Goal: Task Accomplishment & Management: Manage account settings

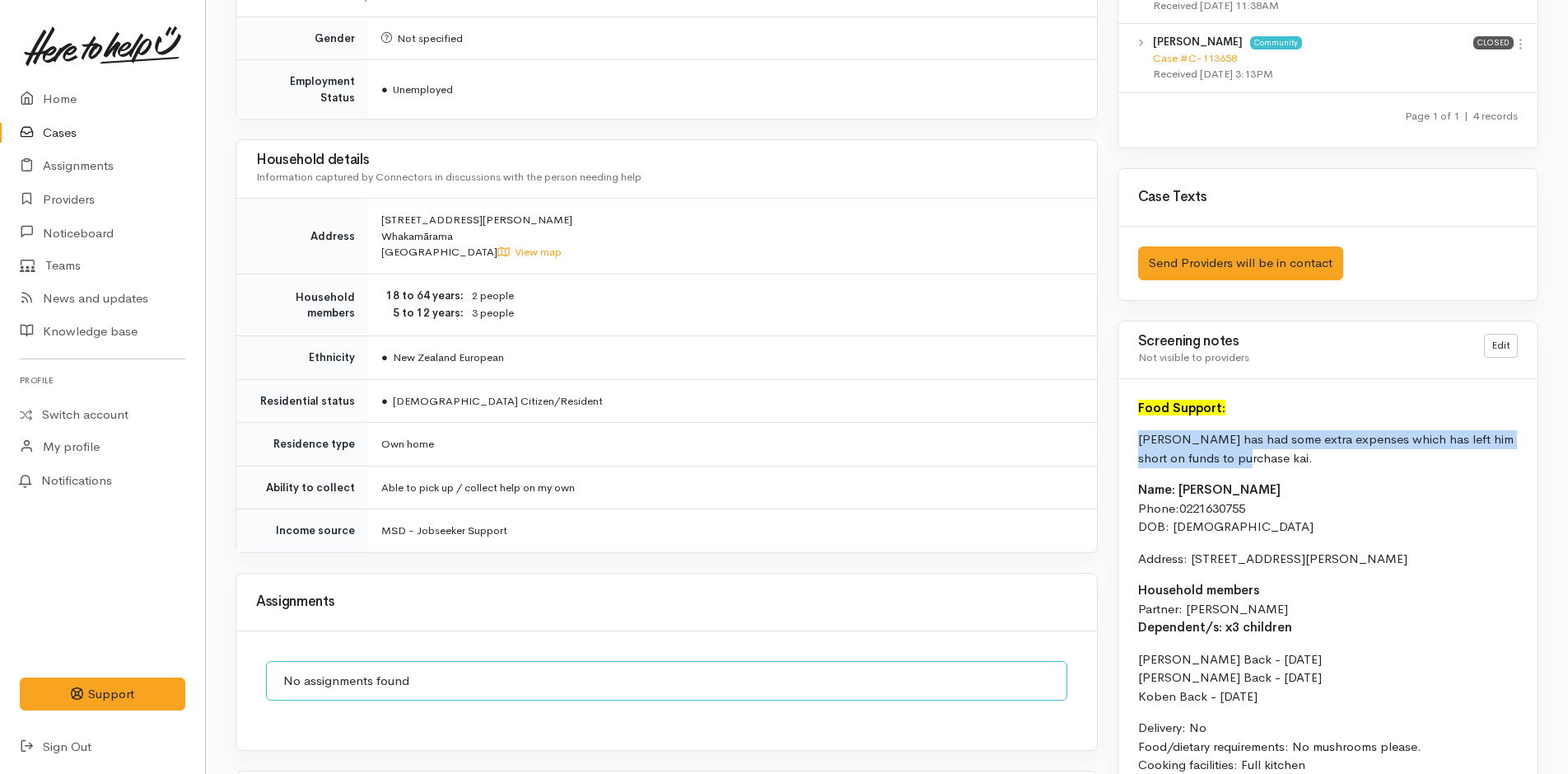
scroll to position [577, 0]
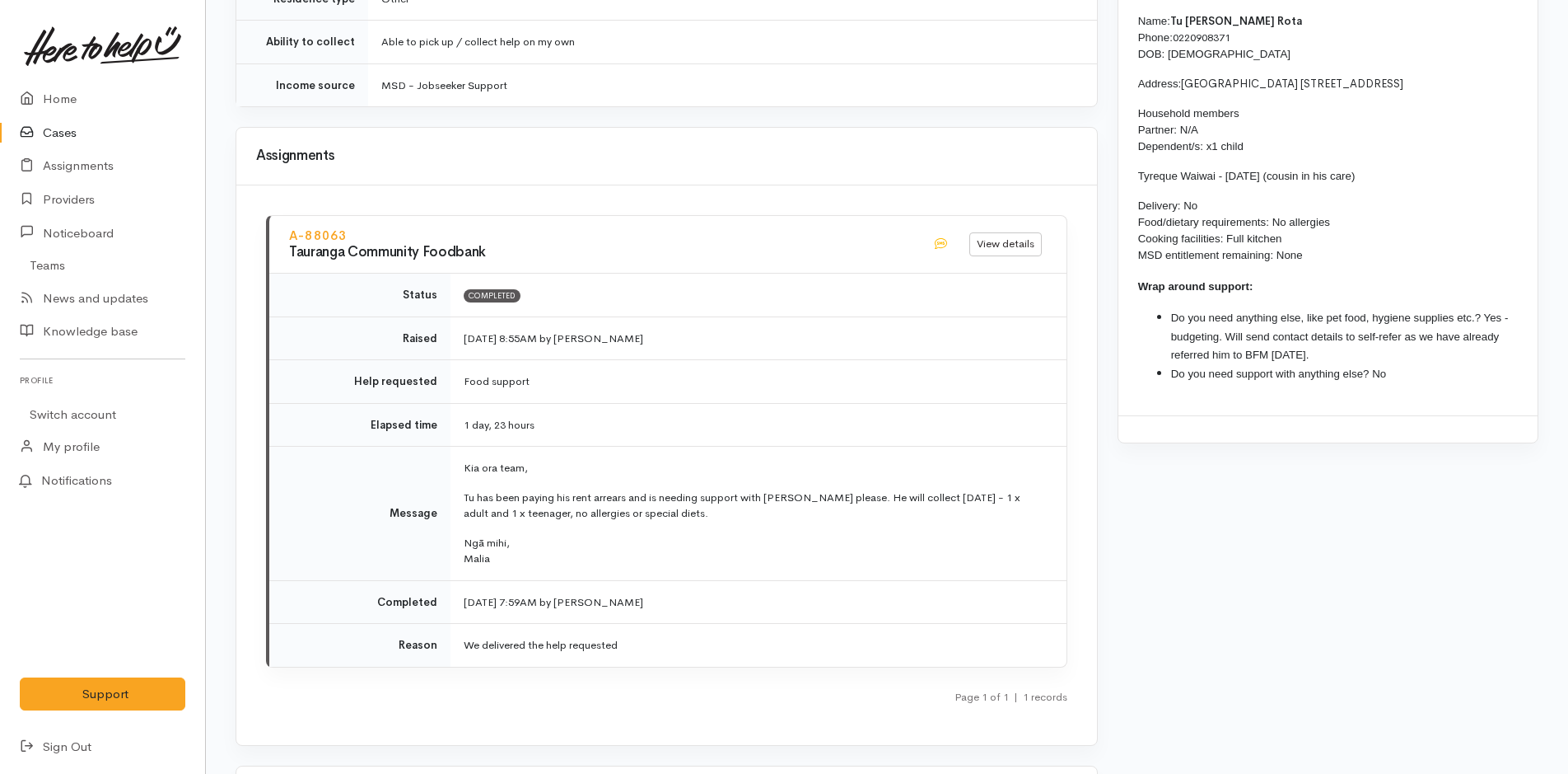
scroll to position [1401, 0]
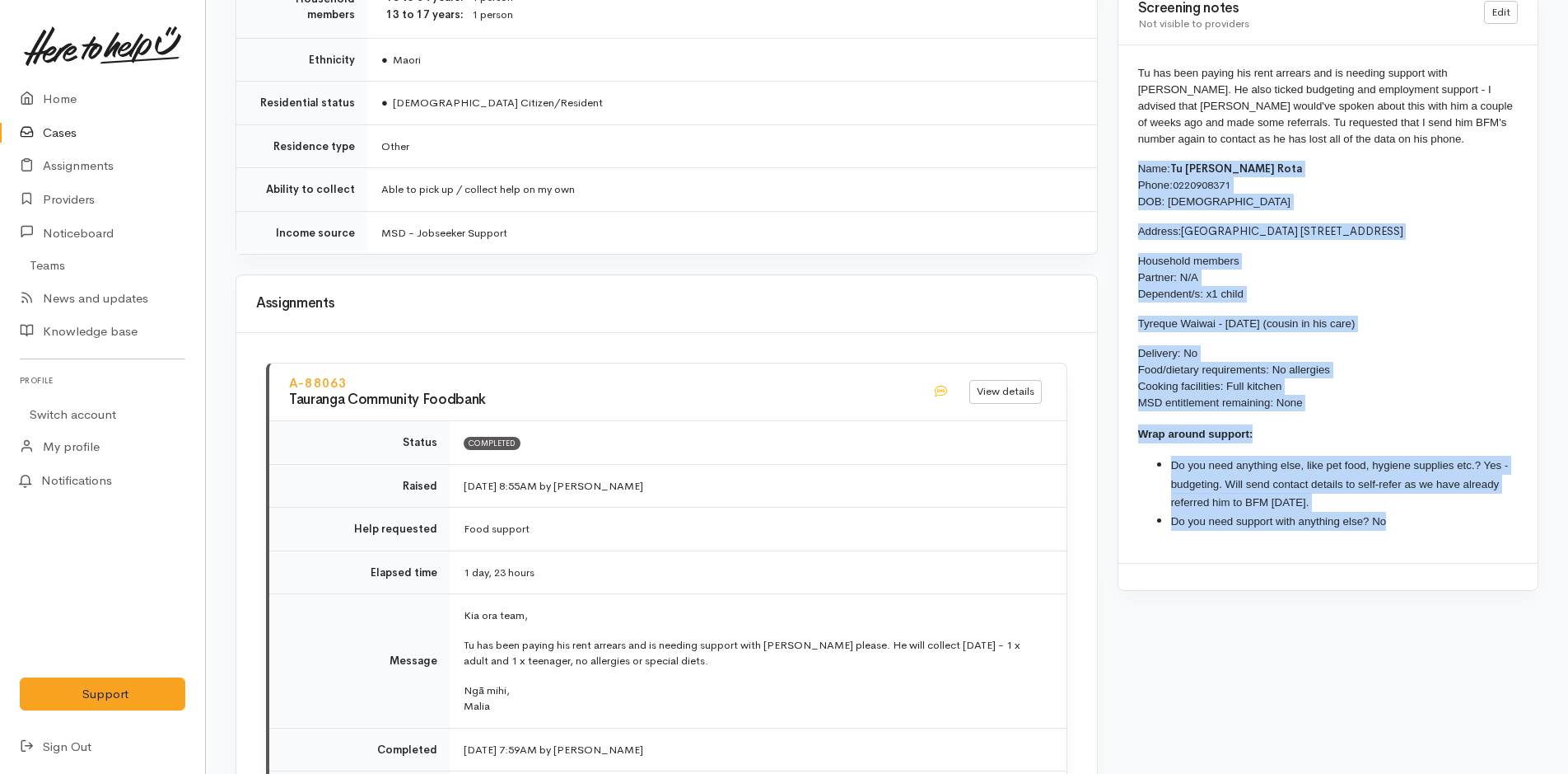
drag, startPoint x: 1340, startPoint y: 531, endPoint x: 1128, endPoint y: 169, distance: 419.5
click at [1128, 169] on div "Tu has been paying his rent arrears and is needing support with kai. He also ti…" at bounding box center [1327, 304] width 419 height 517
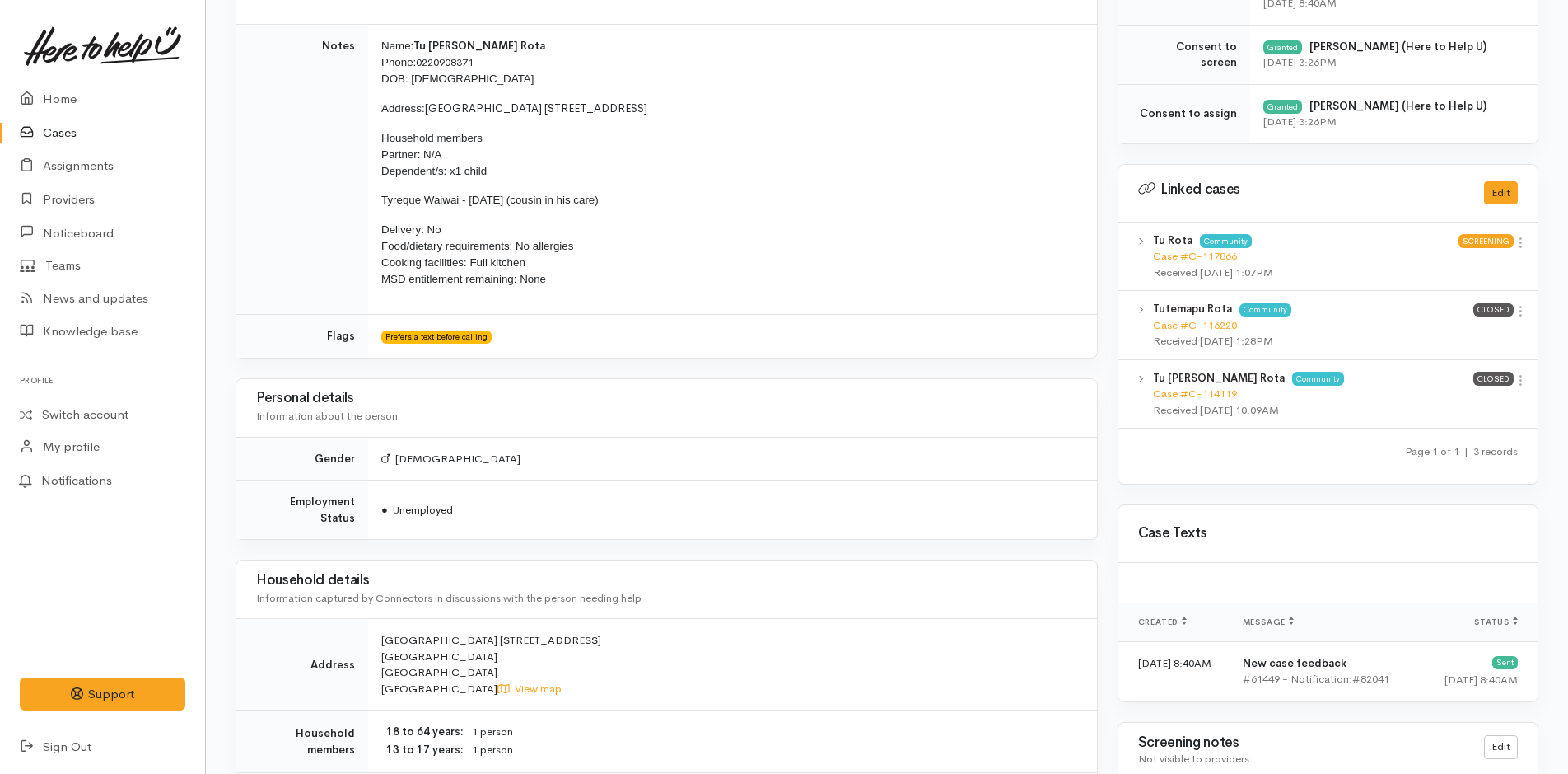
scroll to position [907, 0]
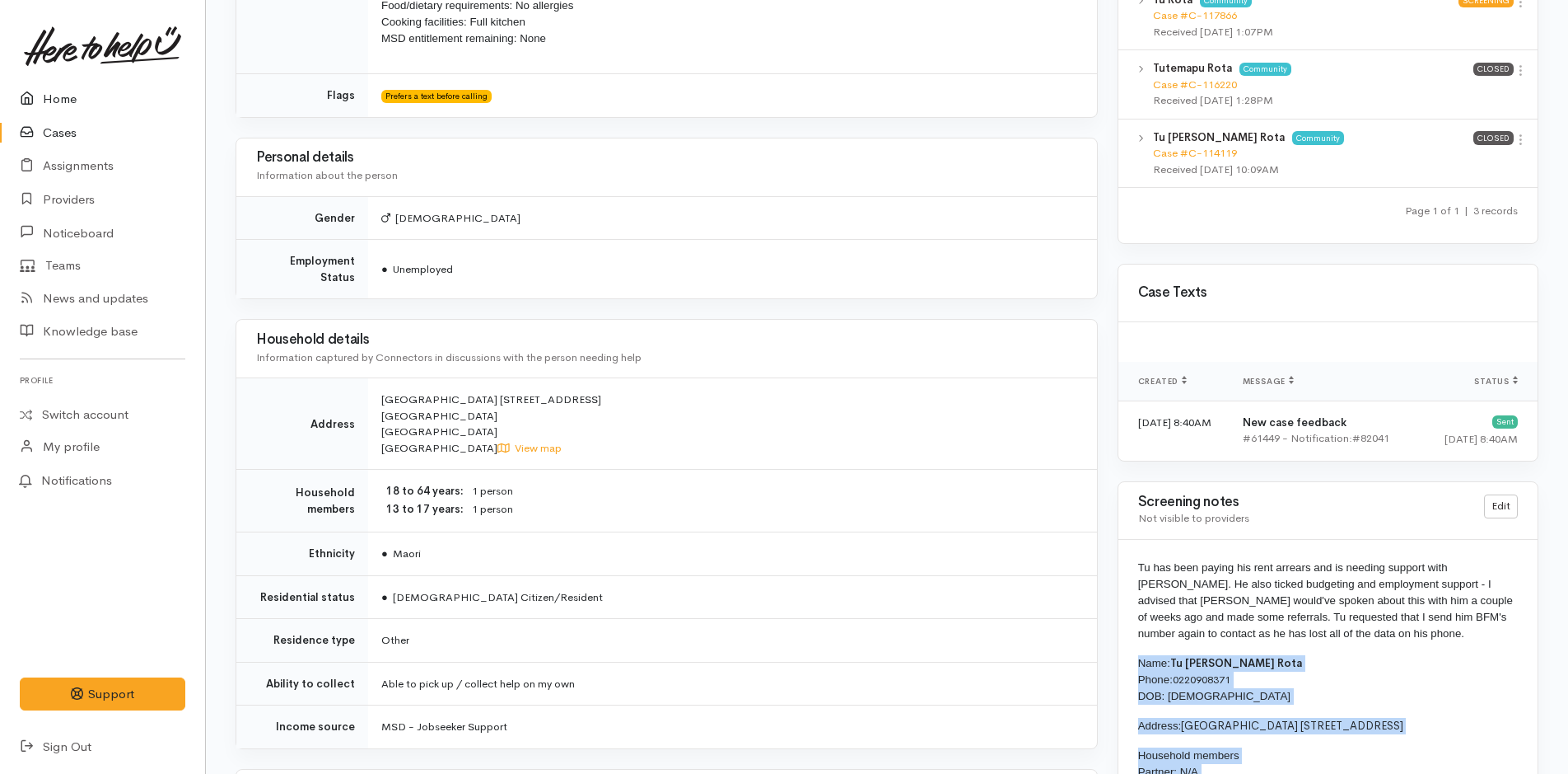
click at [44, 89] on link "Home" at bounding box center [102, 99] width 205 height 34
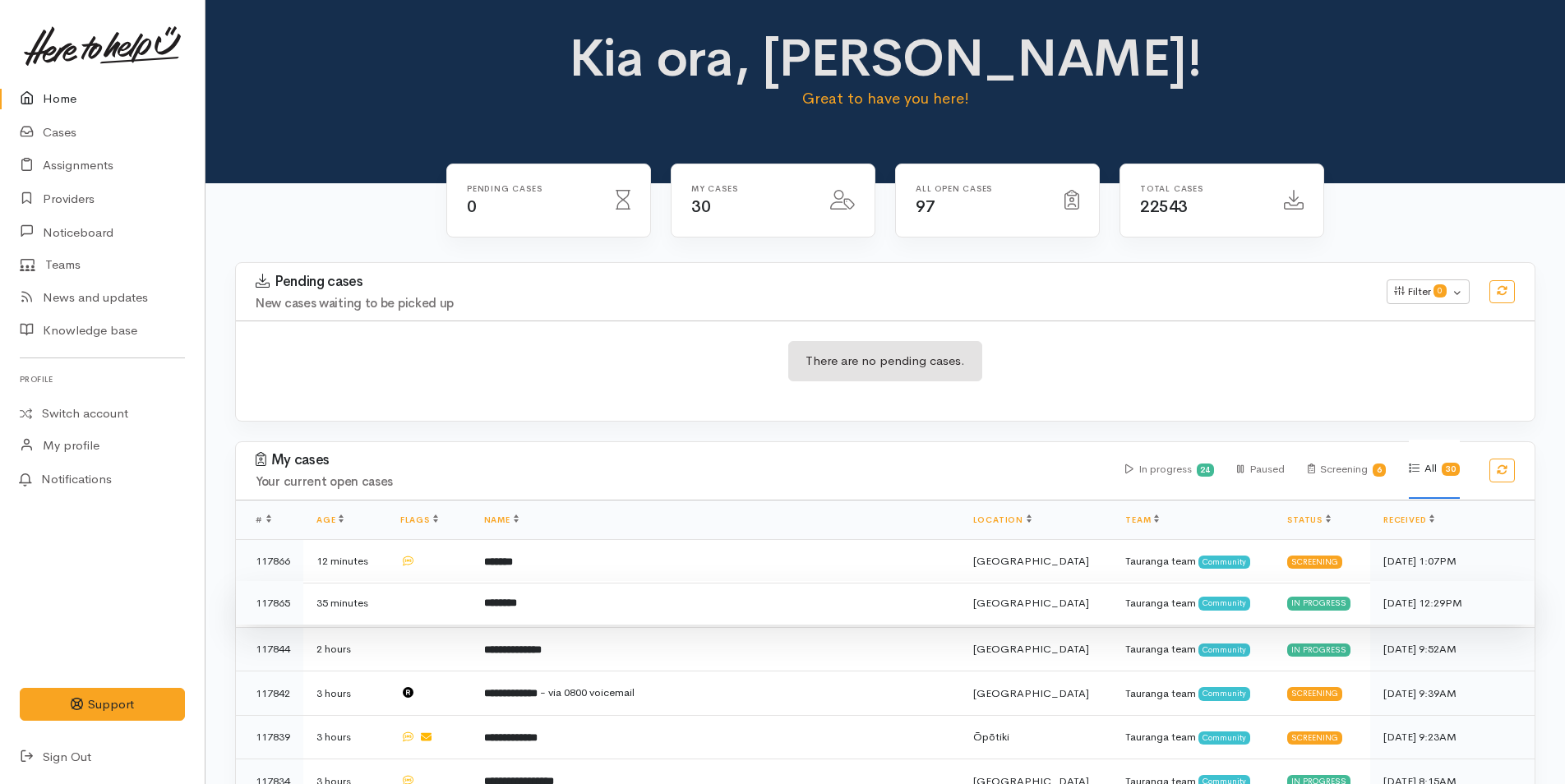
click at [525, 614] on td "********" at bounding box center [715, 602] width 489 height 44
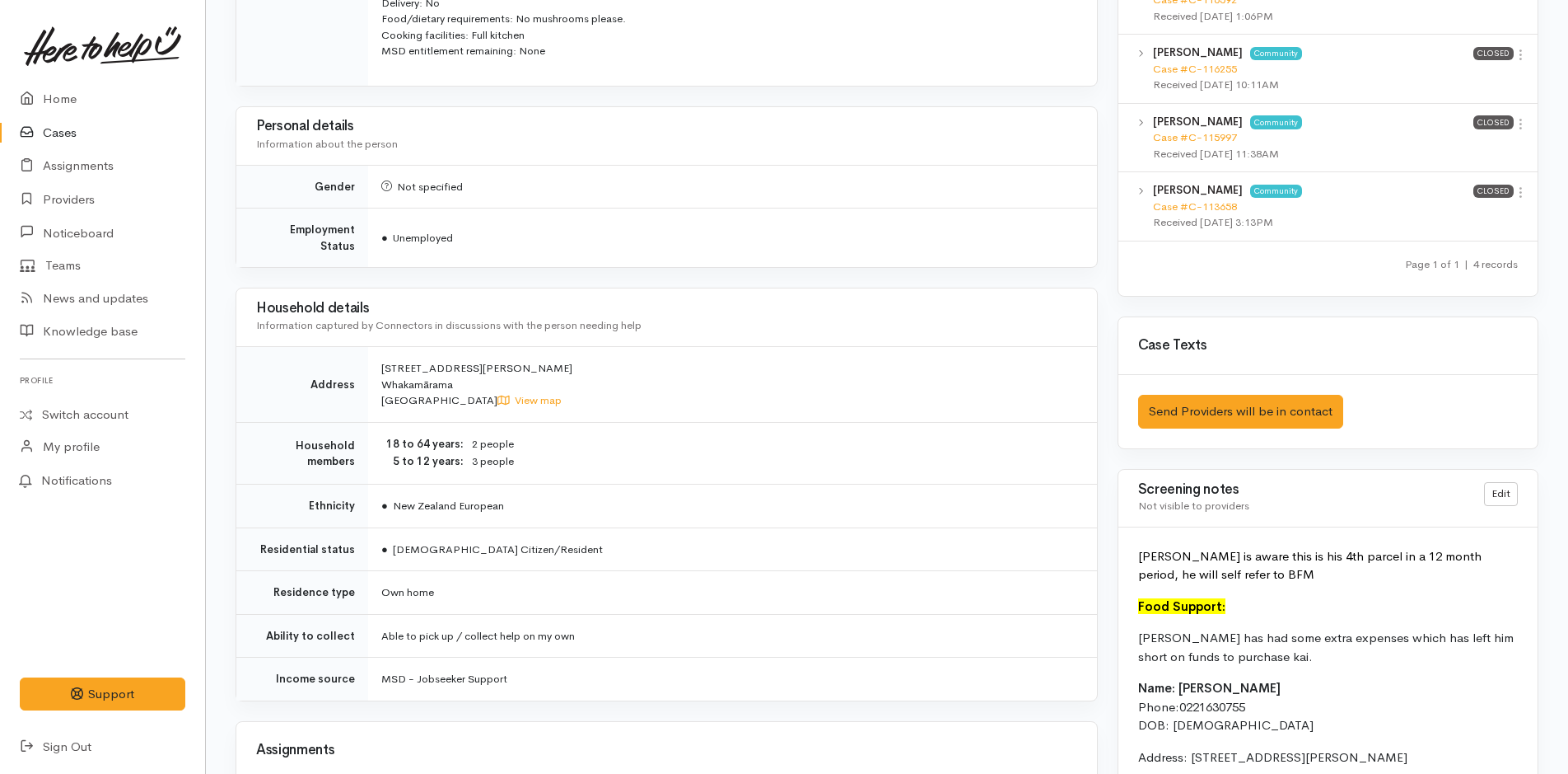
scroll to position [1154, 0]
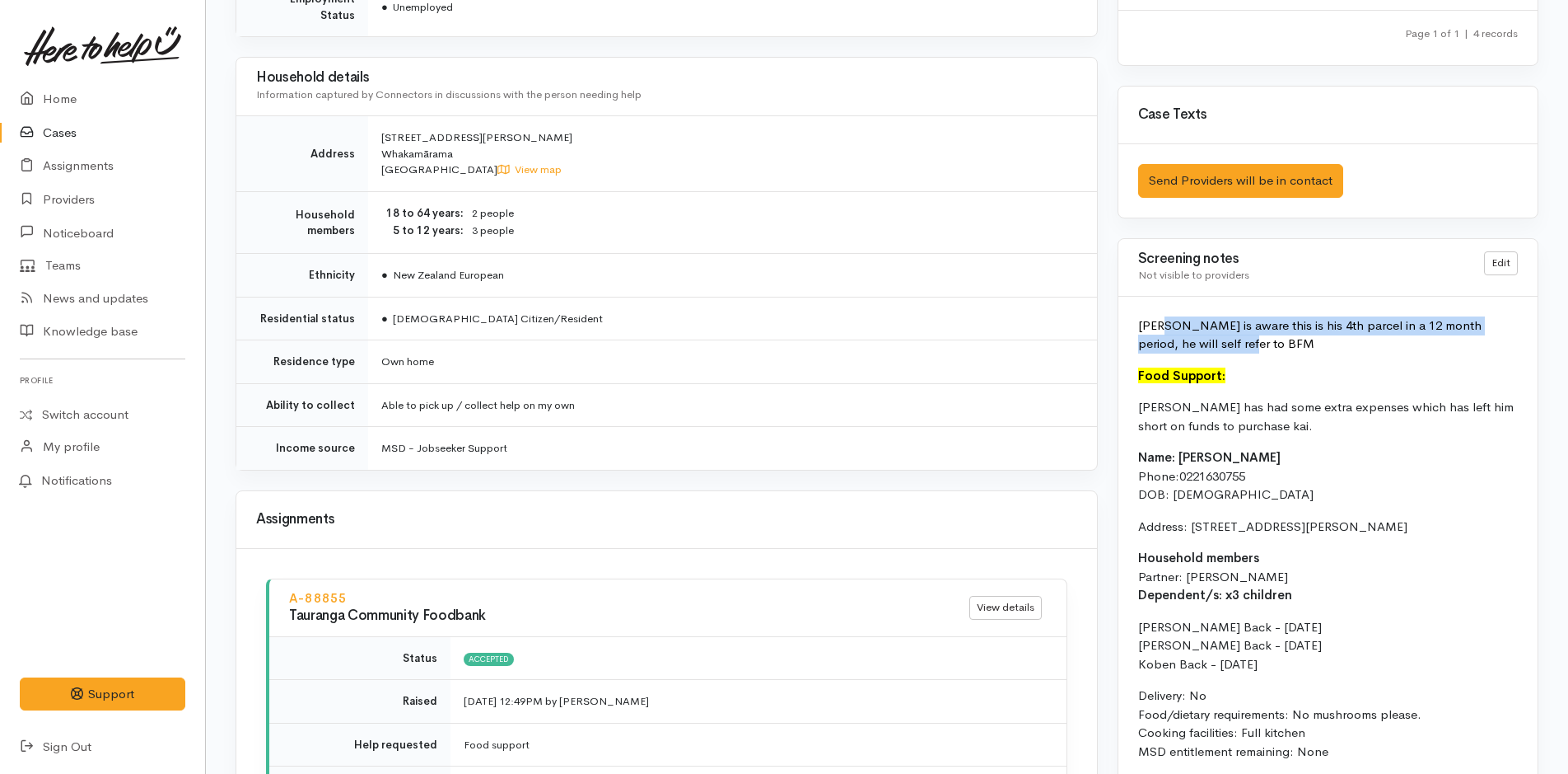
click at [1161, 331] on p "Tim is aware this is his 4th parcel in a 12 month period, he will self refer to…" at bounding box center [1327, 335] width 379 height 37
copy font "is aware this is his 4th parcel in a 12 month period, he will self refer to BFM"
click at [48, 106] on link "Home" at bounding box center [102, 99] width 205 height 34
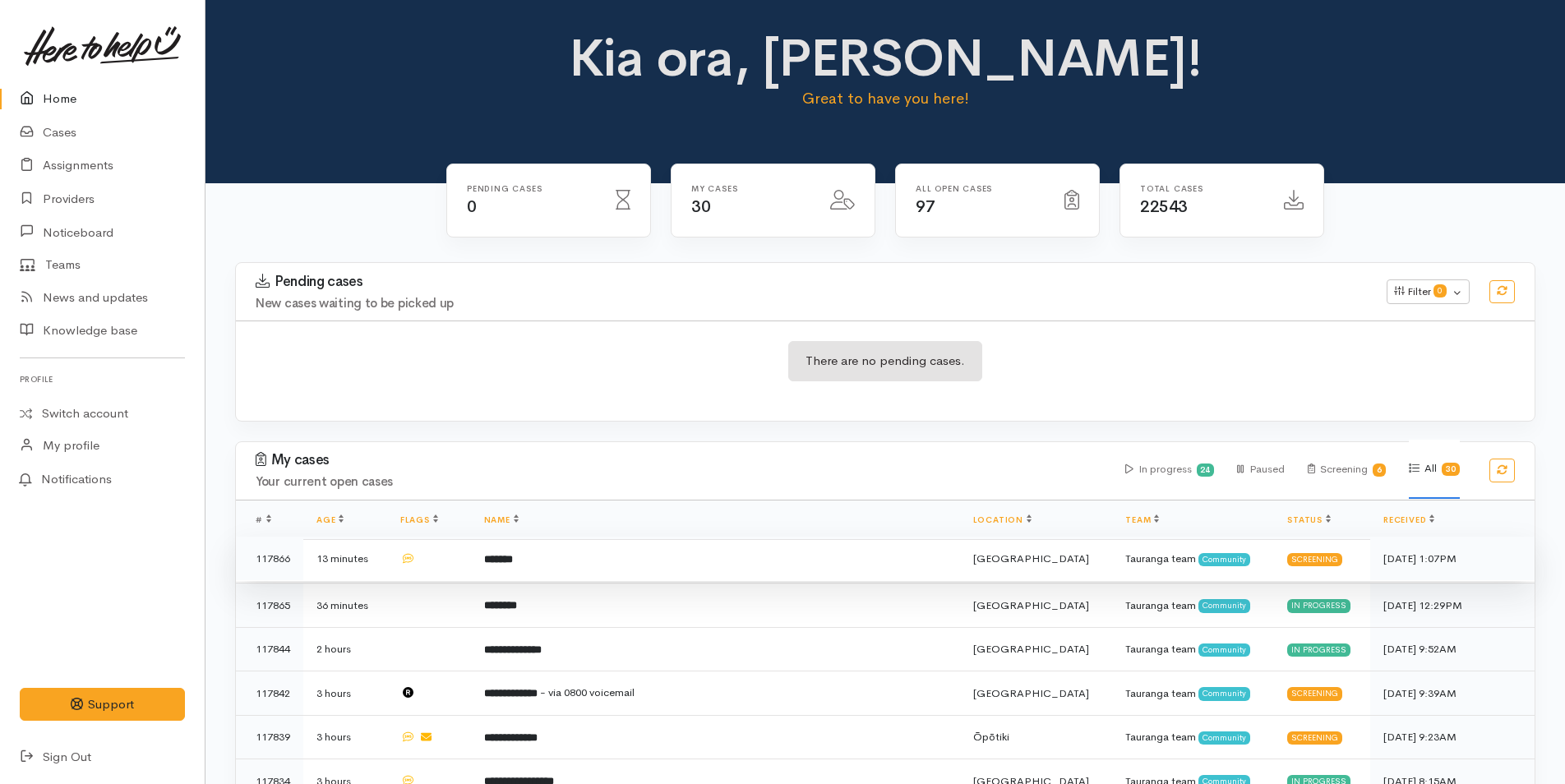
click at [632, 553] on td "*******" at bounding box center [715, 559] width 489 height 44
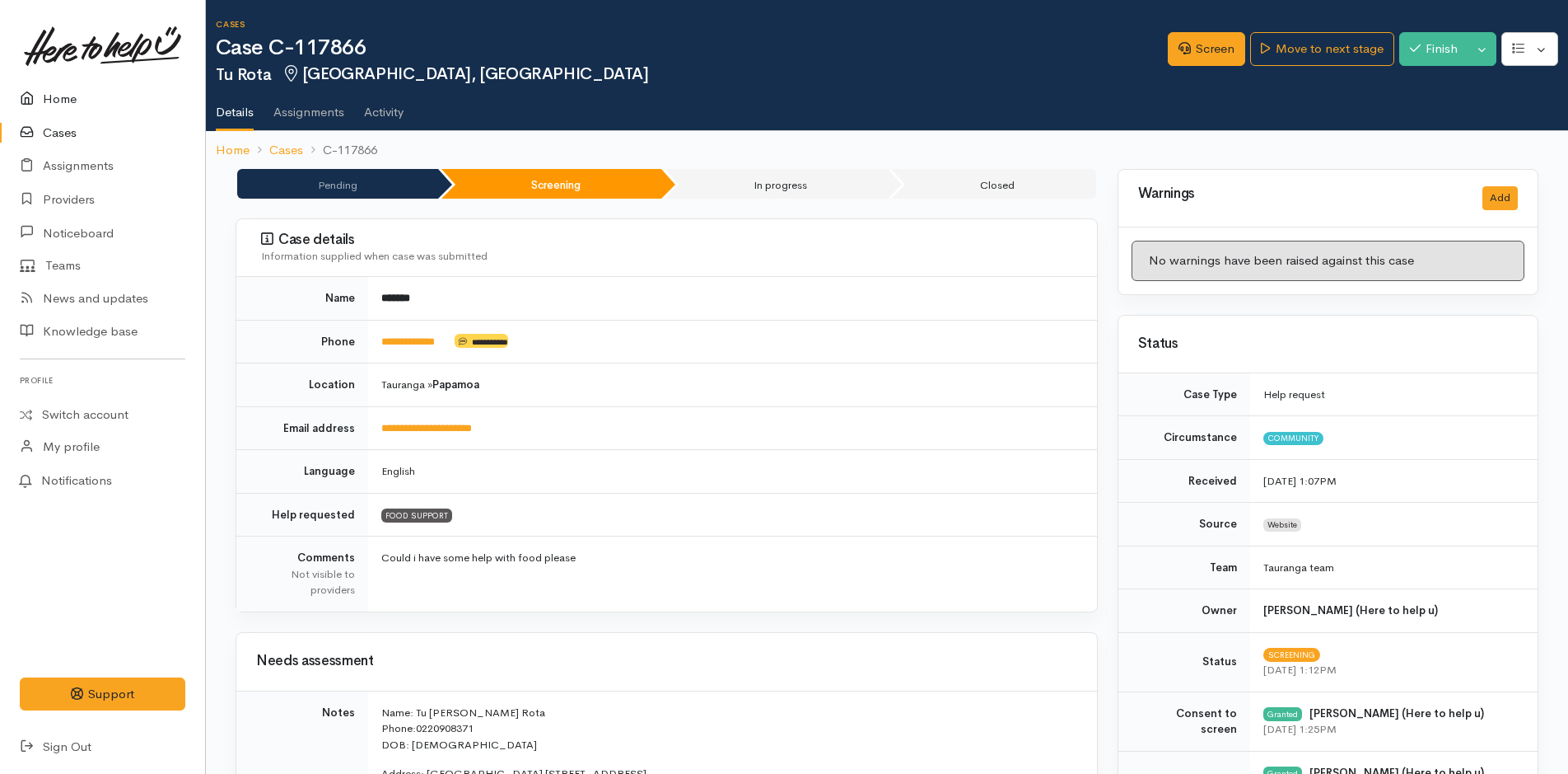
click at [37, 92] on icon at bounding box center [31, 99] width 23 height 21
click at [1293, 55] on link "Move to next stage" at bounding box center [1321, 49] width 143 height 34
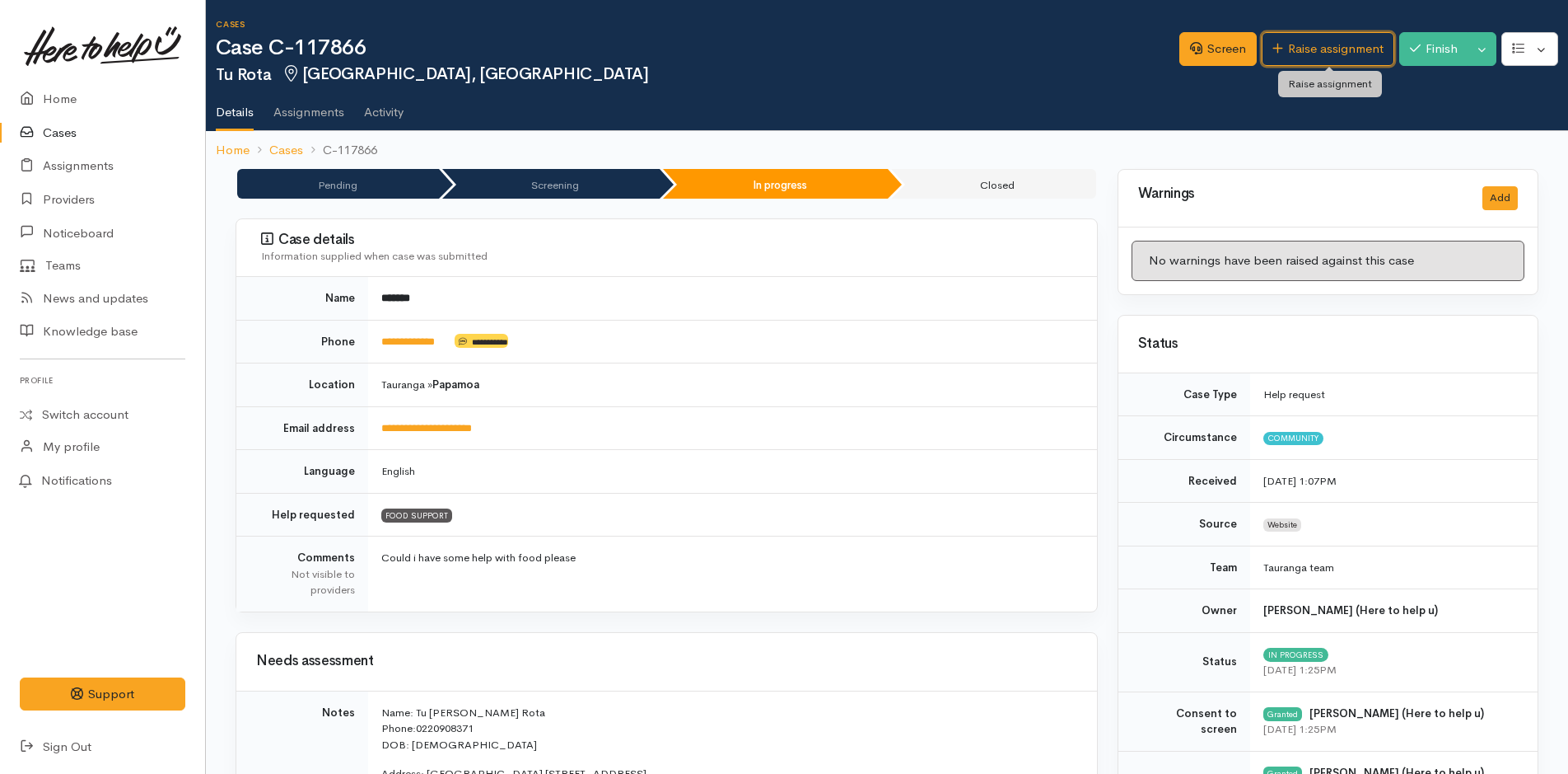
click at [1293, 55] on link "Raise assignment" at bounding box center [1327, 49] width 133 height 34
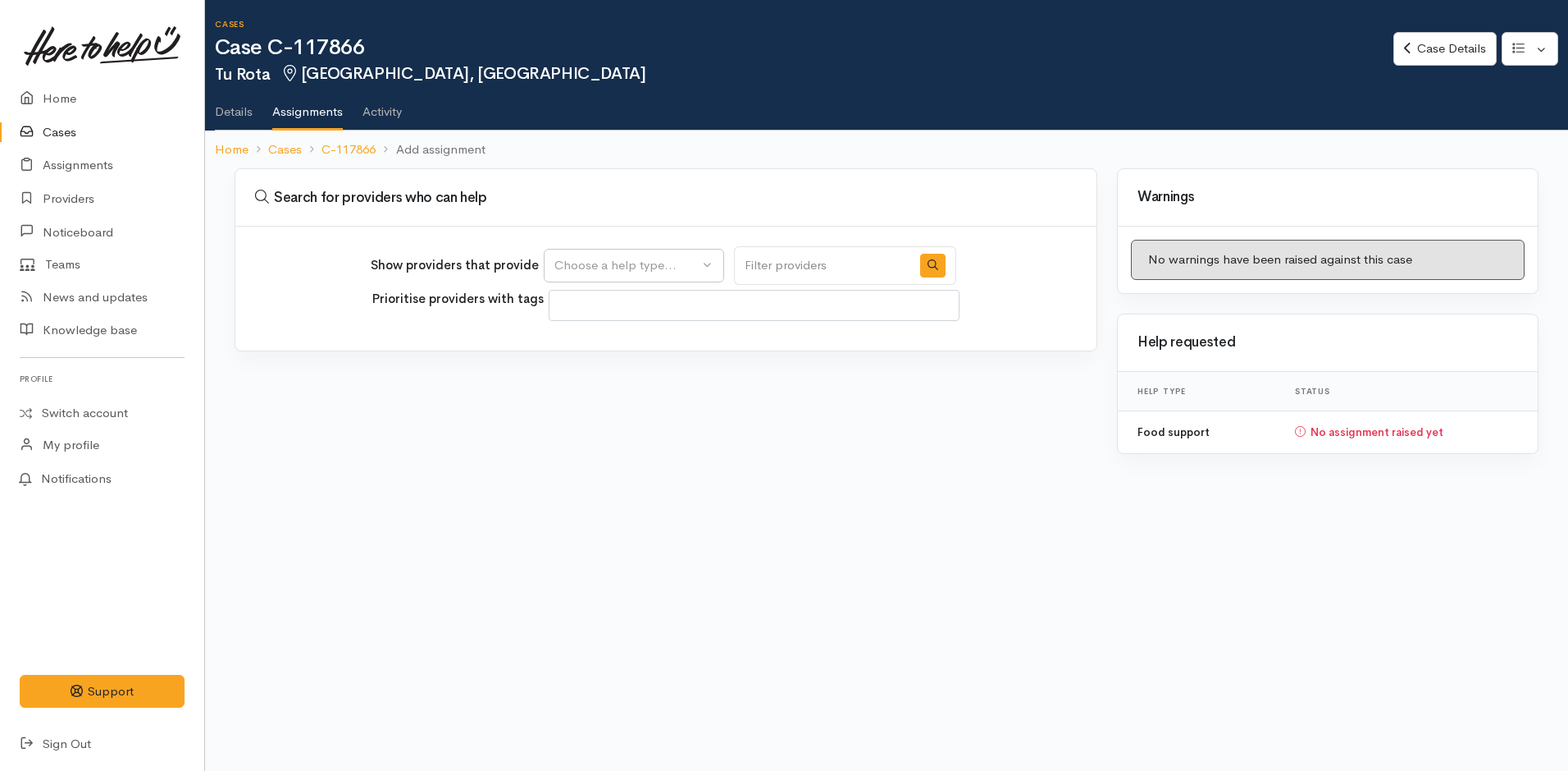
select select
click at [643, 272] on div "Choose a help type..." at bounding box center [626, 266] width 144 height 19
click at [596, 356] on link "Food support" at bounding box center [634, 343] width 179 height 25
select select "3"
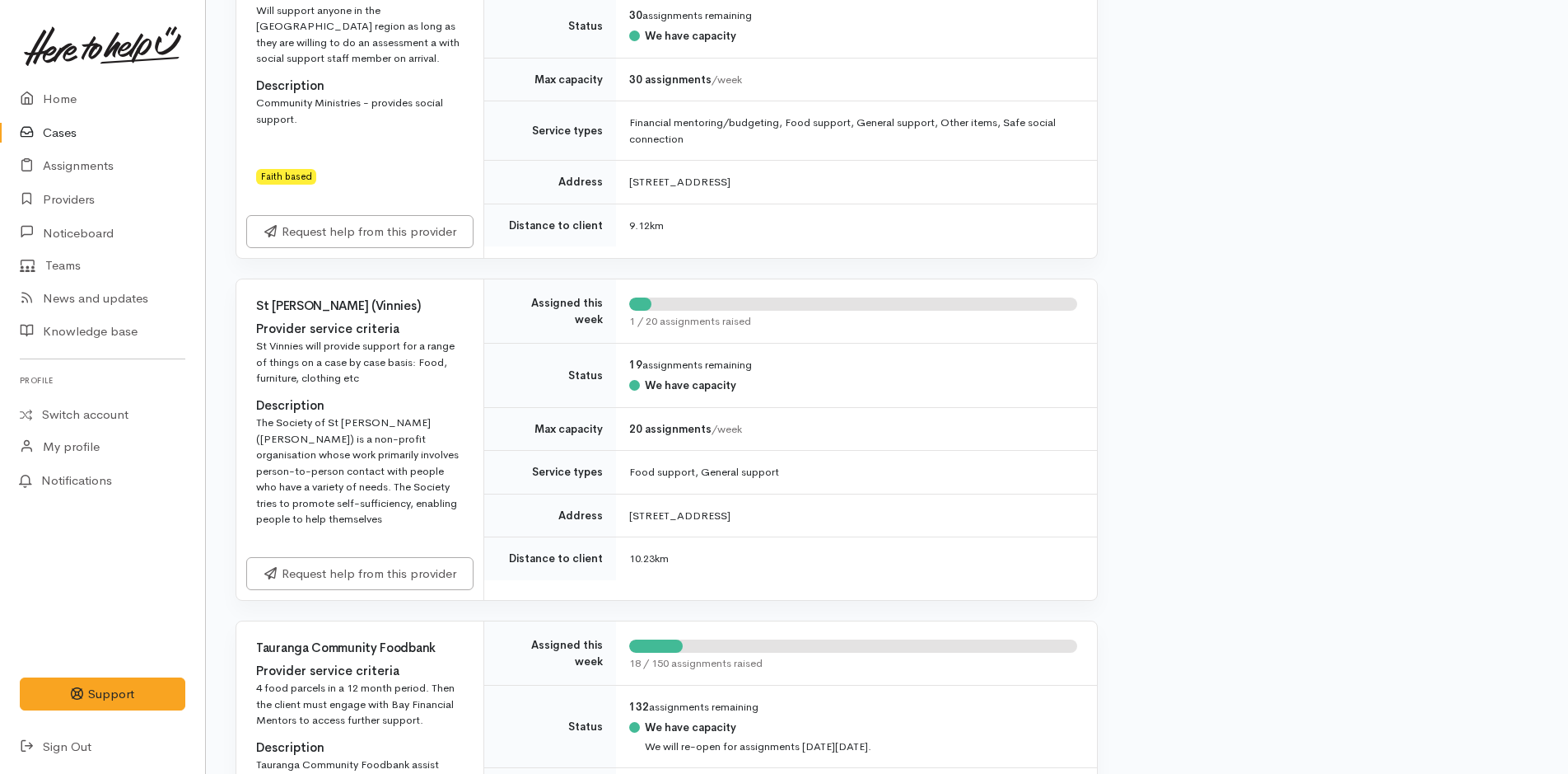
scroll to position [2224, 0]
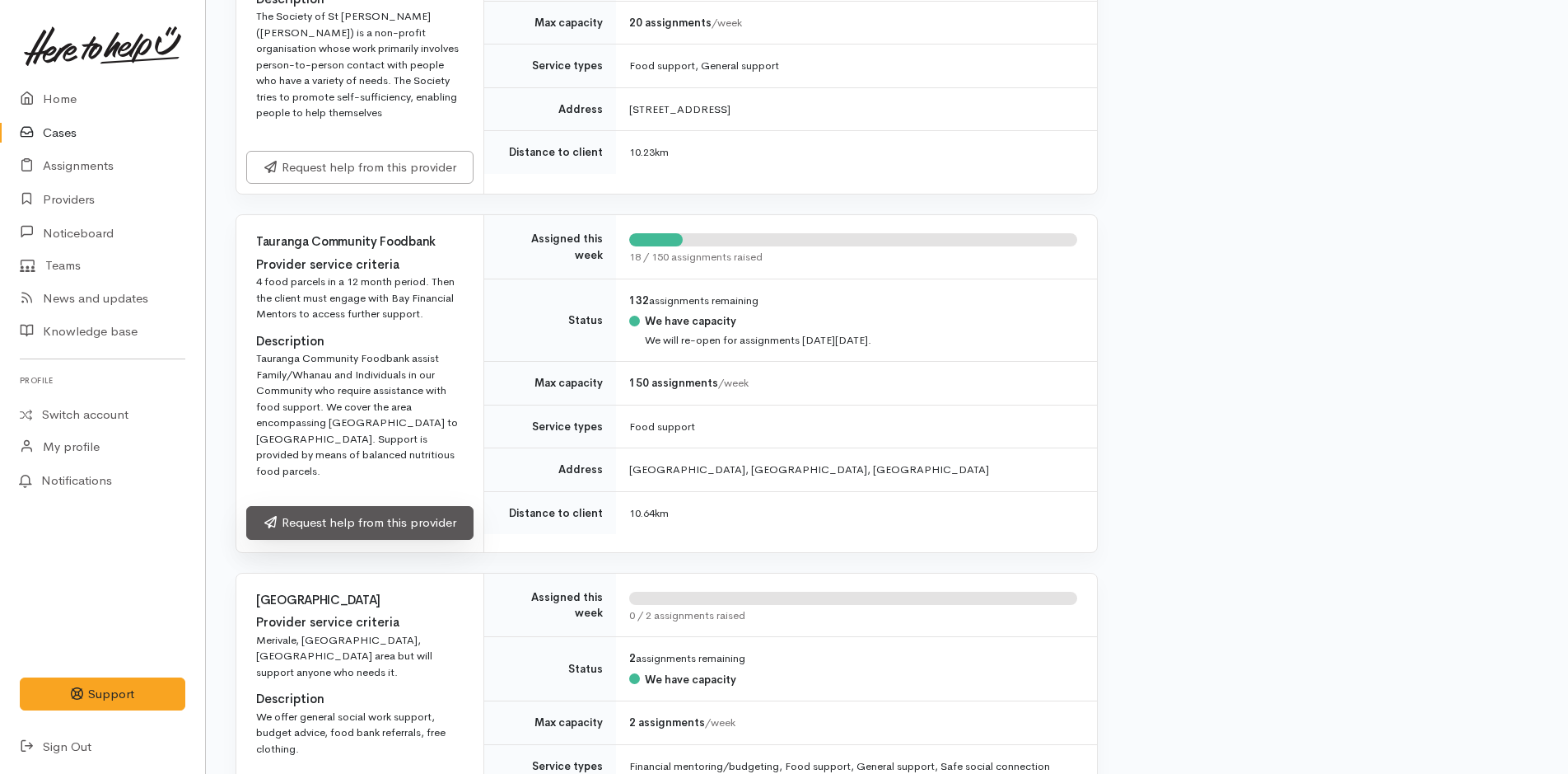
click at [332, 525] on link "Request help from this provider" at bounding box center [359, 523] width 228 height 34
click at [406, 539] on link "Request help from this provider" at bounding box center [359, 523] width 228 height 34
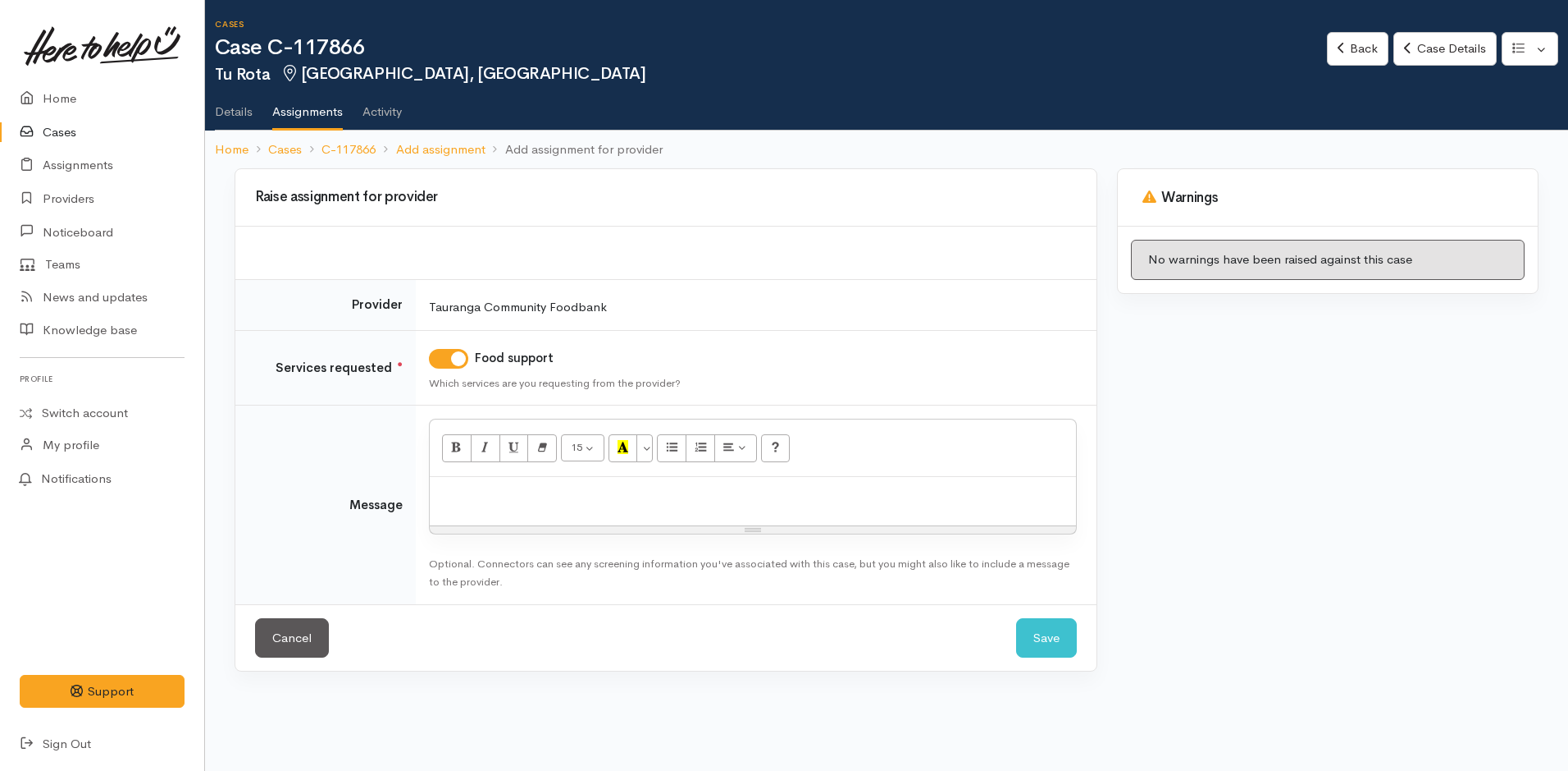
click at [469, 505] on div at bounding box center [753, 502] width 646 height 49
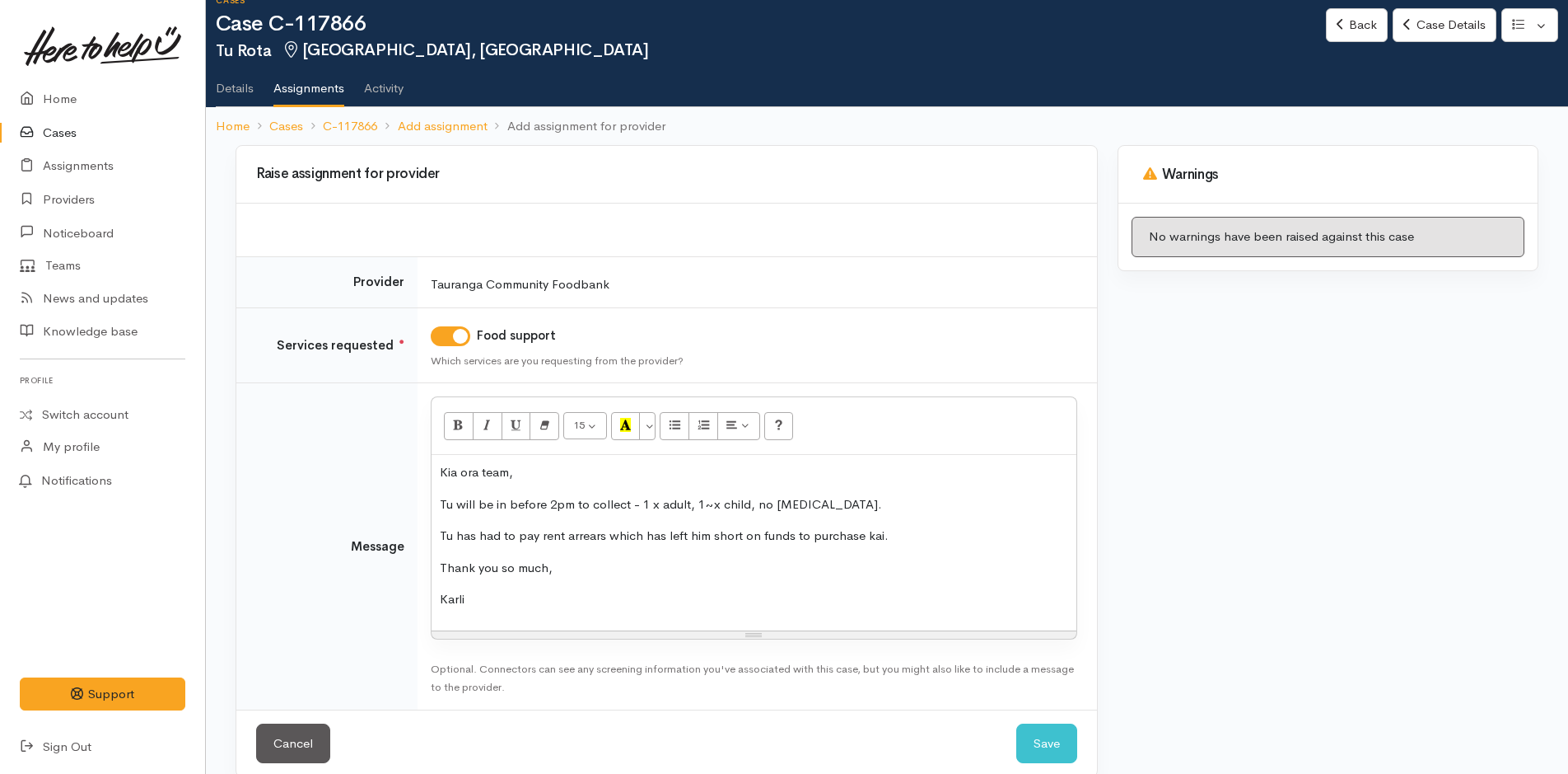
scroll to position [47, 0]
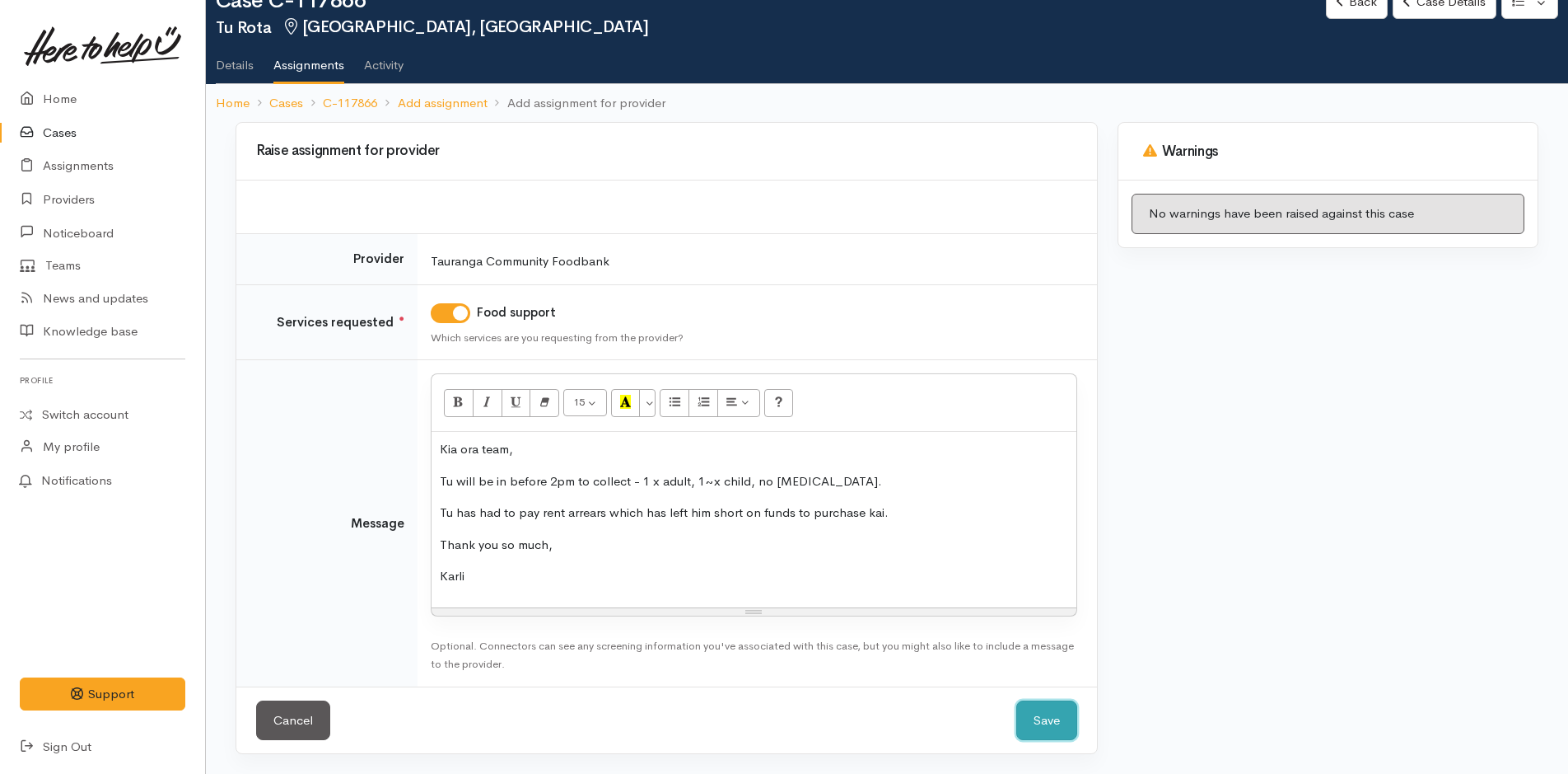
click at [1073, 727] on button "Save" at bounding box center [1046, 720] width 61 height 40
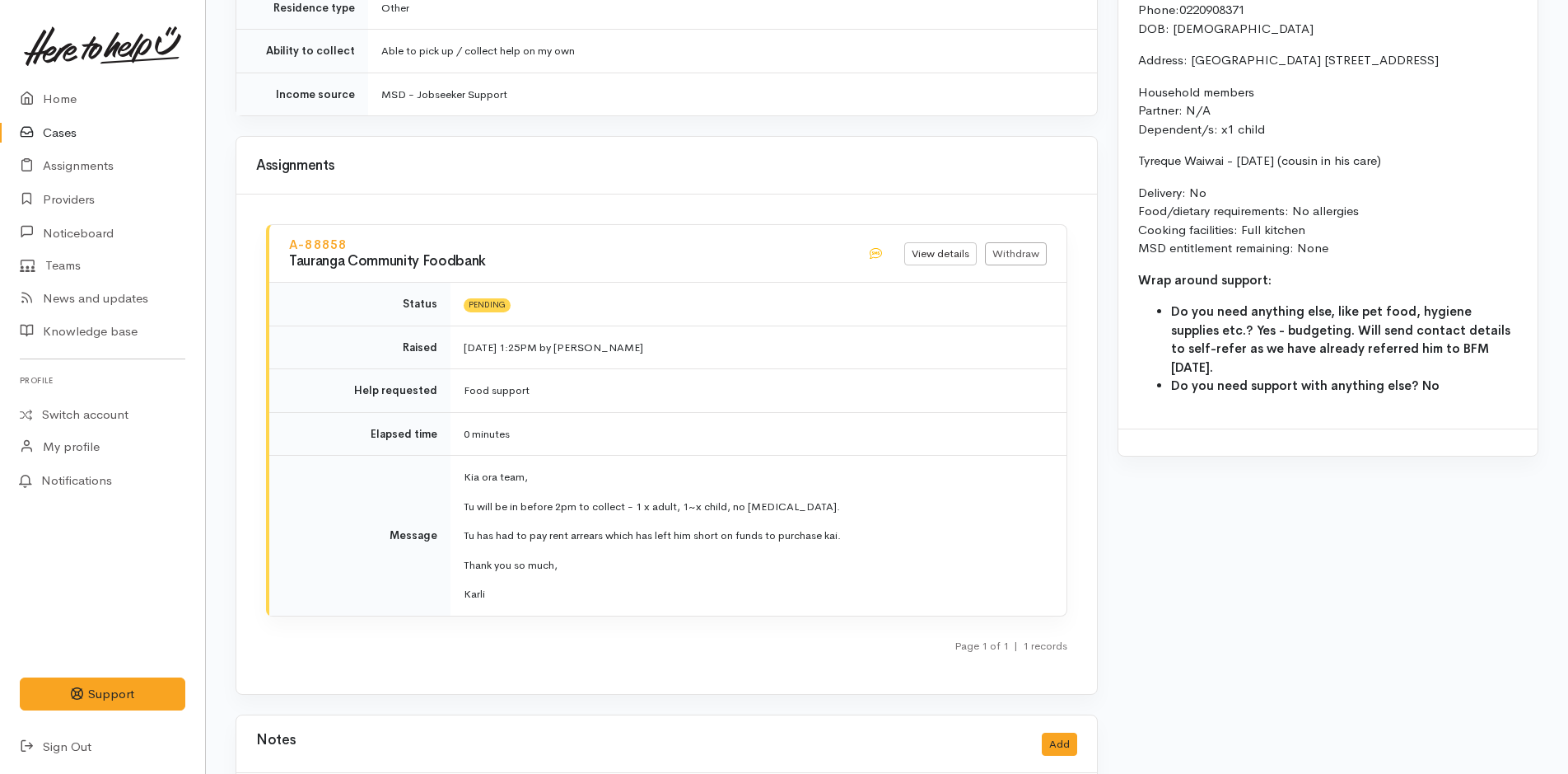
scroll to position [1565, 0]
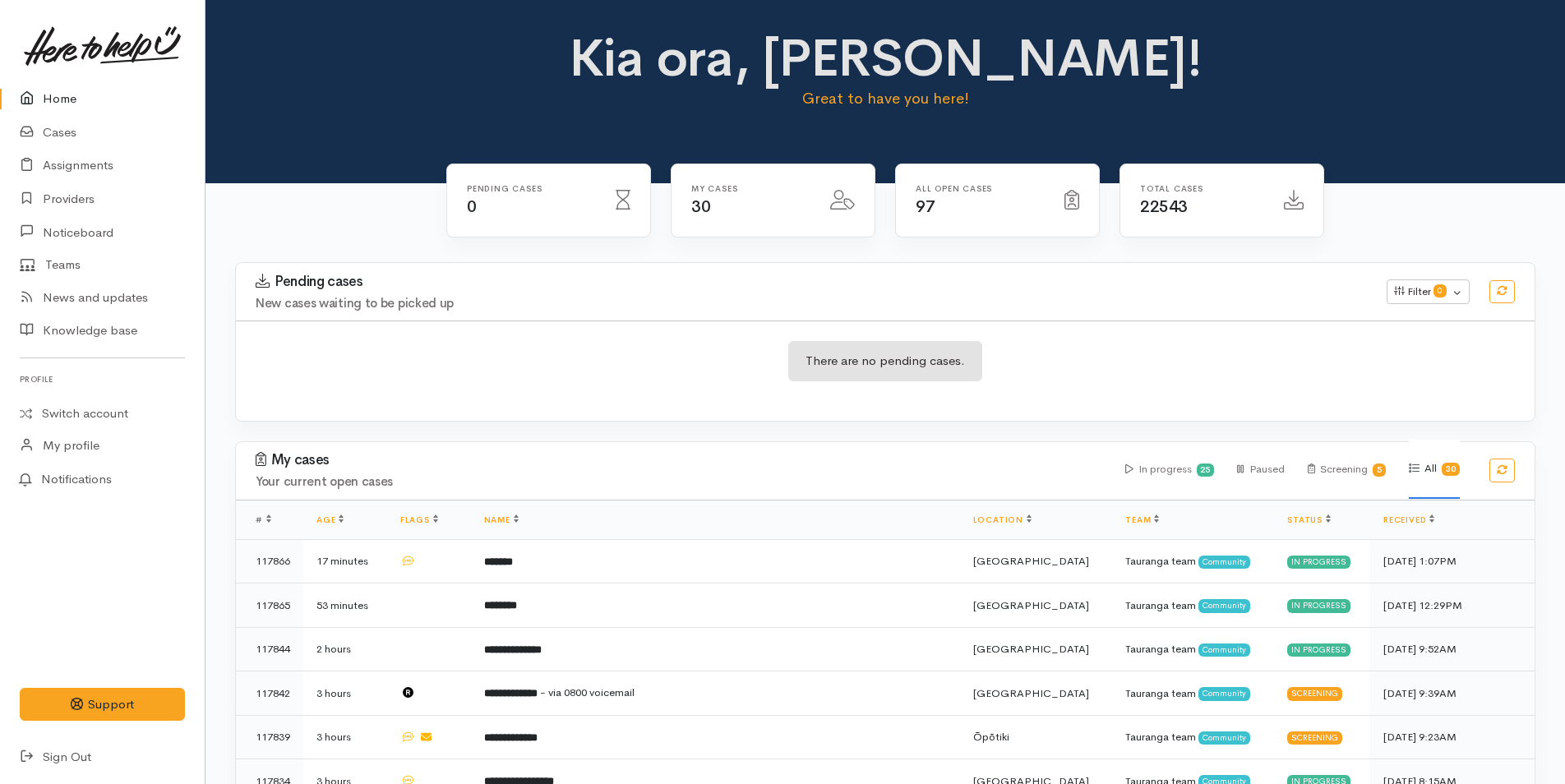
click at [78, 94] on link "Home" at bounding box center [102, 98] width 205 height 34
click at [51, 100] on link "Home" at bounding box center [102, 98] width 205 height 34
click at [57, 91] on link "Home" at bounding box center [102, 98] width 205 height 34
click at [76, 98] on link "Home" at bounding box center [102, 98] width 205 height 34
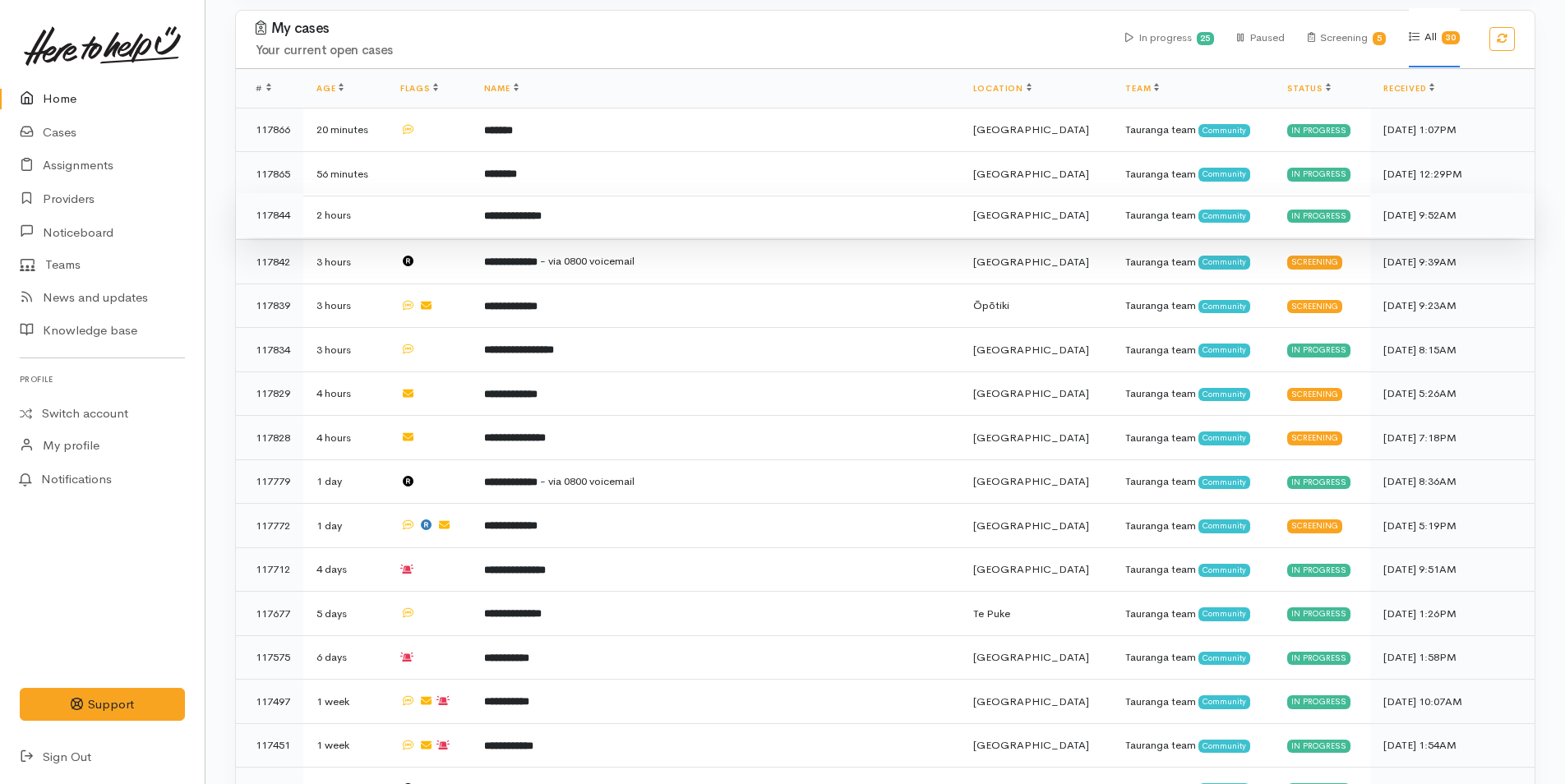
scroll to position [290, 0]
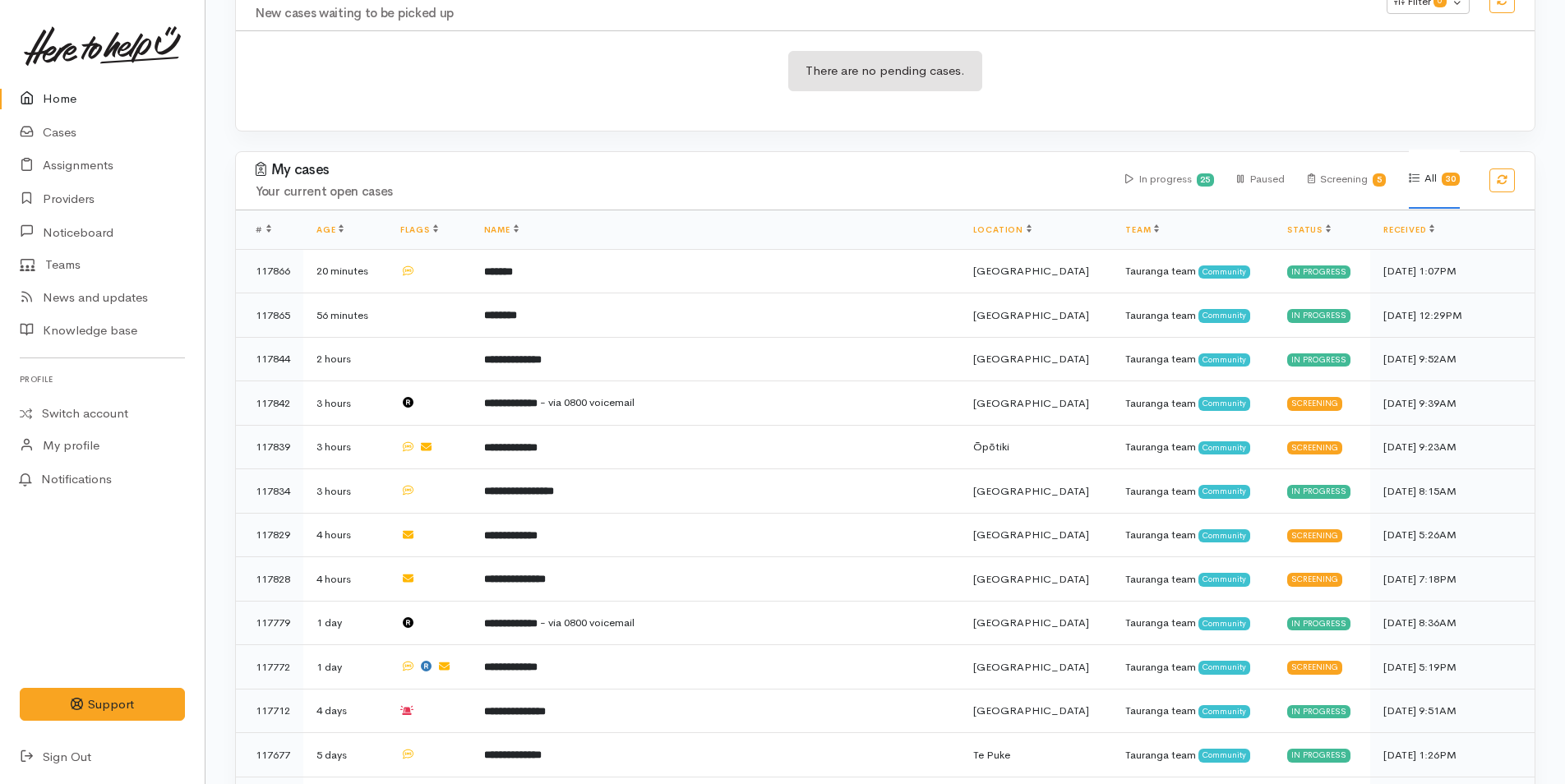
click at [67, 98] on link "Home" at bounding box center [102, 98] width 205 height 34
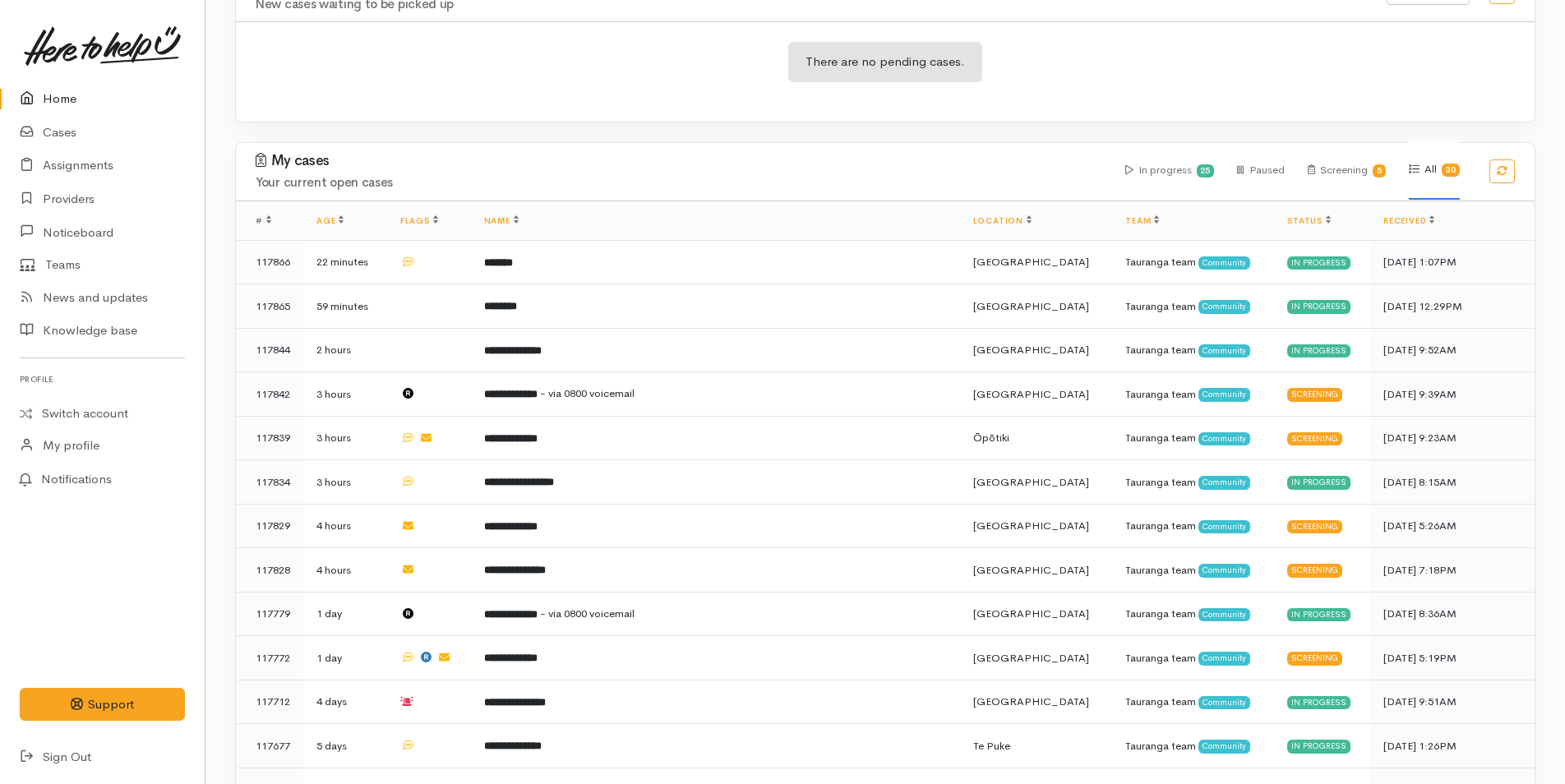
scroll to position [290, 0]
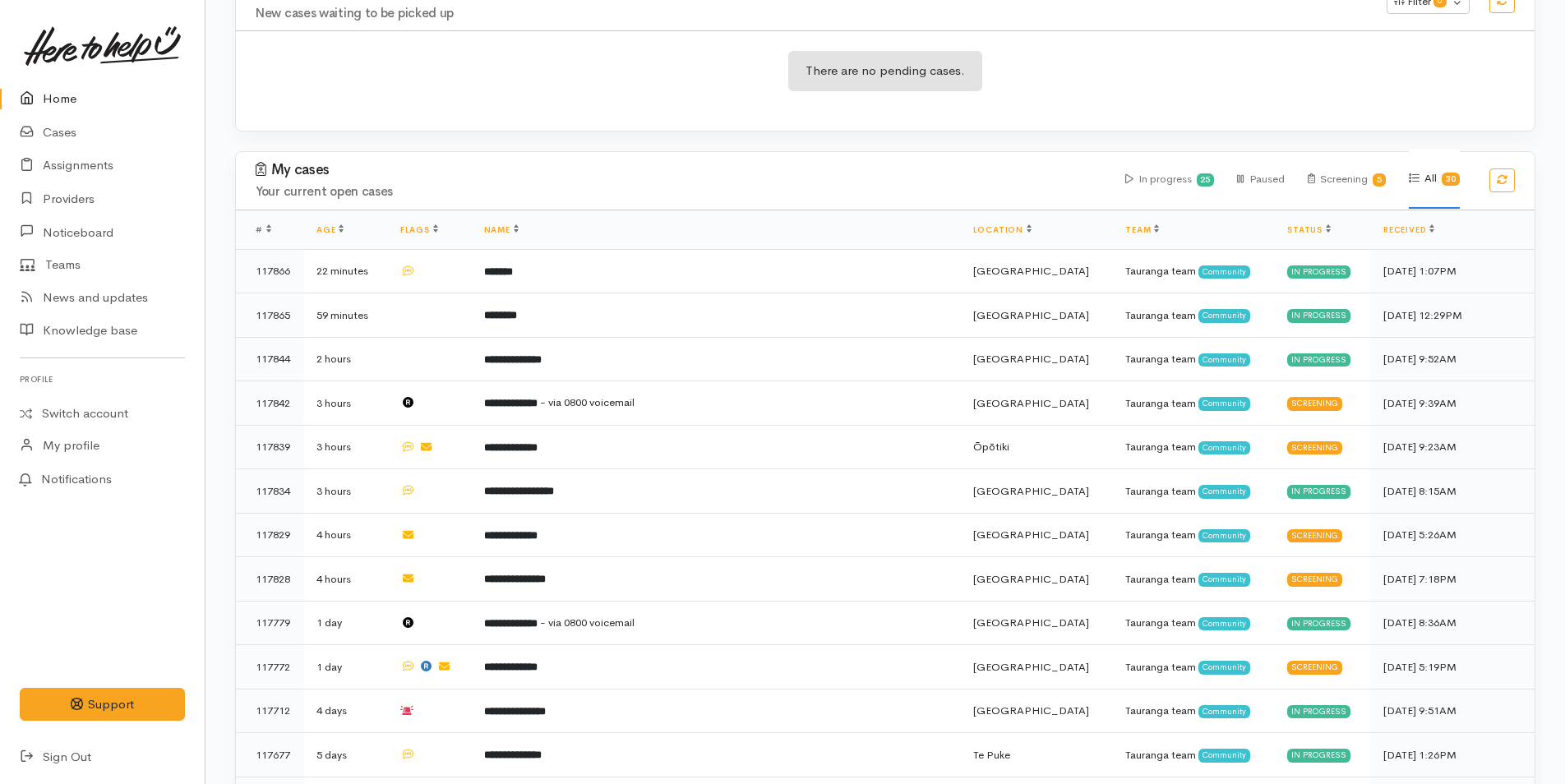
click at [30, 97] on icon at bounding box center [31, 99] width 23 height 21
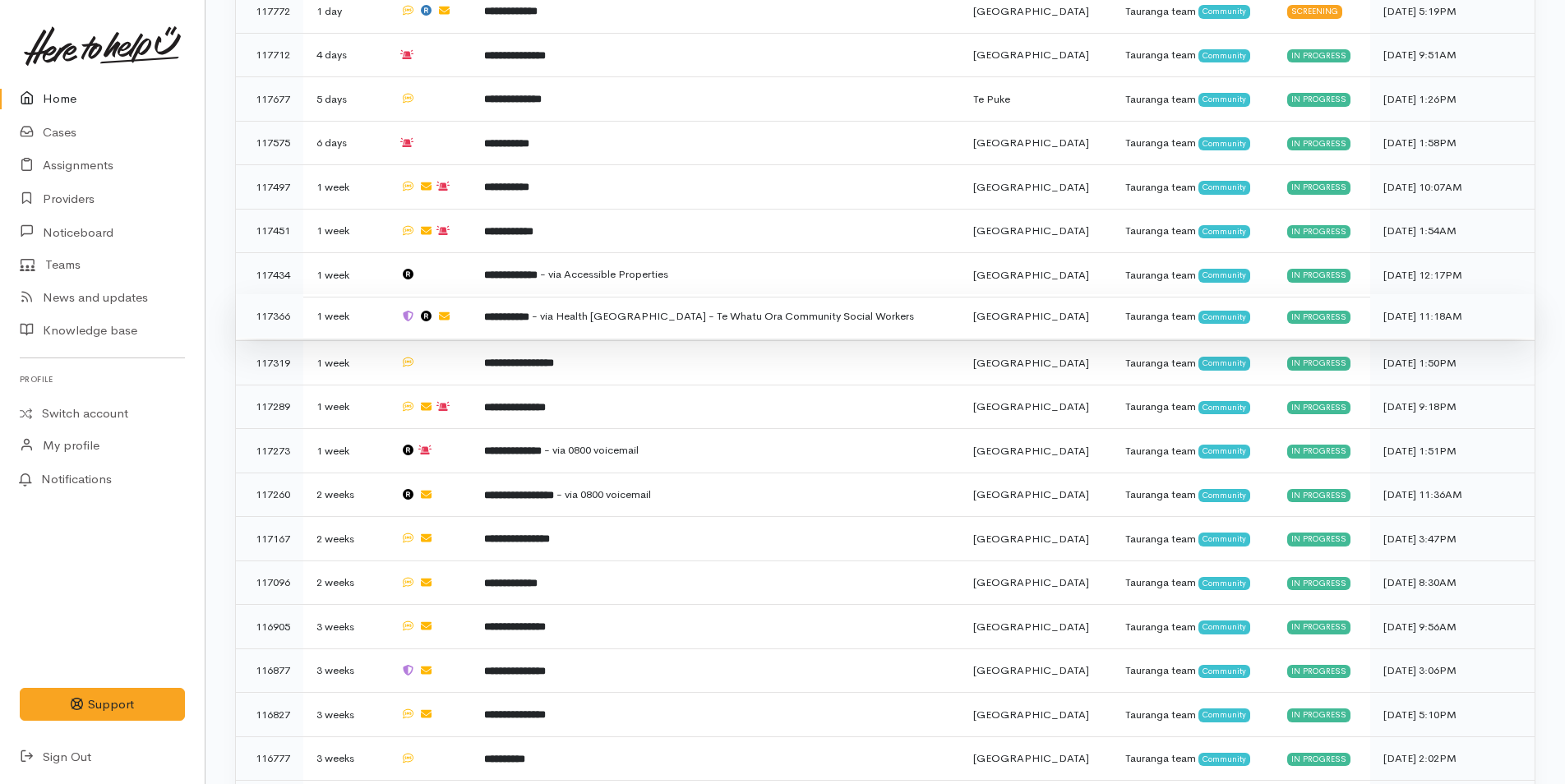
scroll to position [1111, 0]
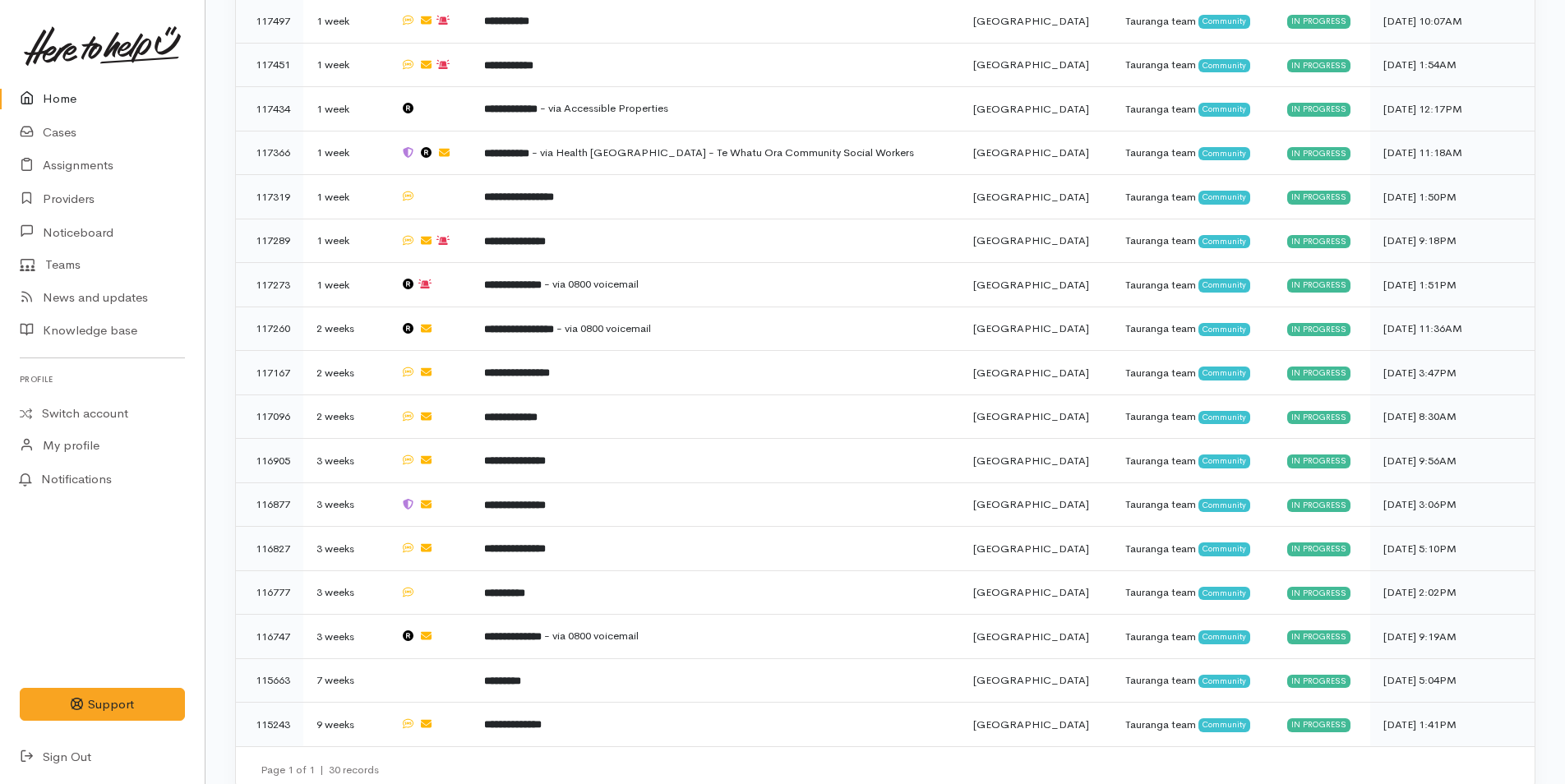
click at [76, 93] on link "Home" at bounding box center [102, 98] width 205 height 34
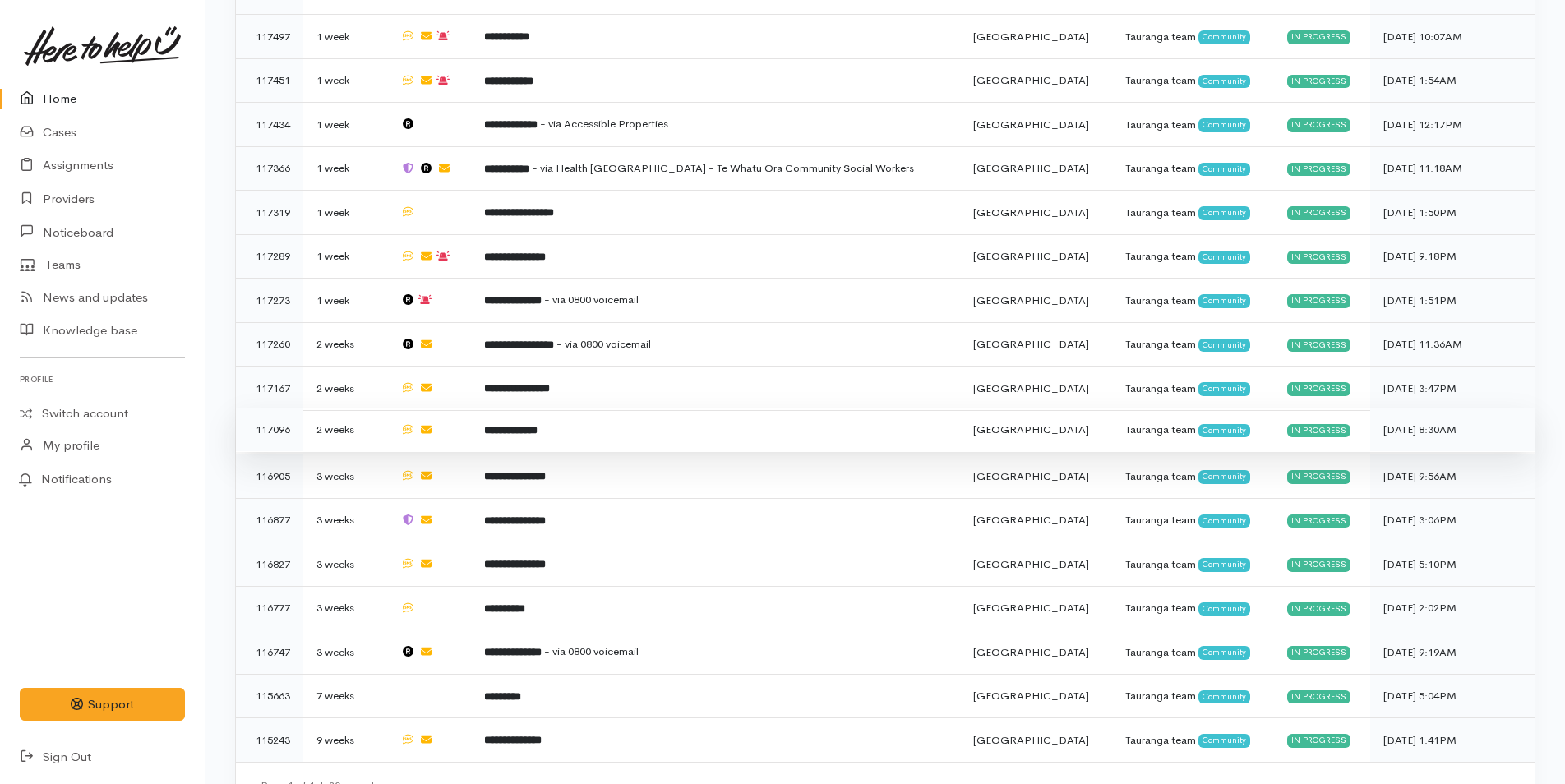
scroll to position [1111, 0]
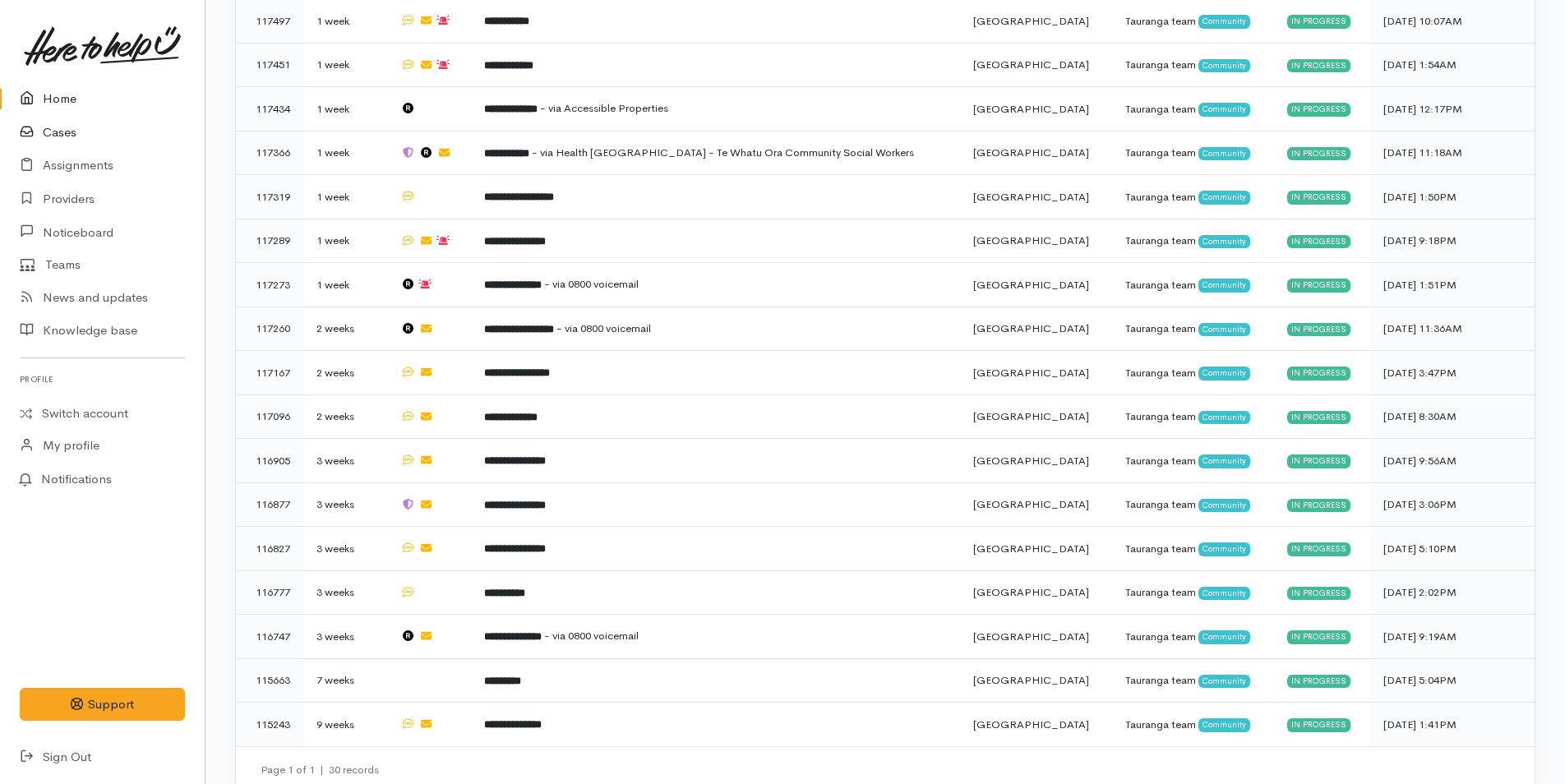
click at [70, 138] on link "Cases" at bounding box center [102, 132] width 205 height 34
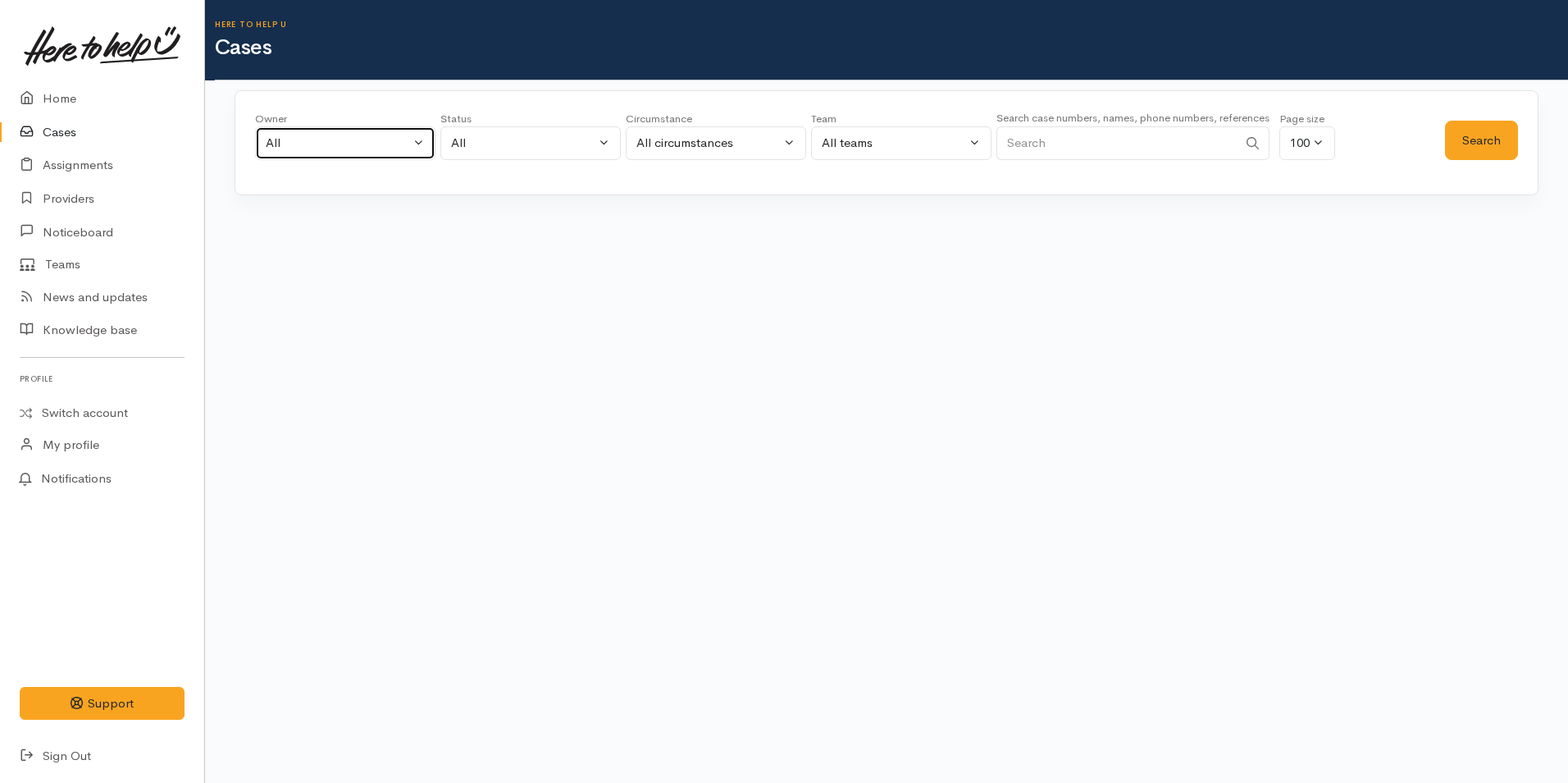
click at [389, 143] on div "All" at bounding box center [338, 143] width 144 height 19
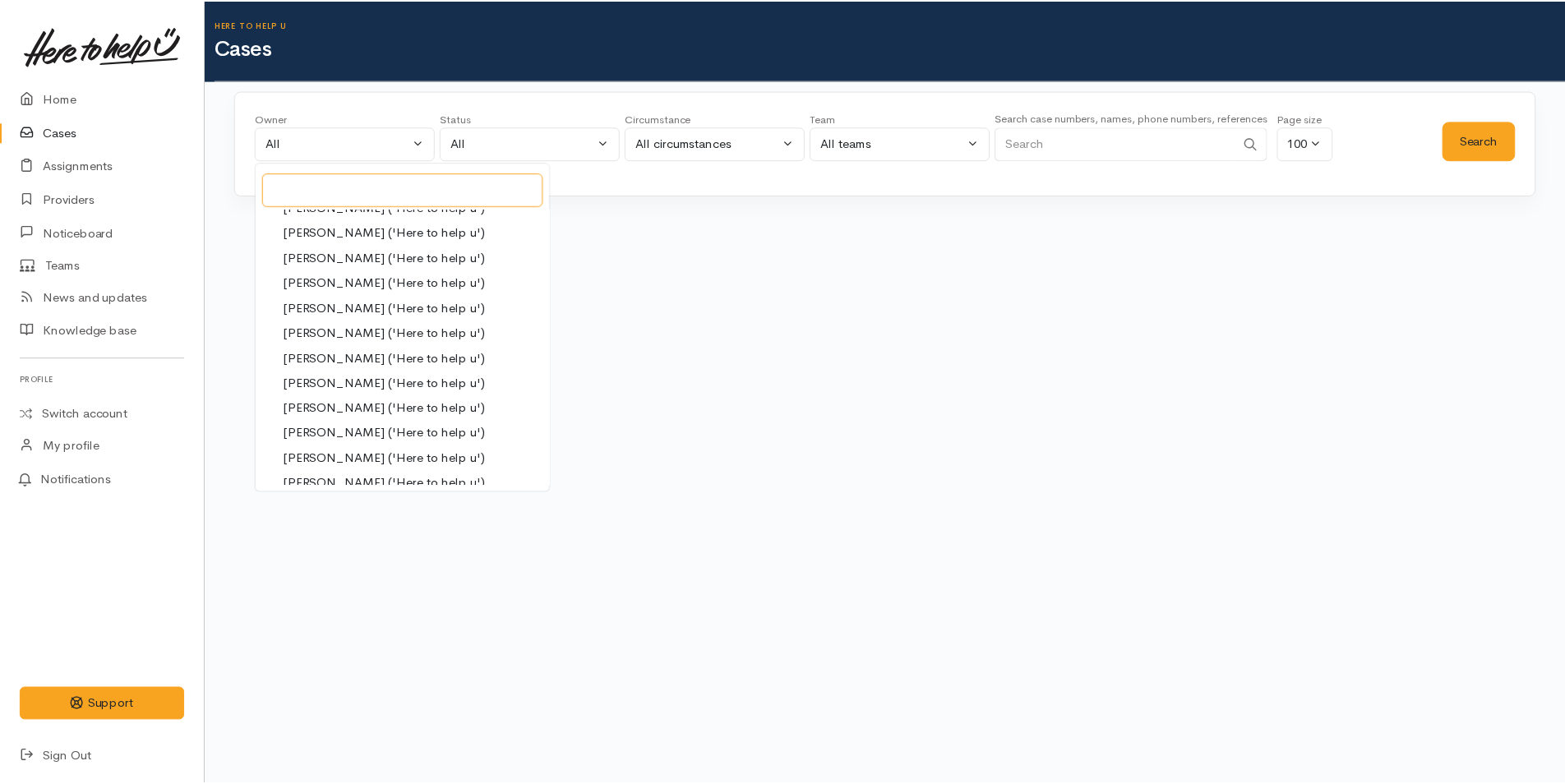
scroll to position [821, 0]
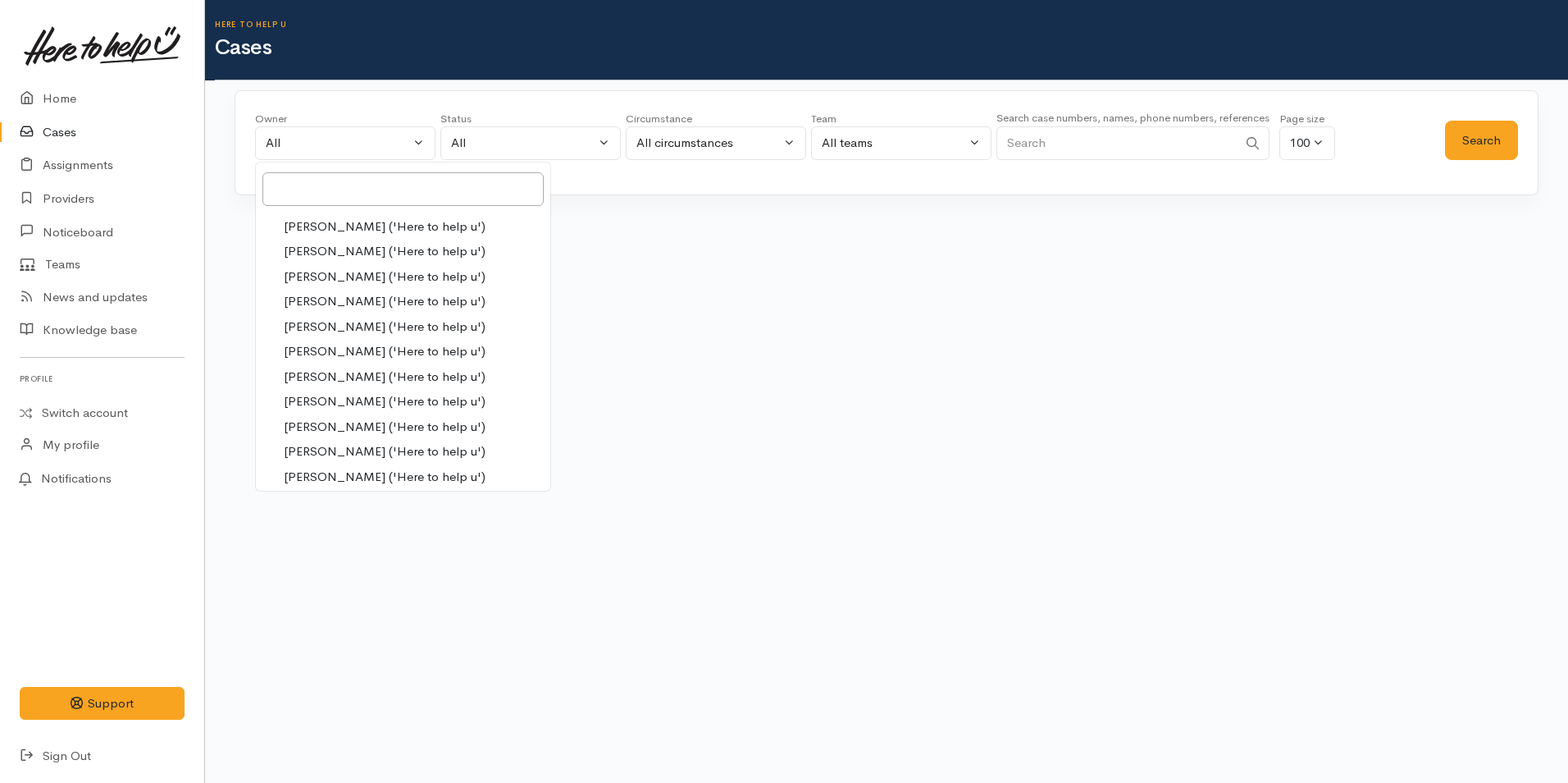
click at [325, 223] on span "Malia Stowers ('Here to help u')" at bounding box center [385, 227] width 202 height 19
select select "1613"
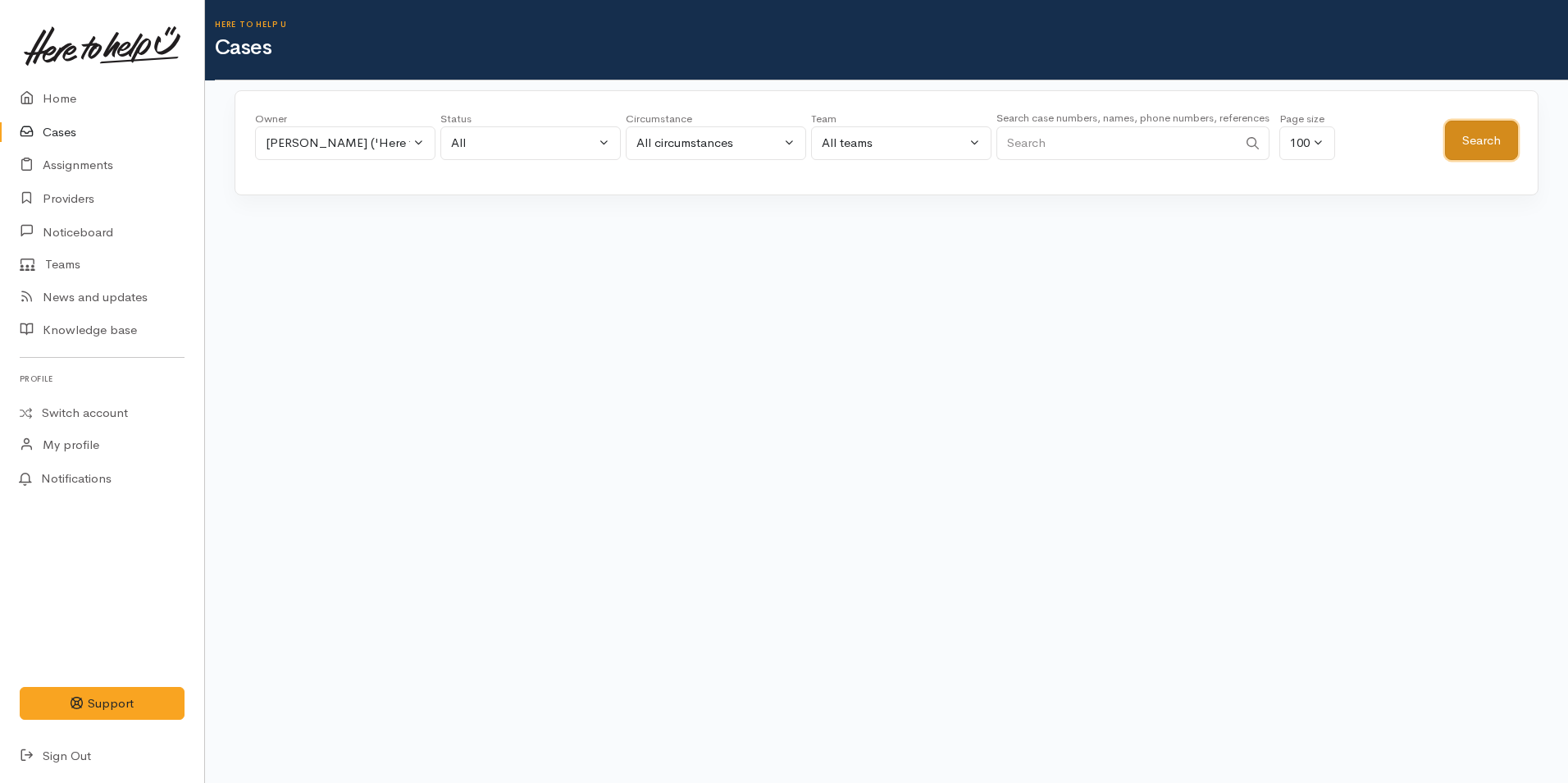
click at [1483, 137] on button "Search" at bounding box center [1482, 141] width 73 height 40
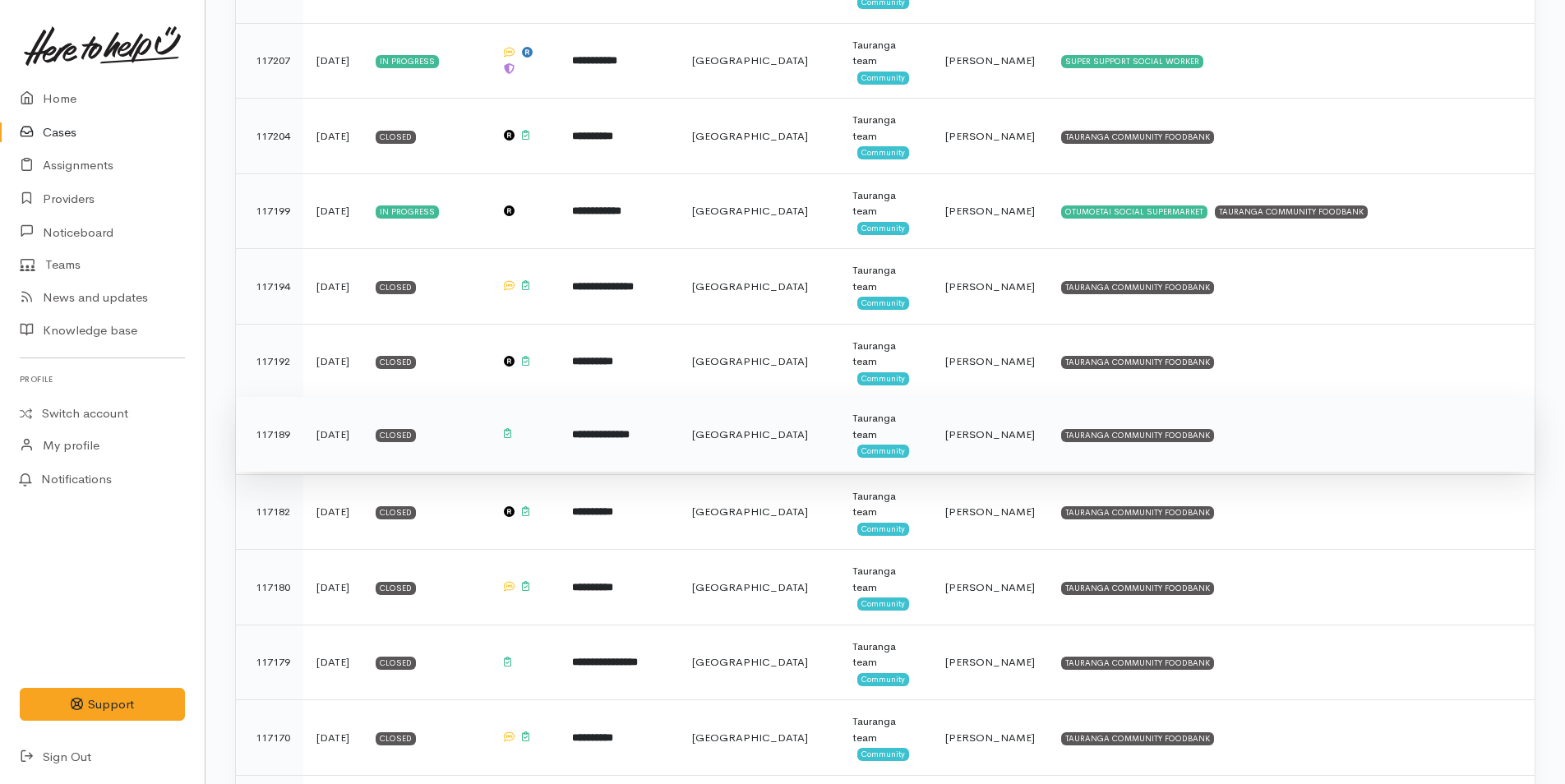
scroll to position [7094, 0]
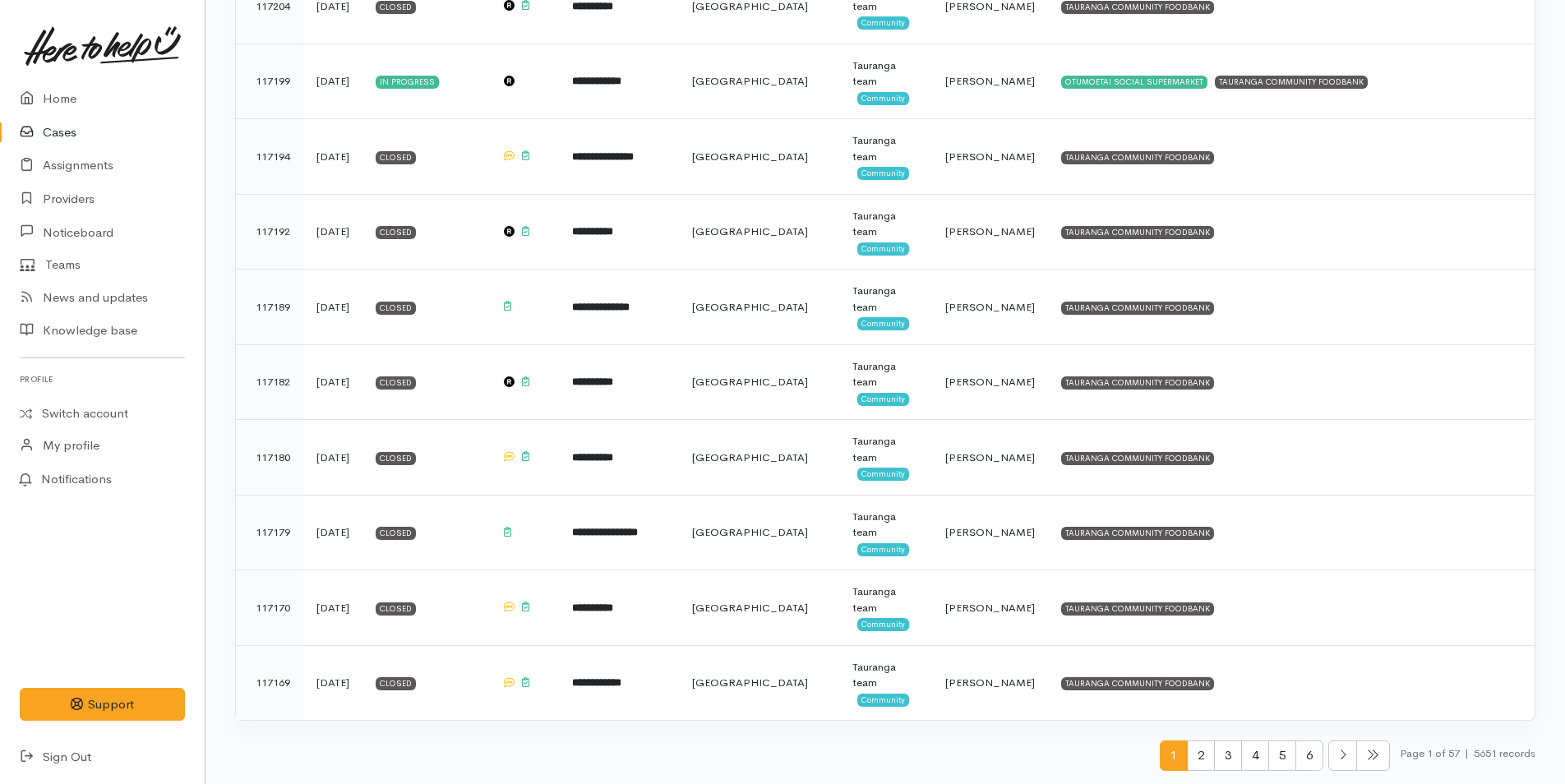
click at [1222, 747] on span "3" at bounding box center [1227, 755] width 28 height 30
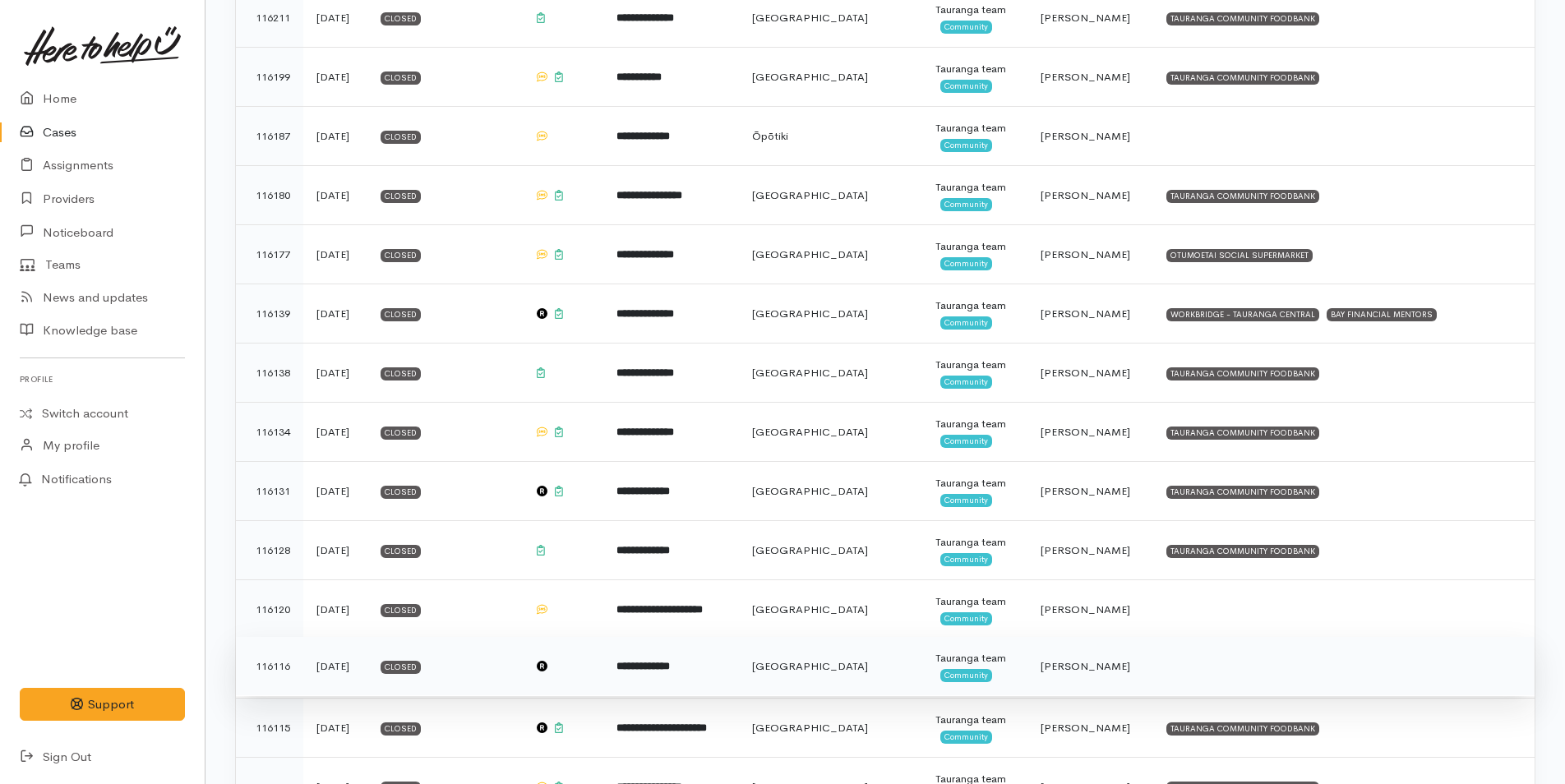
scroll to position [5492, 0]
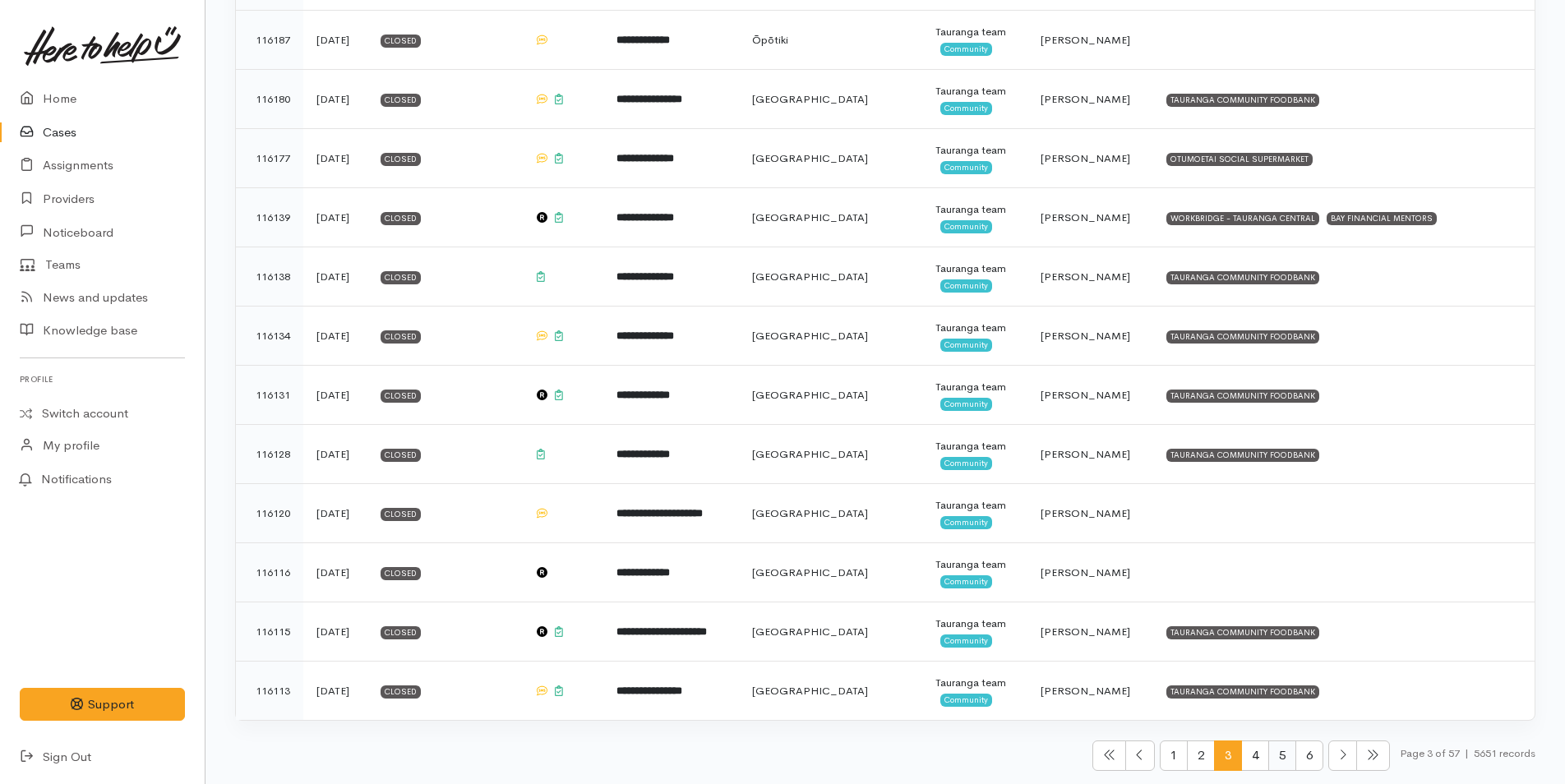
click at [1268, 756] on span "5" at bounding box center [1282, 755] width 28 height 30
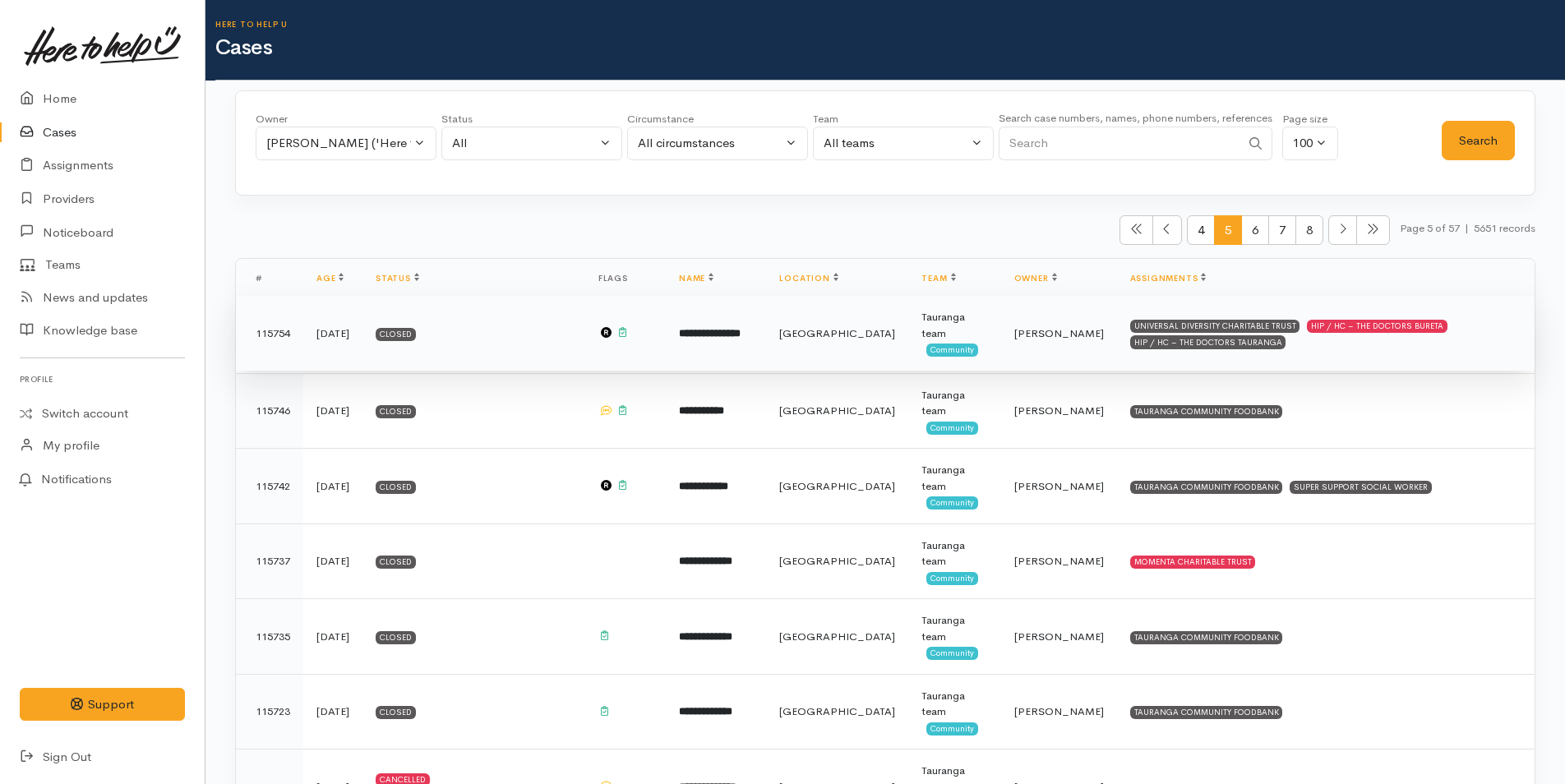
click at [766, 342] on td "**********" at bounding box center [715, 333] width 100 height 76
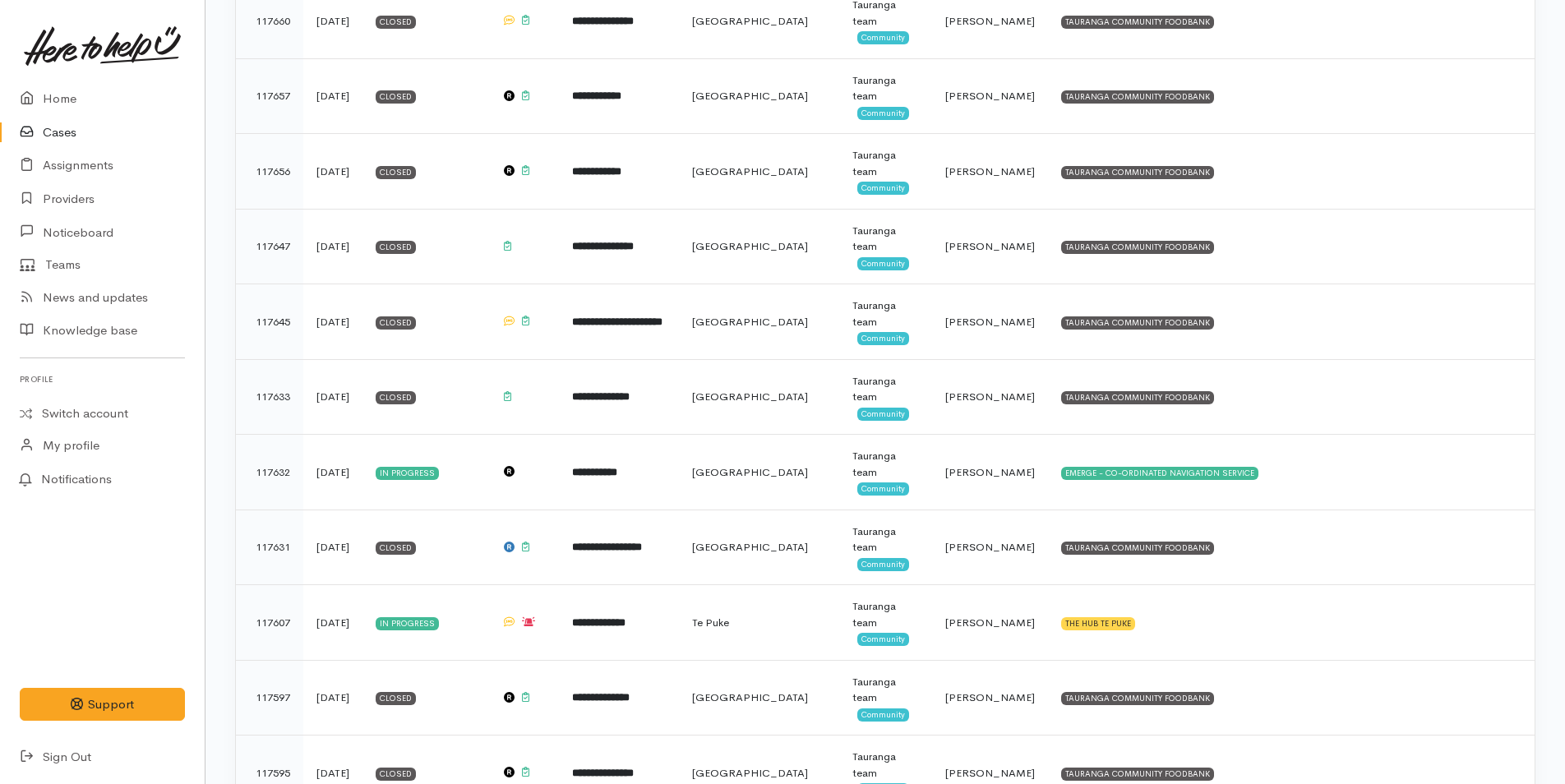
scroll to position [82, 0]
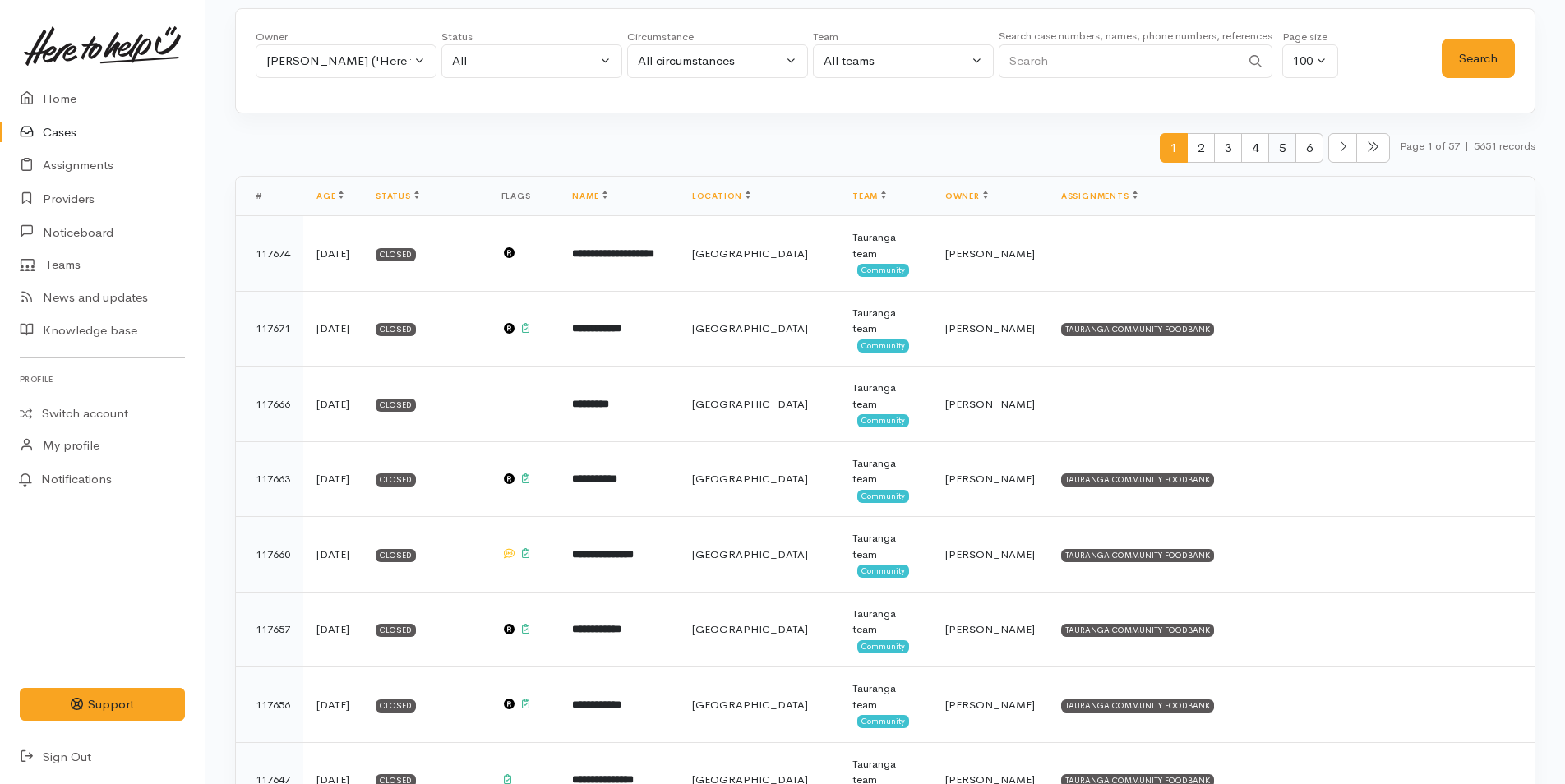
click at [1268, 144] on span "5" at bounding box center [1282, 148] width 28 height 30
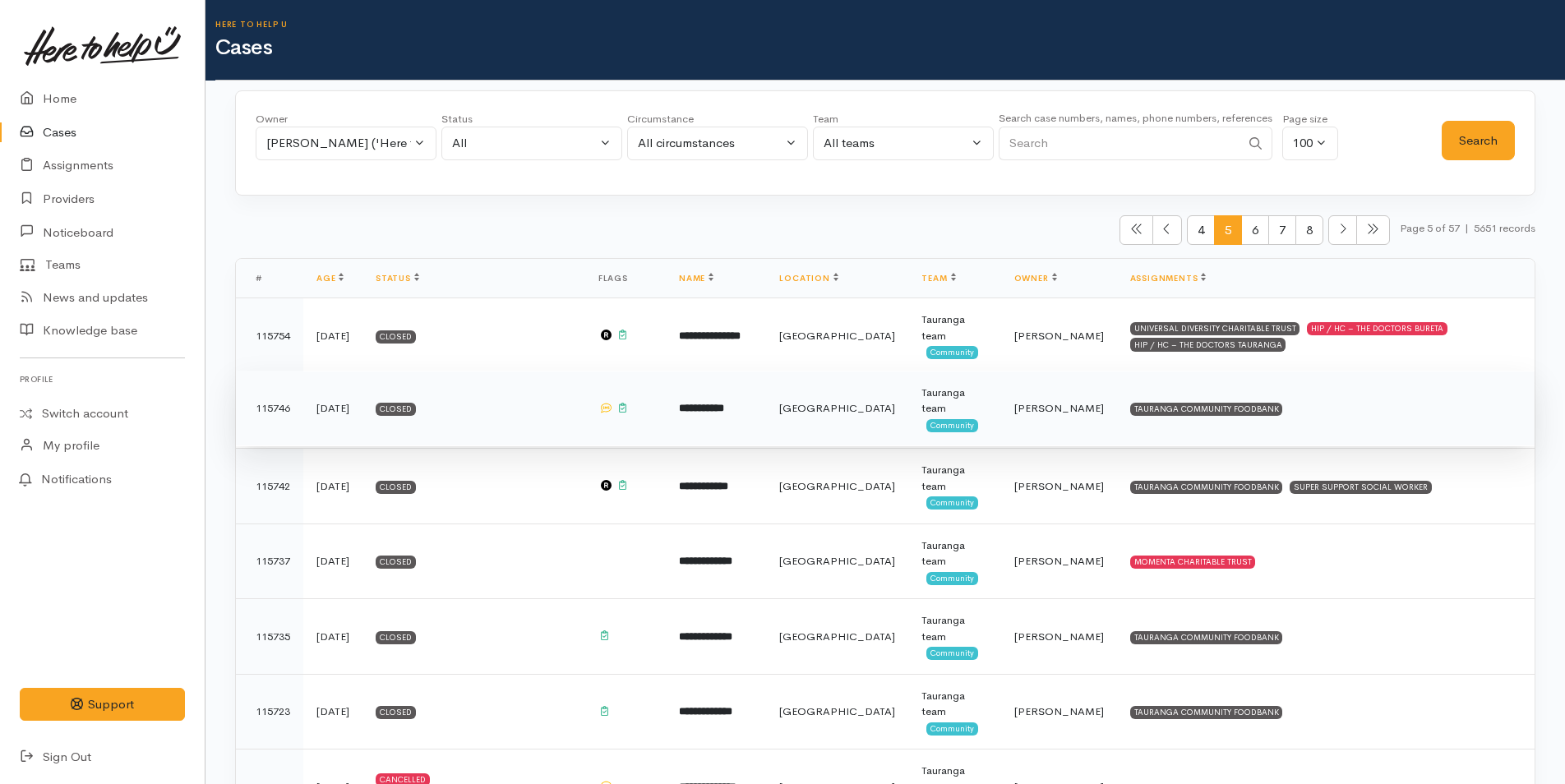
click at [724, 405] on b "**********" at bounding box center [702, 408] width 45 height 10
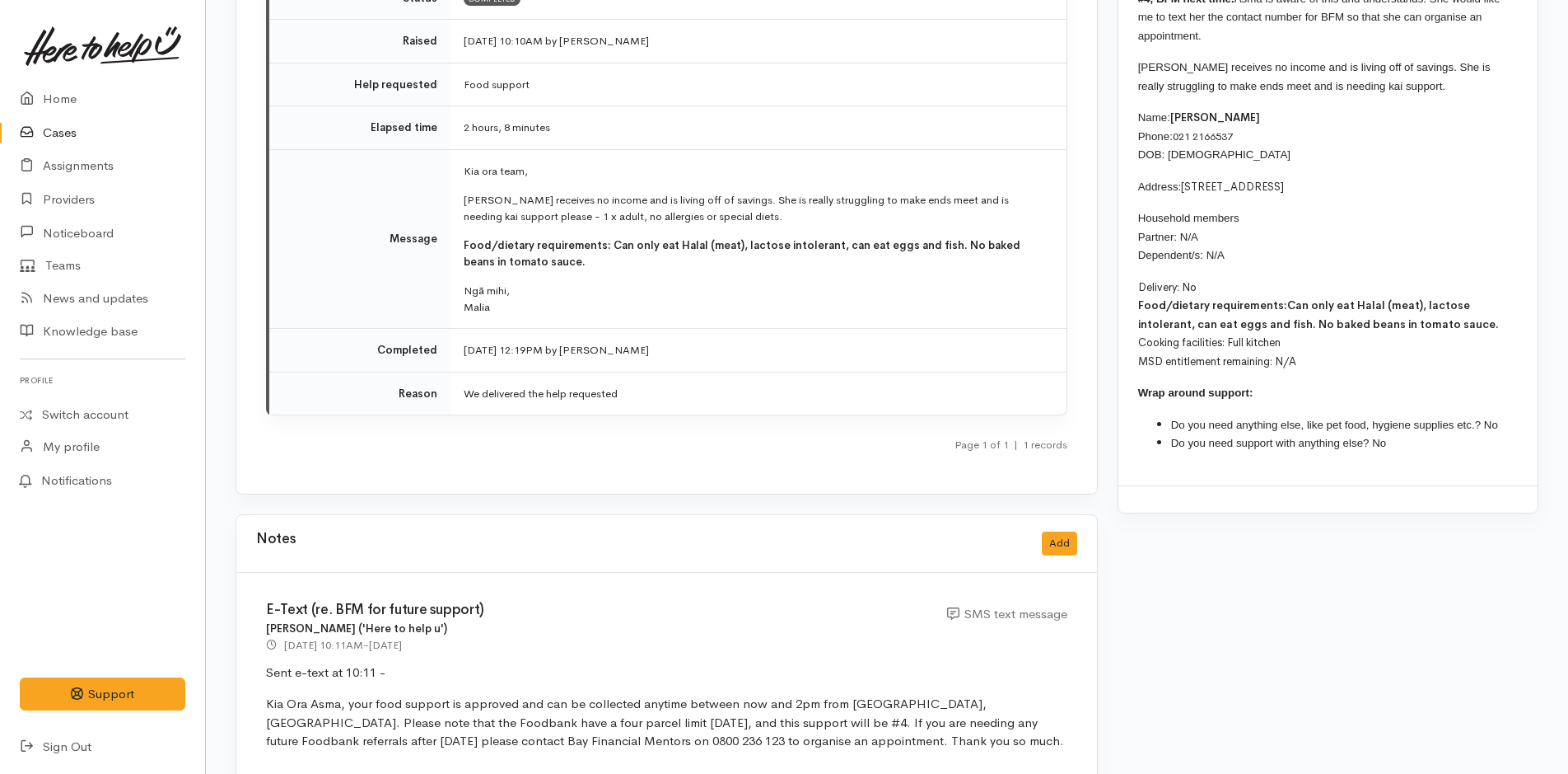
scroll to position [1836, 0]
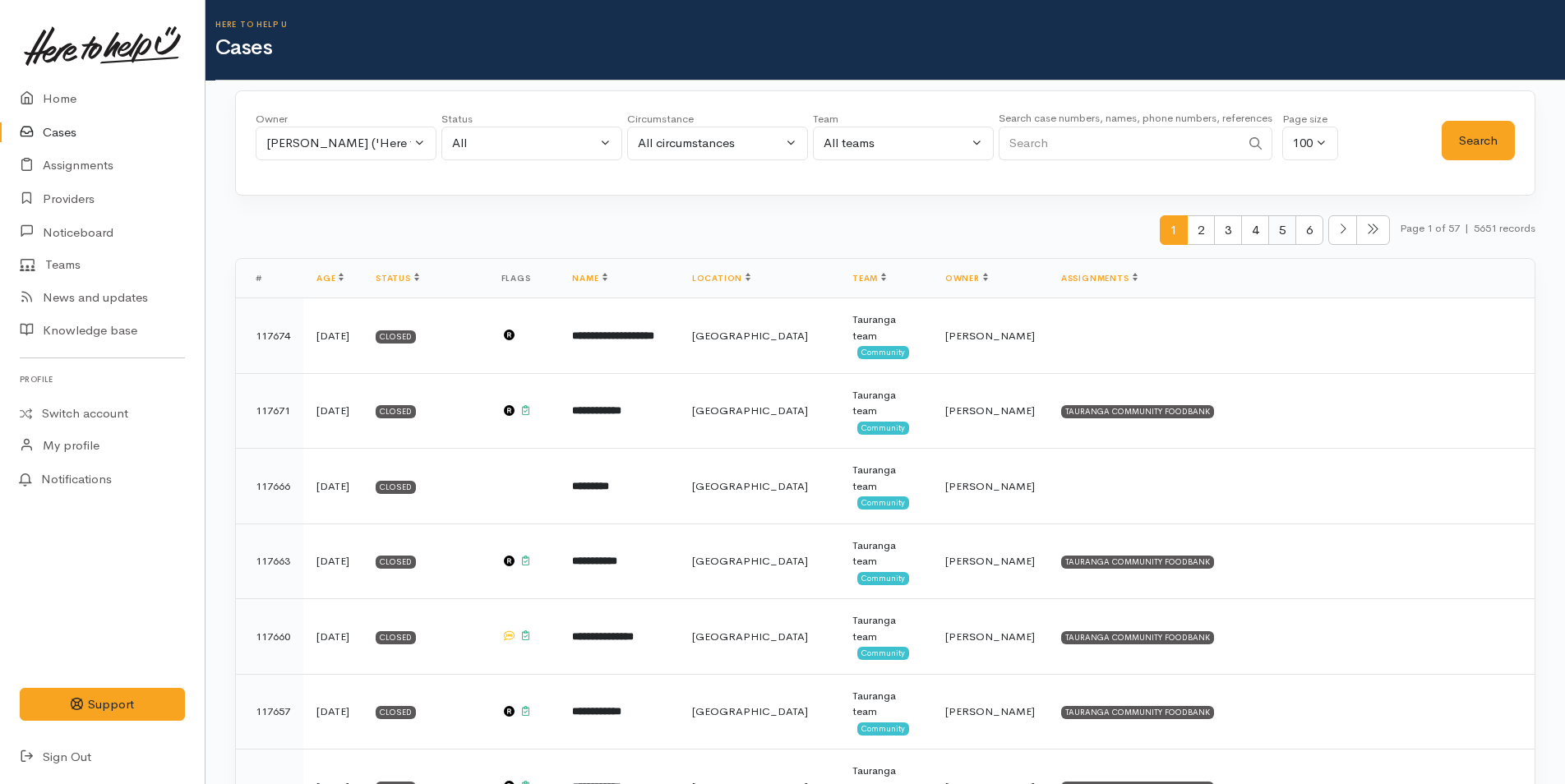
click at [1268, 230] on span "5" at bounding box center [1282, 230] width 28 height 30
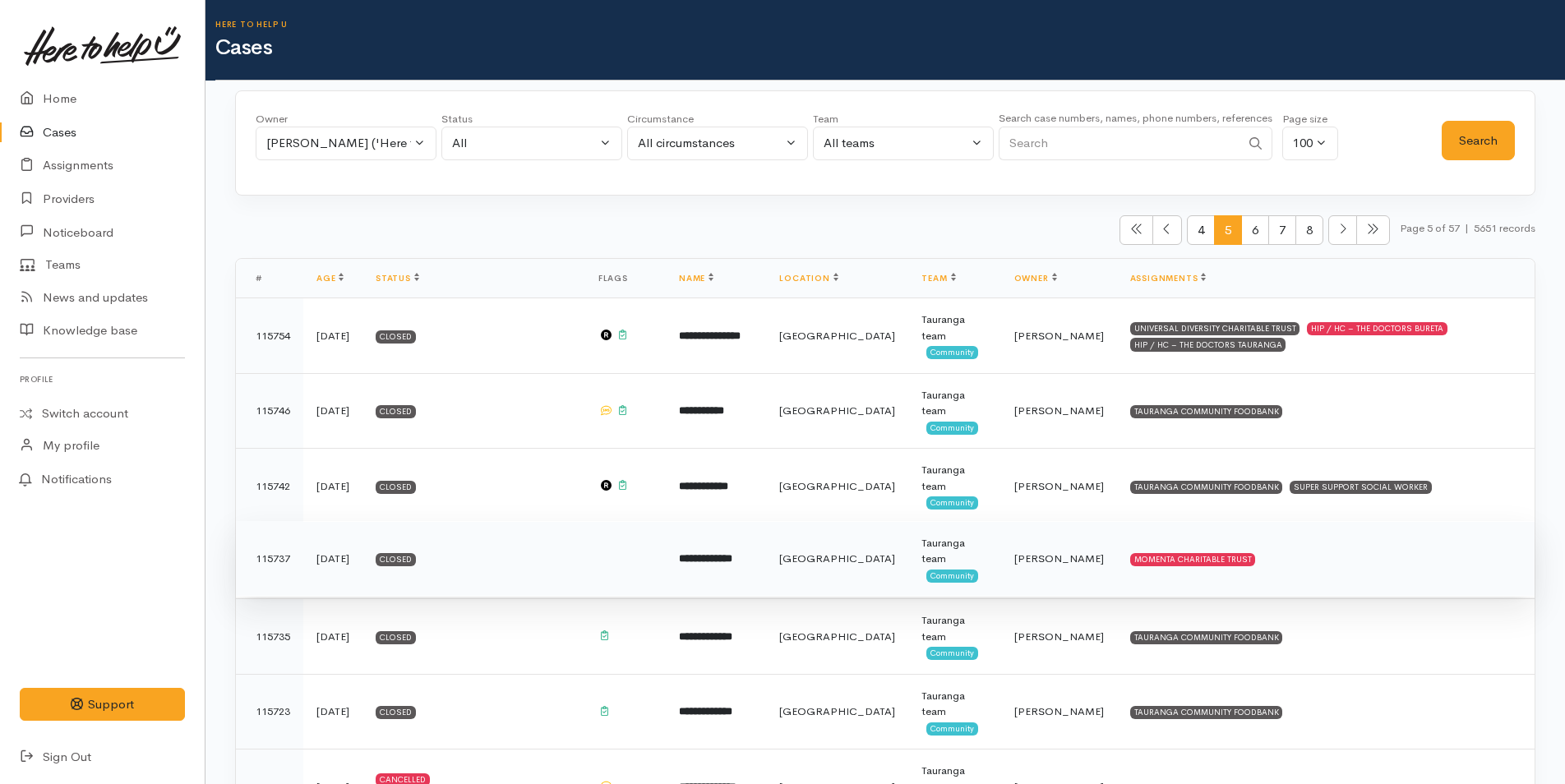
scroll to position [411, 0]
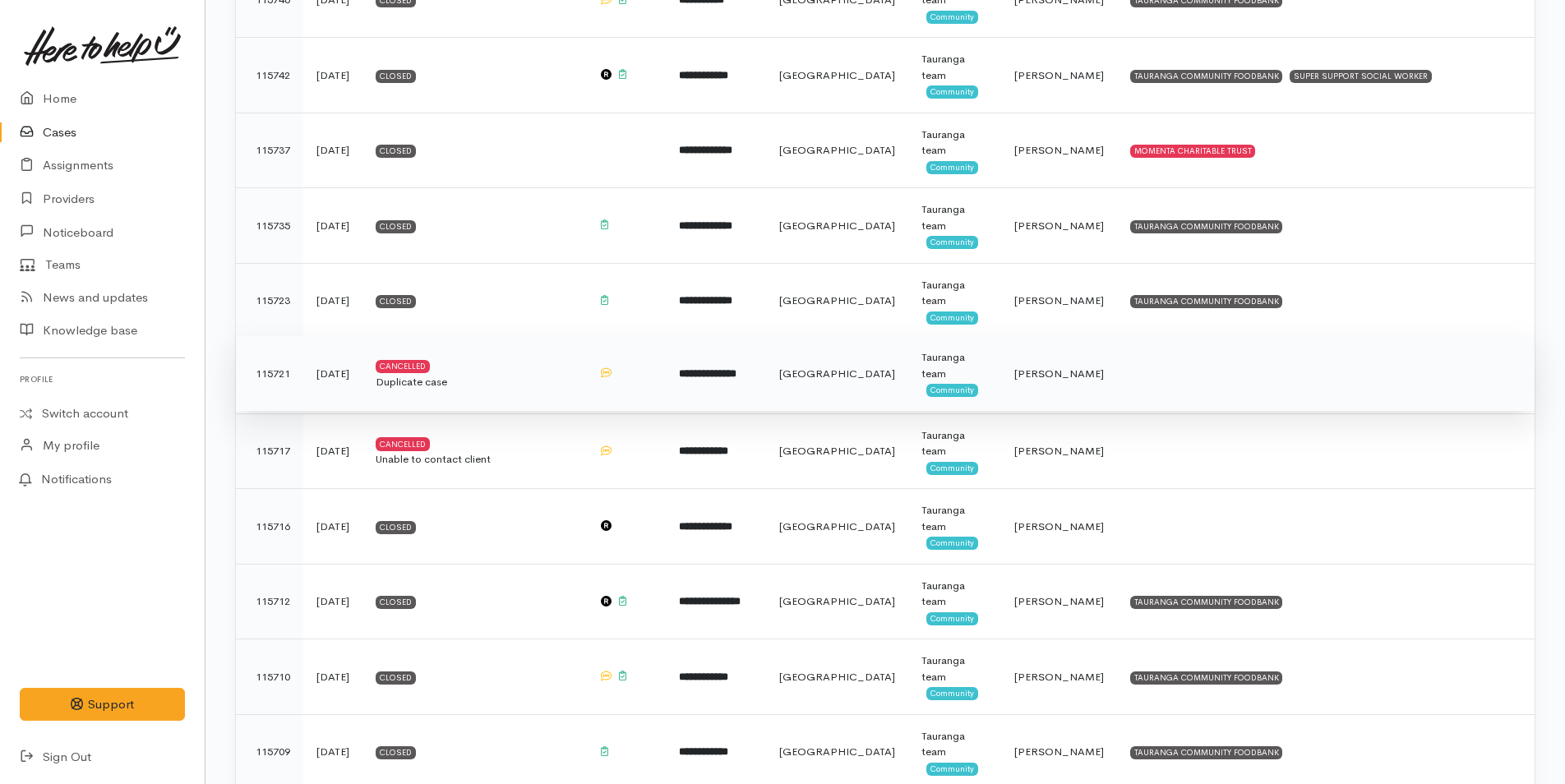
click at [766, 389] on td "**********" at bounding box center [715, 373] width 100 height 76
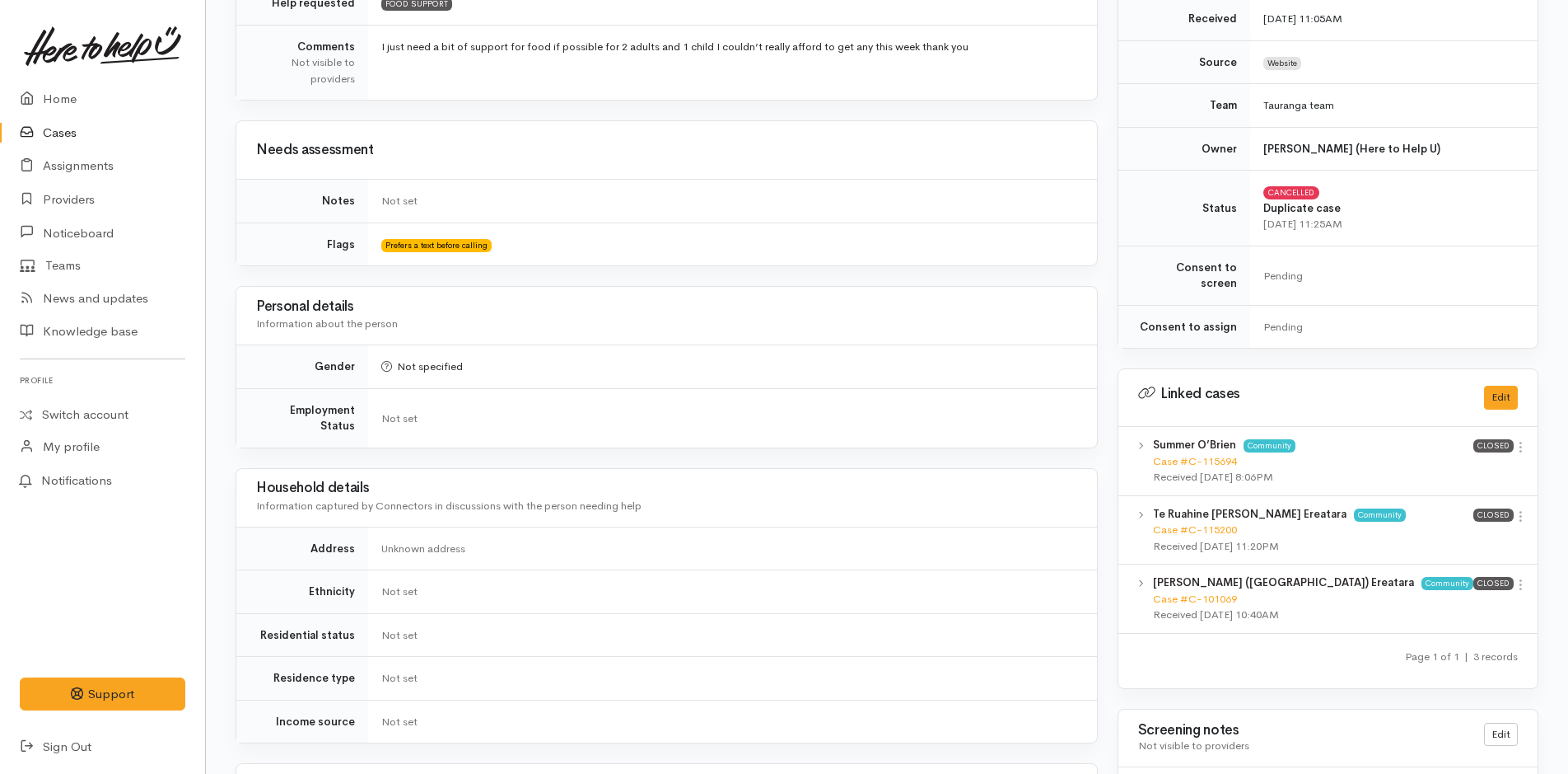
scroll to position [659, 0]
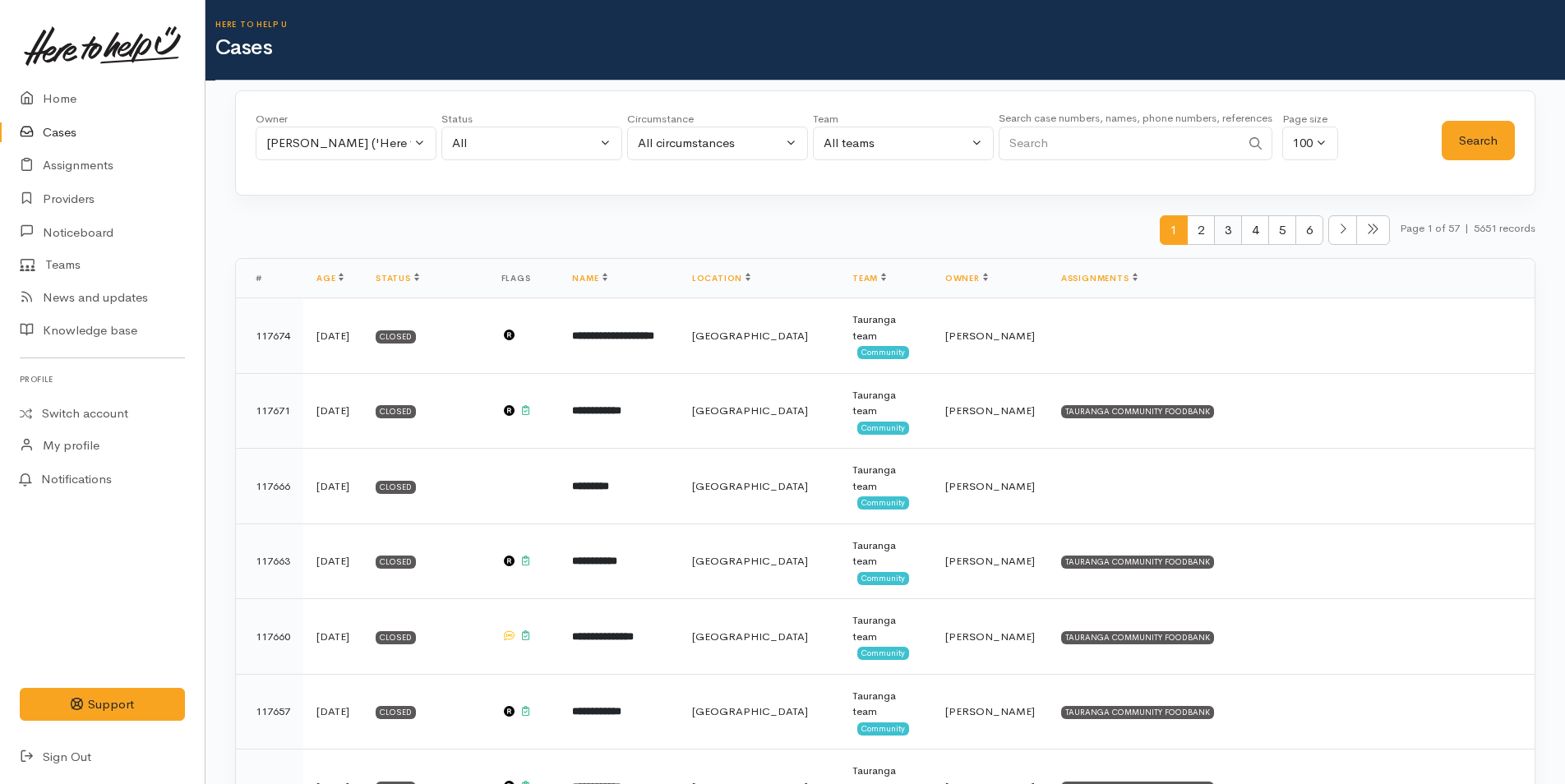
click at [1227, 228] on span "3" at bounding box center [1227, 230] width 28 height 30
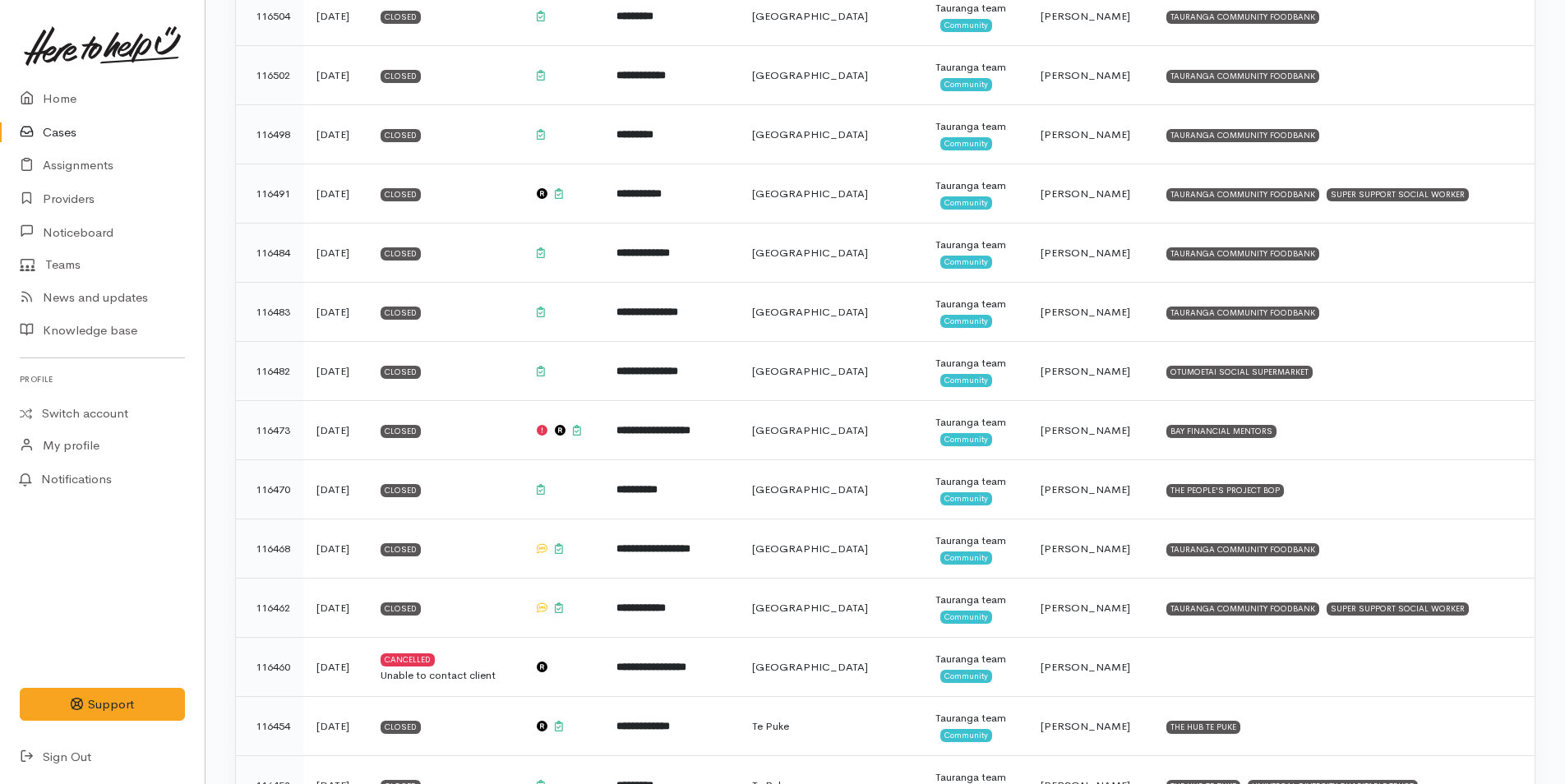
scroll to position [1972, 0]
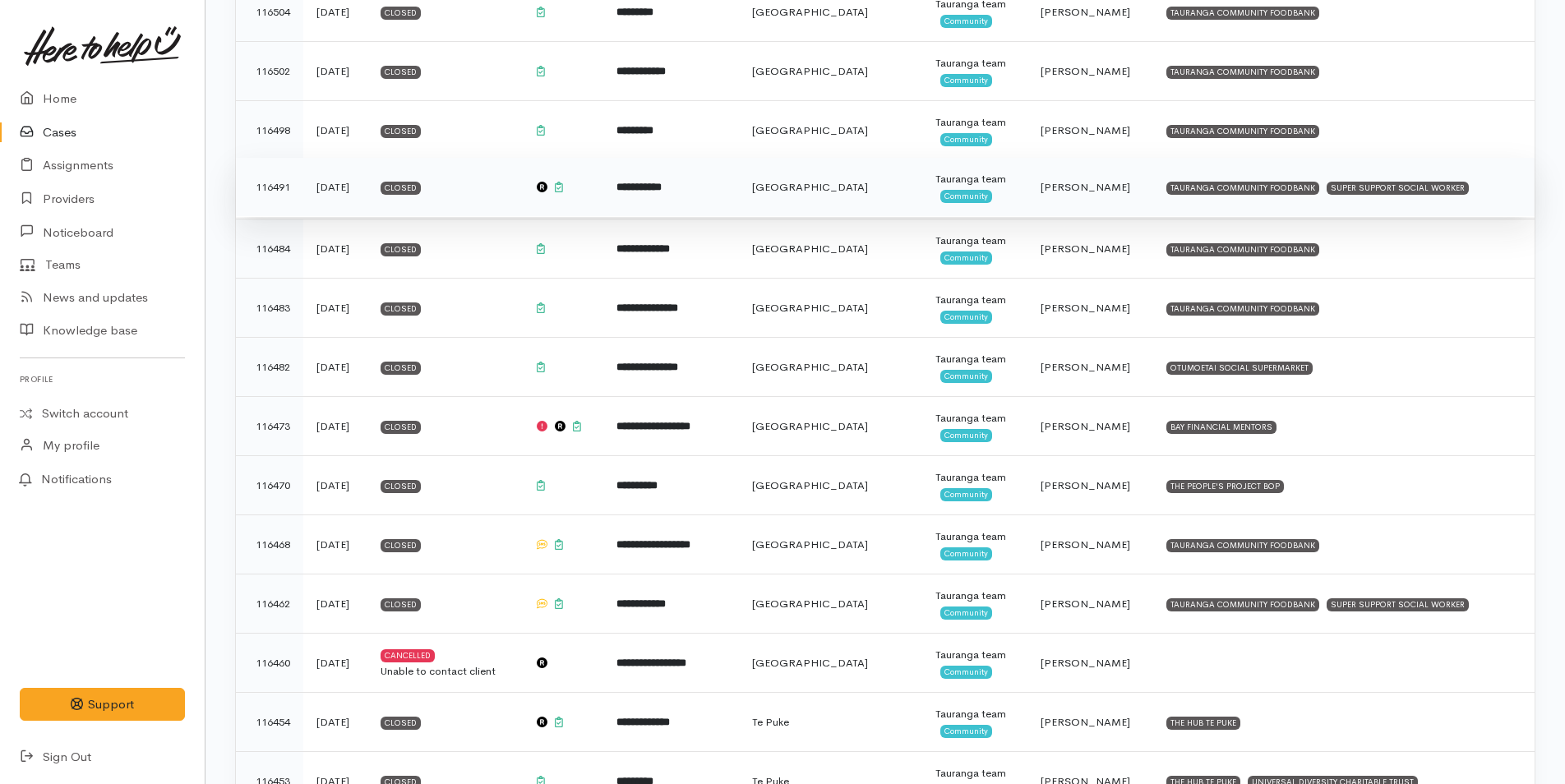
click at [1027, 182] on td "Tauranga team Community" at bounding box center [974, 187] width 105 height 59
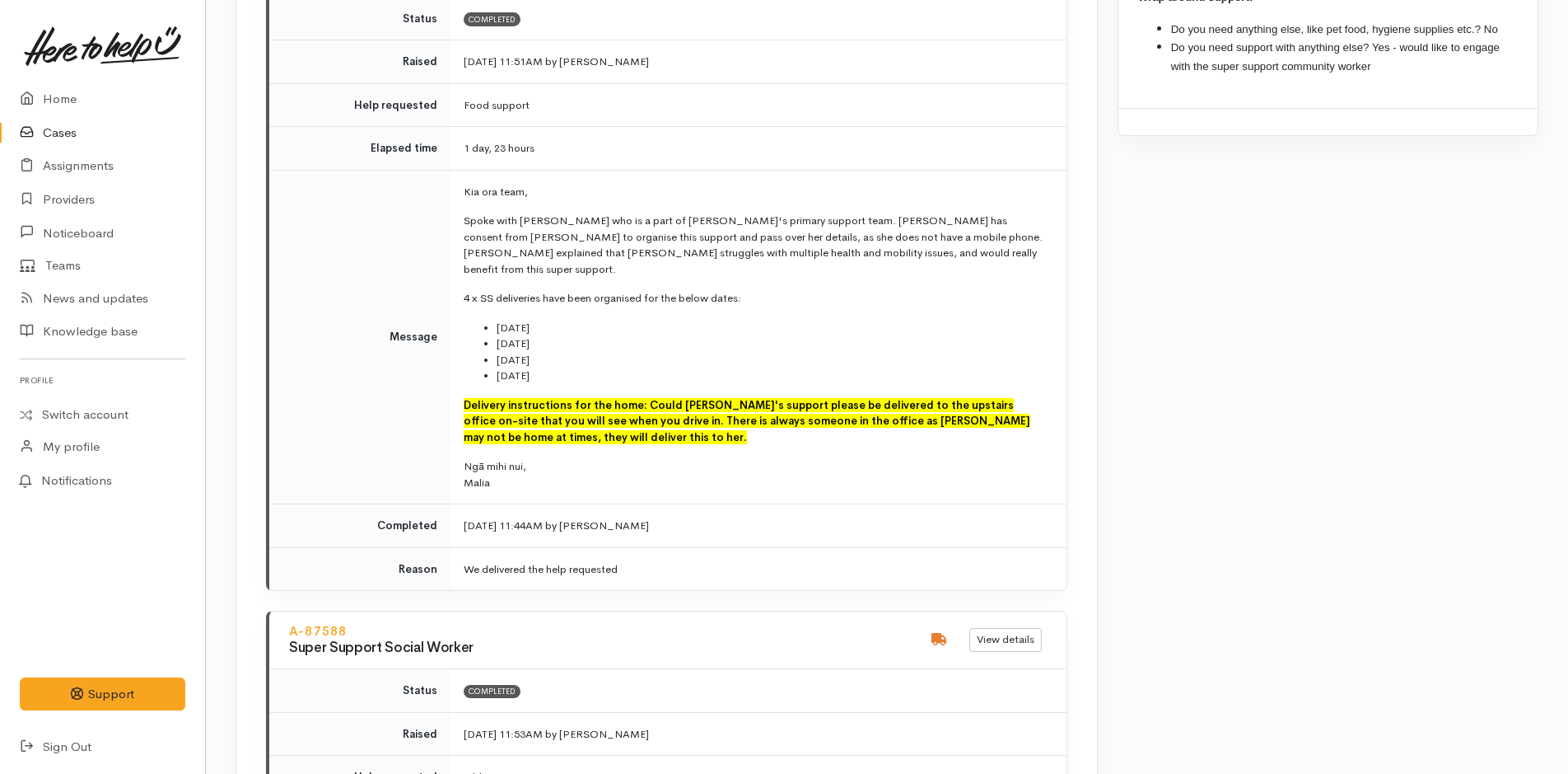
scroll to position [1565, 0]
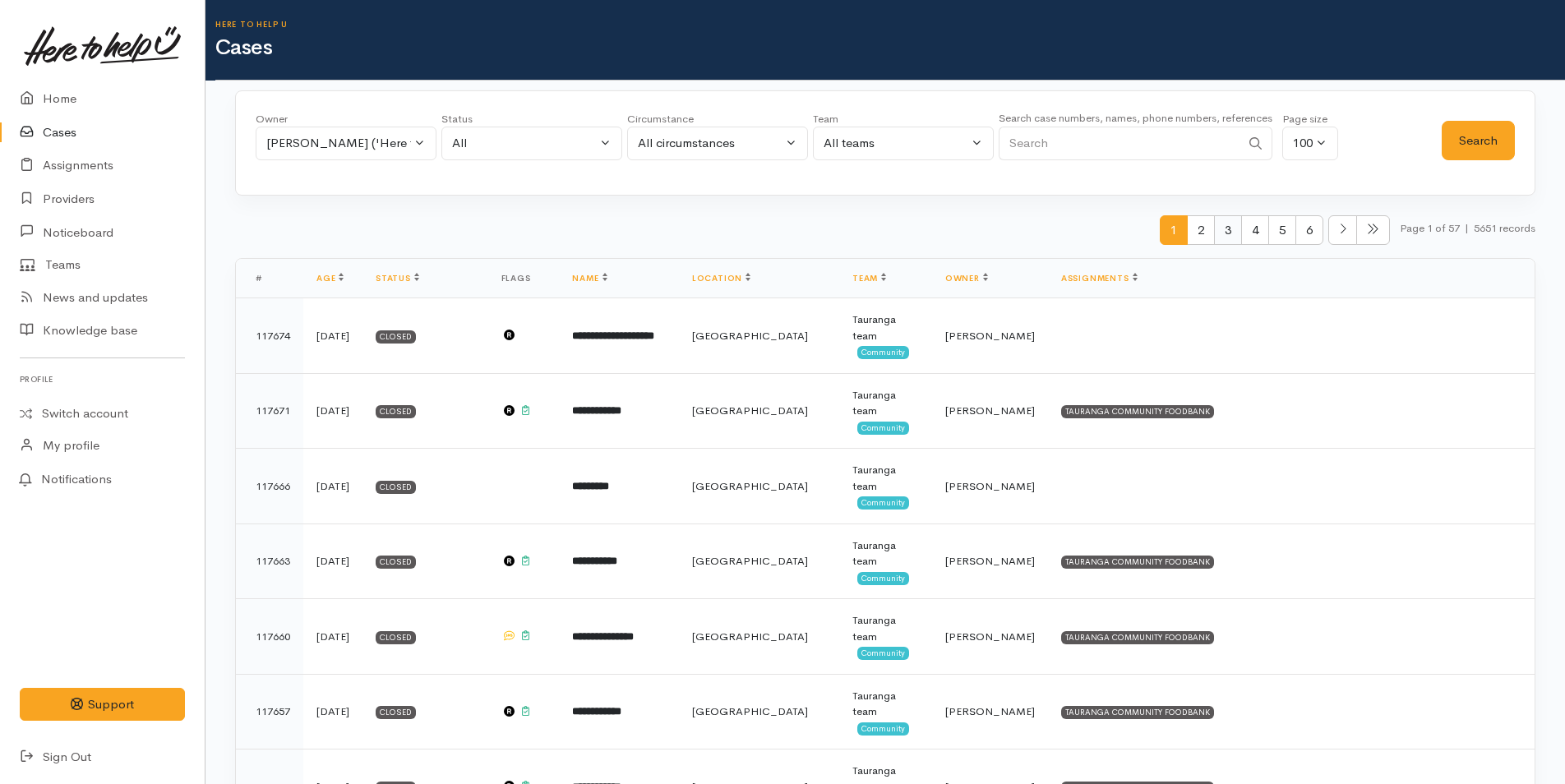
click at [1219, 228] on span "3" at bounding box center [1227, 230] width 28 height 30
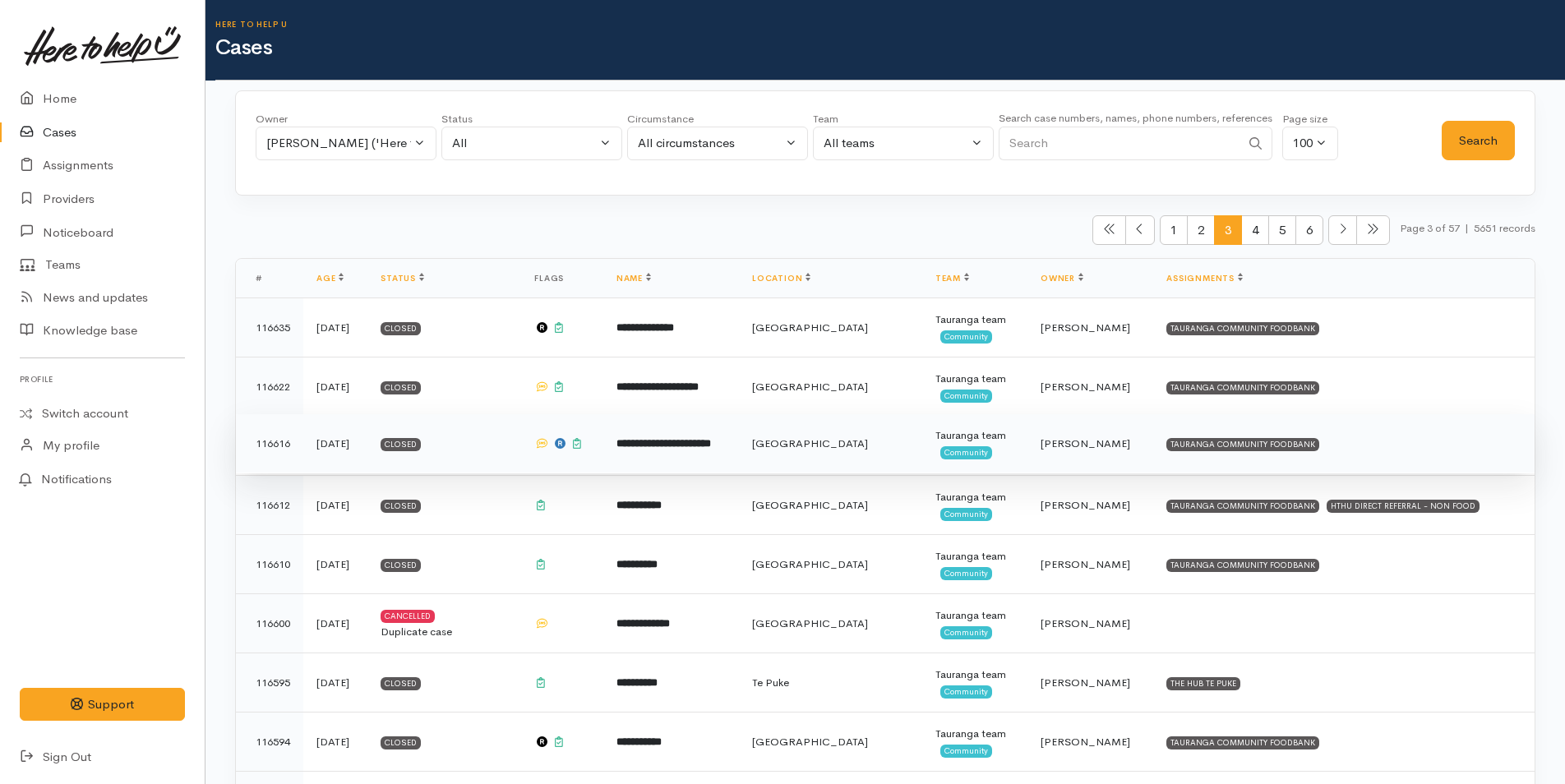
click at [899, 463] on td "[GEOGRAPHIC_DATA]" at bounding box center [830, 444] width 184 height 59
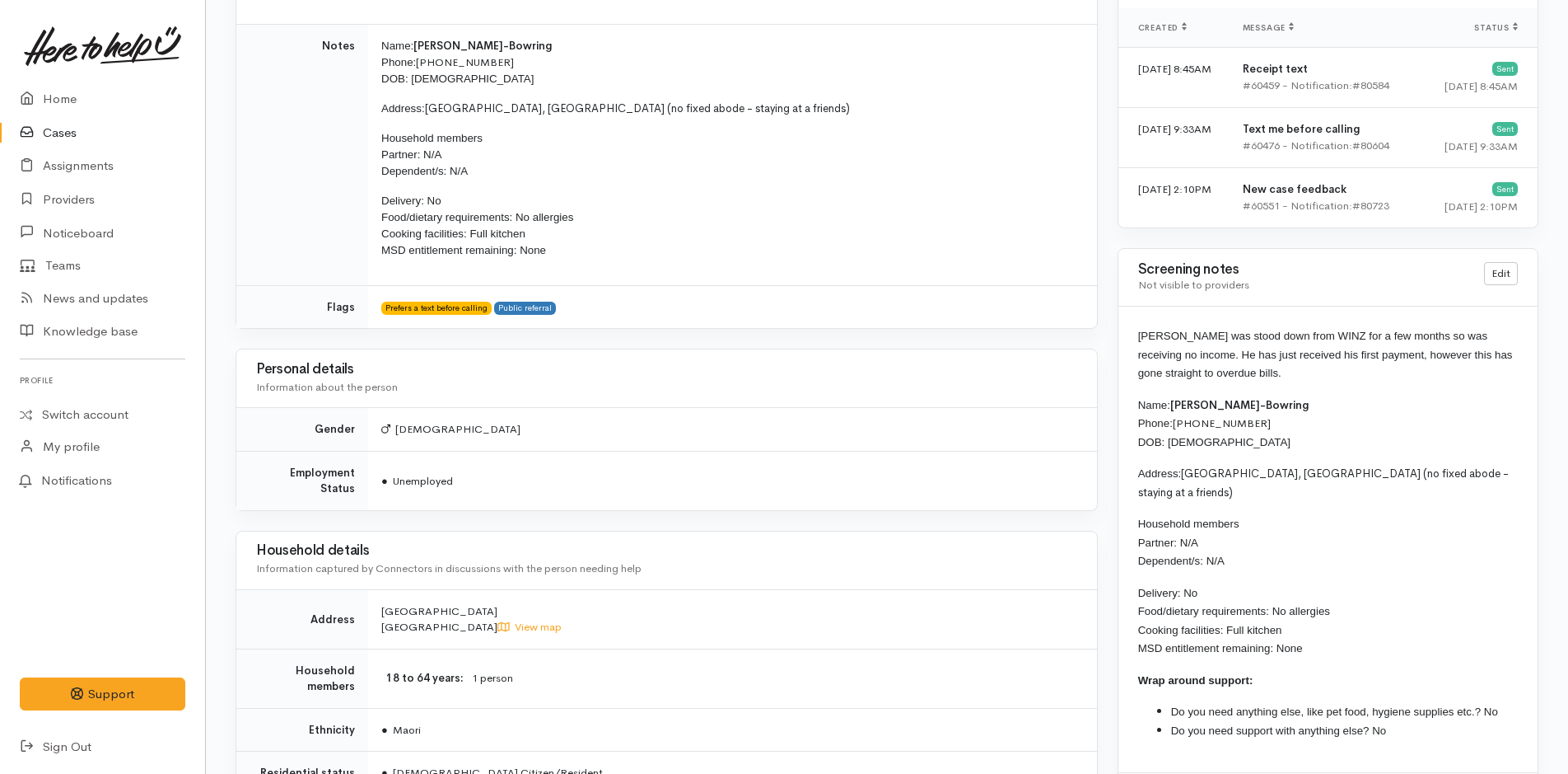
scroll to position [1319, 0]
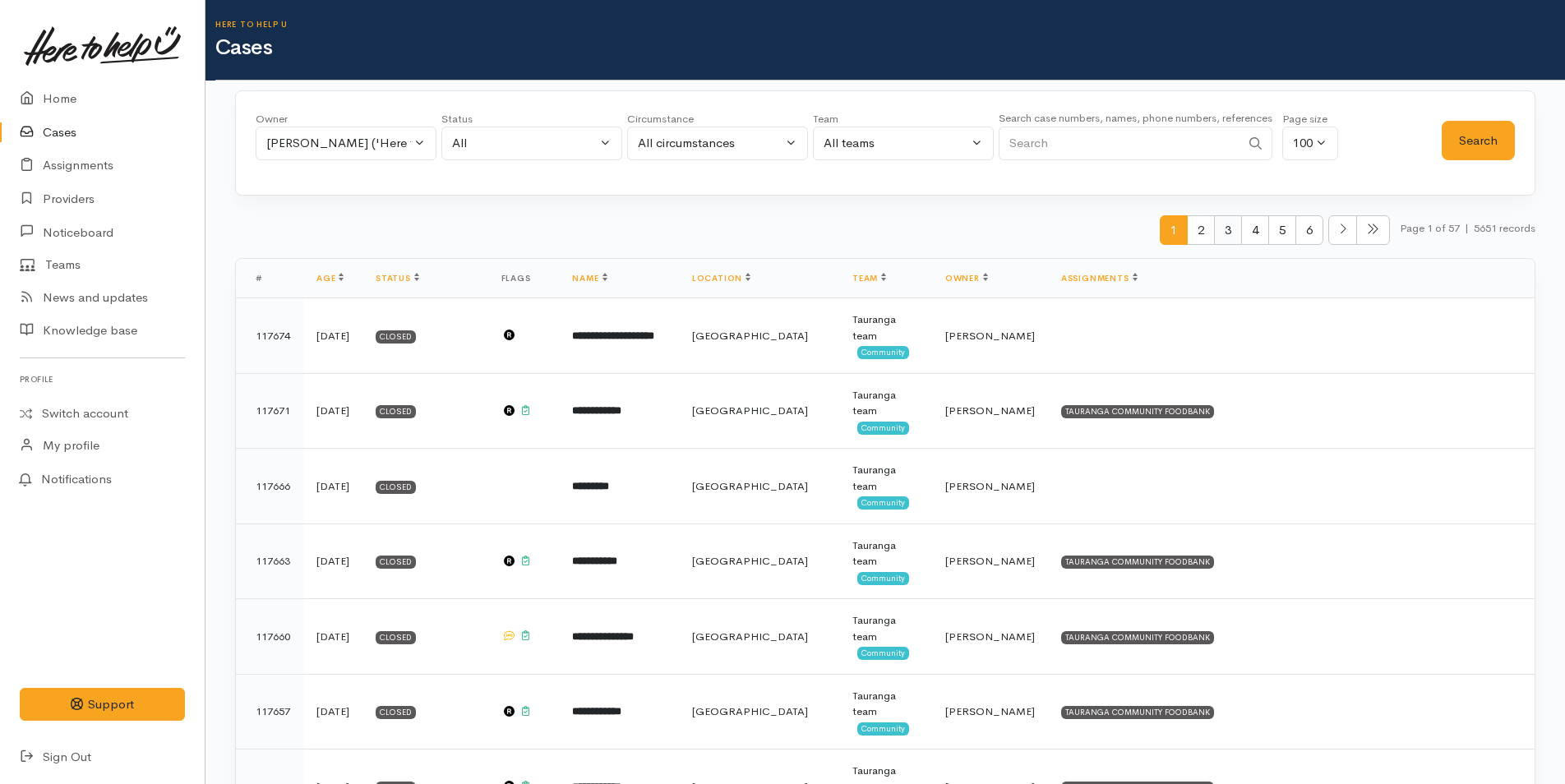
click at [1228, 236] on span "3" at bounding box center [1227, 230] width 28 height 30
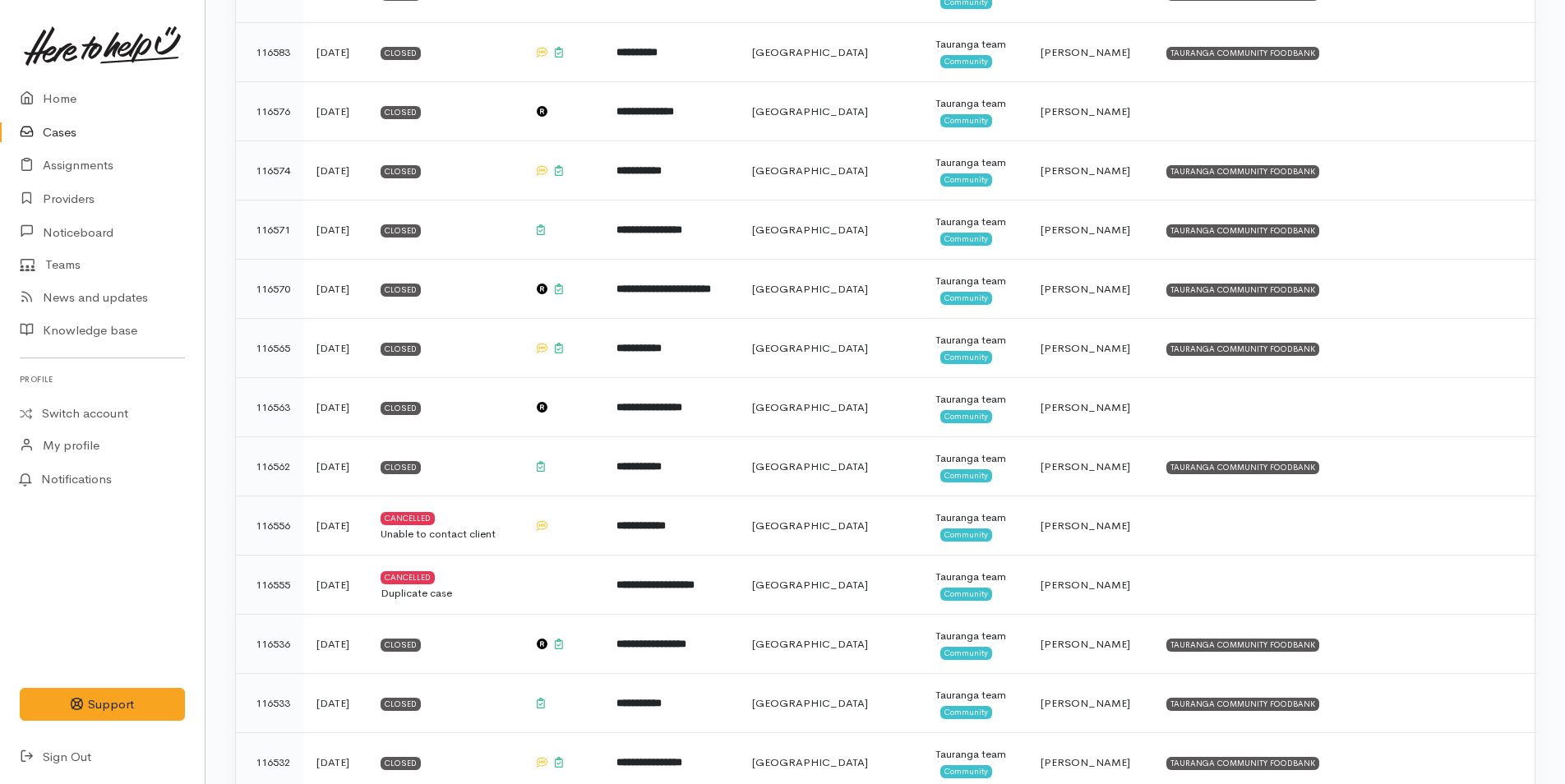
scroll to position [904, 0]
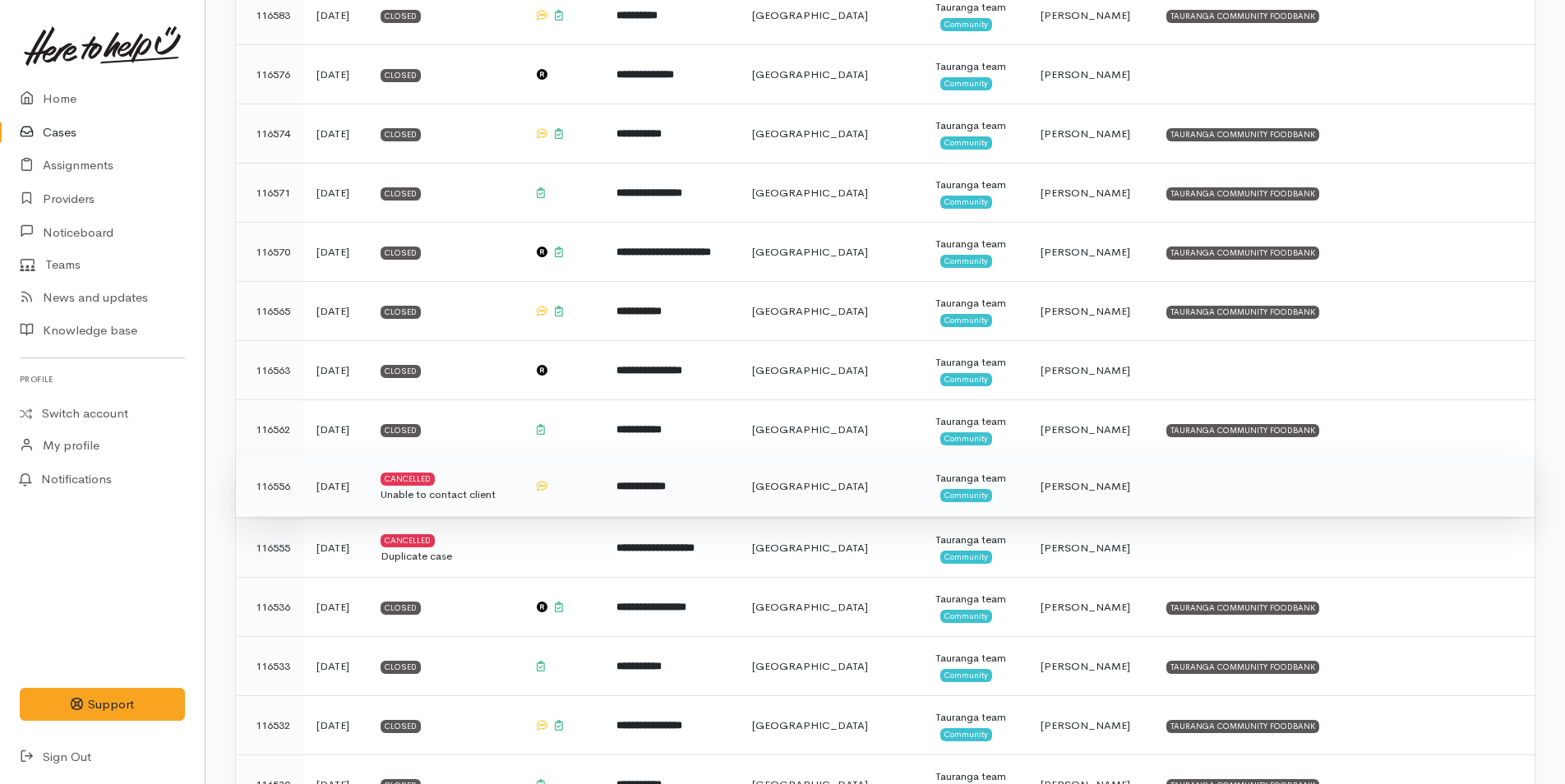
click at [739, 496] on td "**********" at bounding box center [671, 486] width 136 height 59
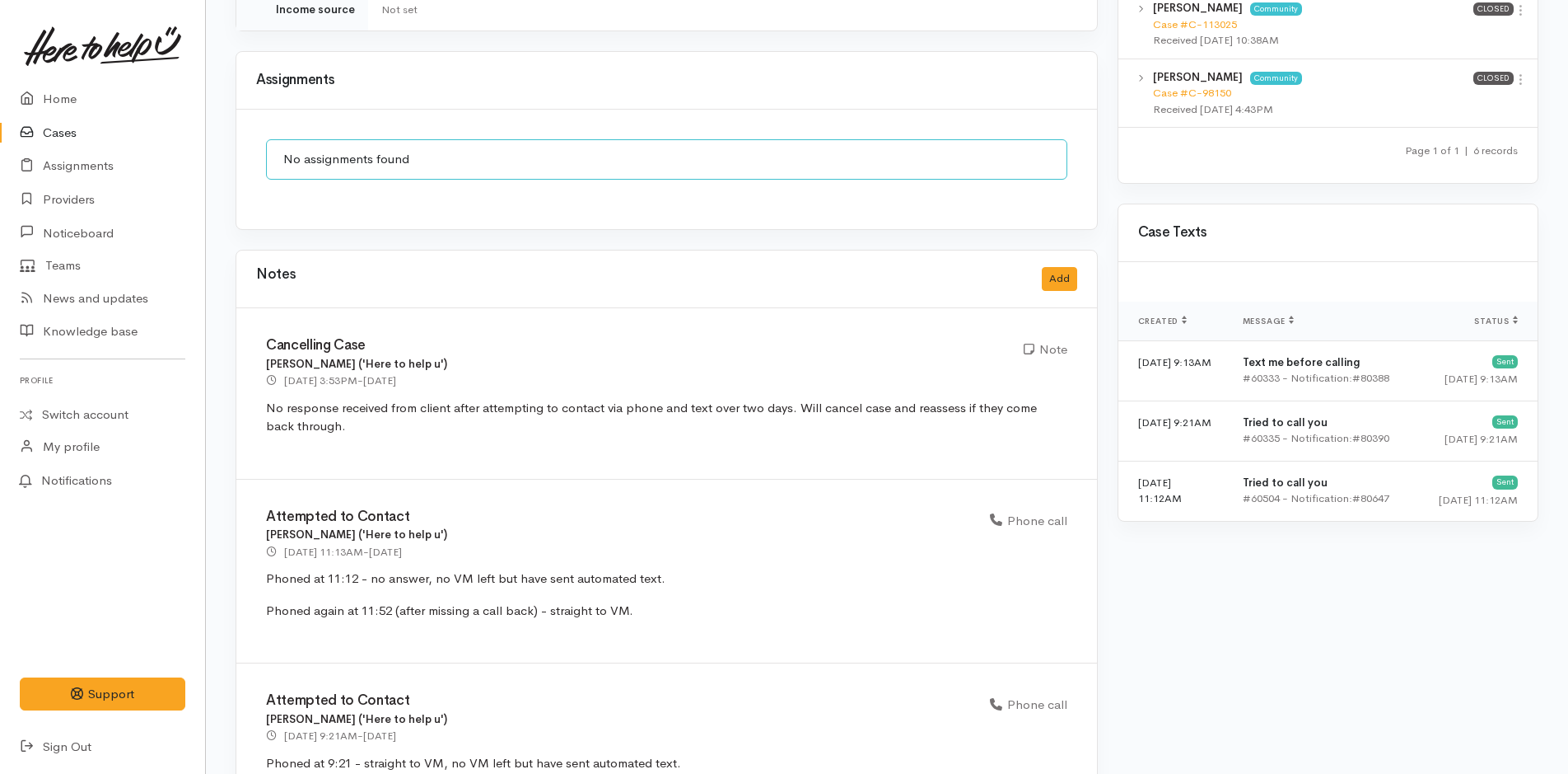
scroll to position [1285, 0]
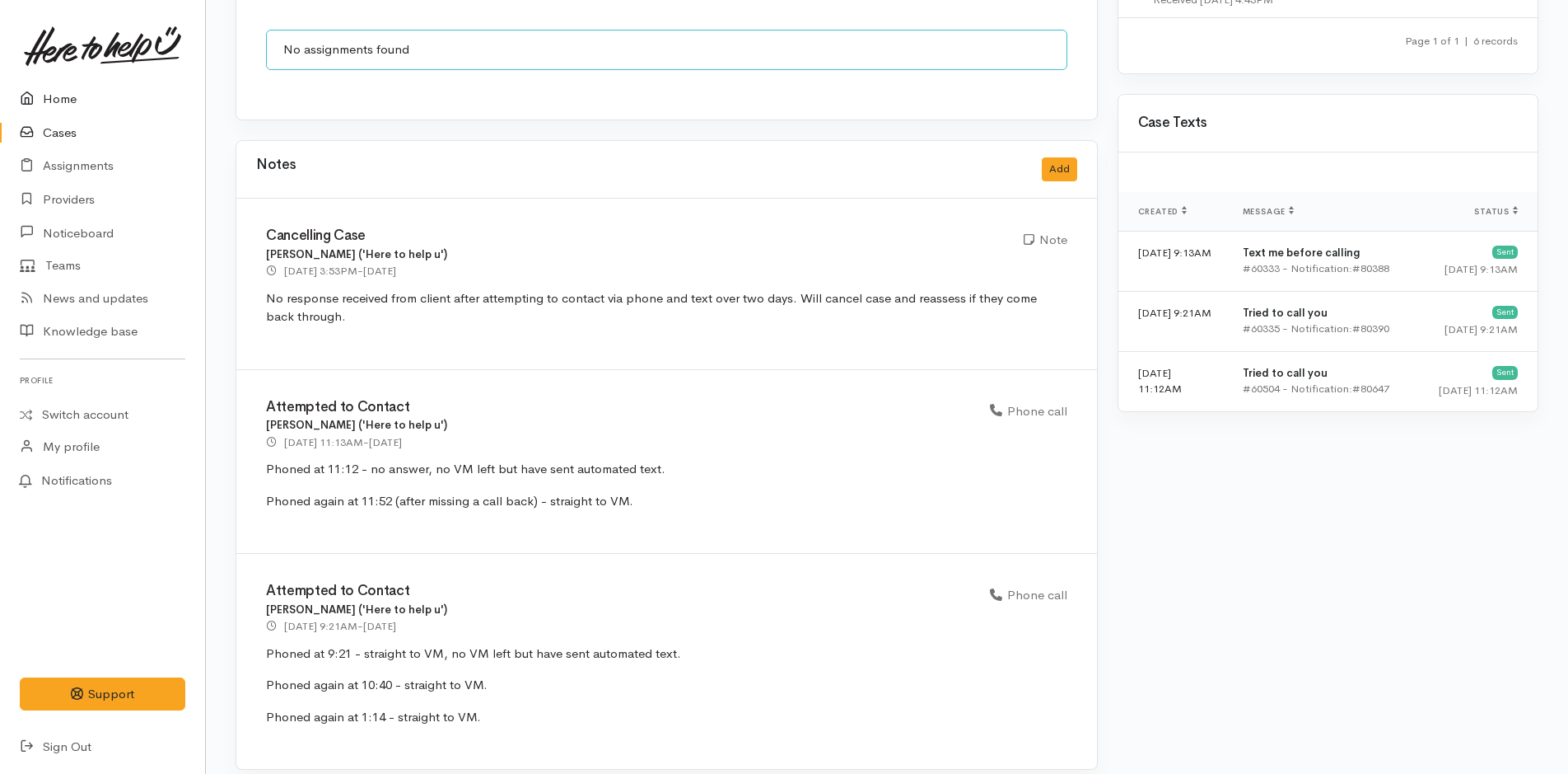
click at [66, 84] on link "Home" at bounding box center [102, 99] width 205 height 34
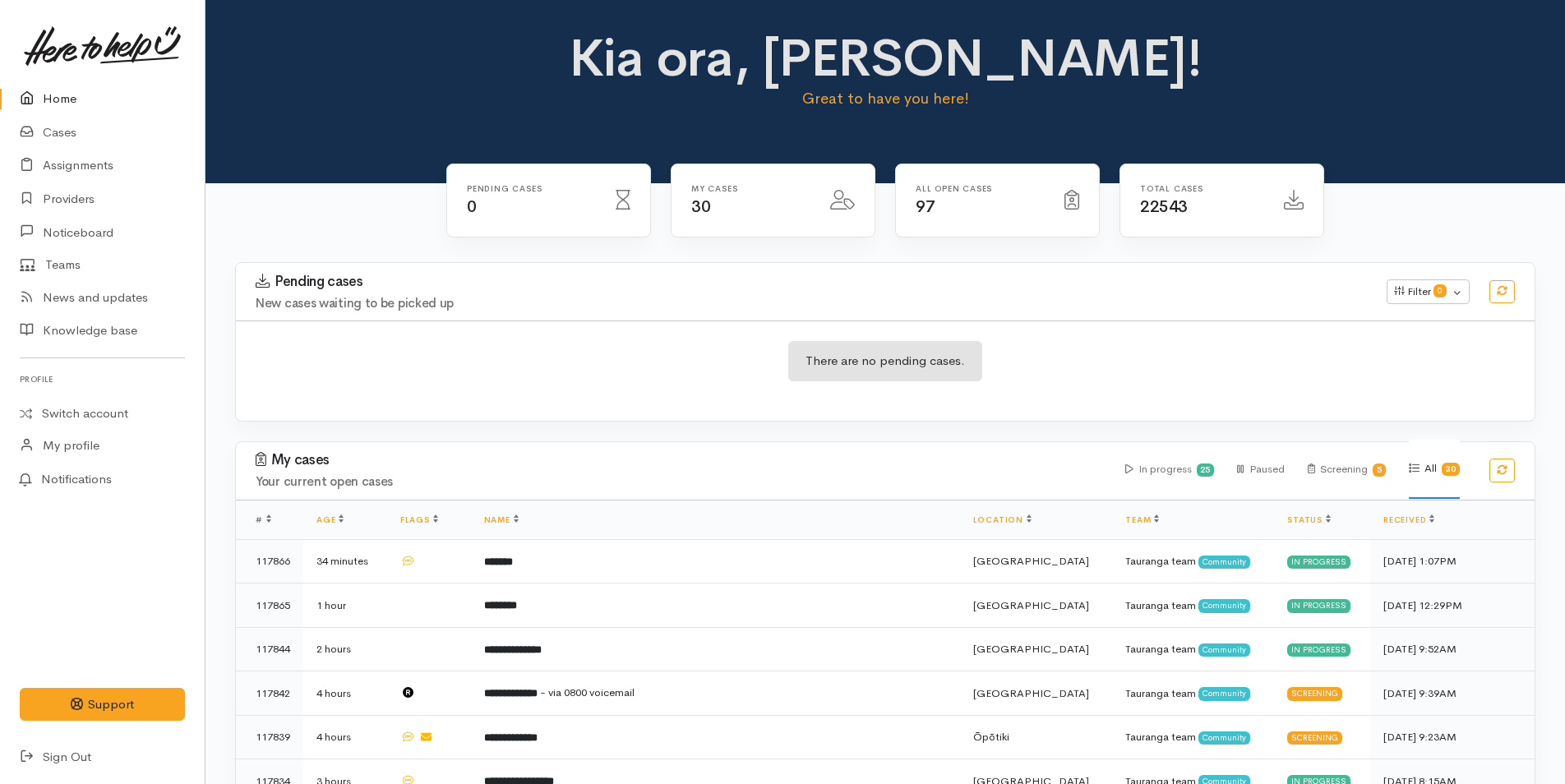
click at [73, 111] on link "Home" at bounding box center [102, 98] width 205 height 34
drag, startPoint x: 0, startPoint y: 0, endPoint x: 62, endPoint y: 81, distance: 102.0
click at [62, 81] on link at bounding box center [103, 45] width 165 height 72
click at [96, 99] on link "Home" at bounding box center [102, 98] width 205 height 34
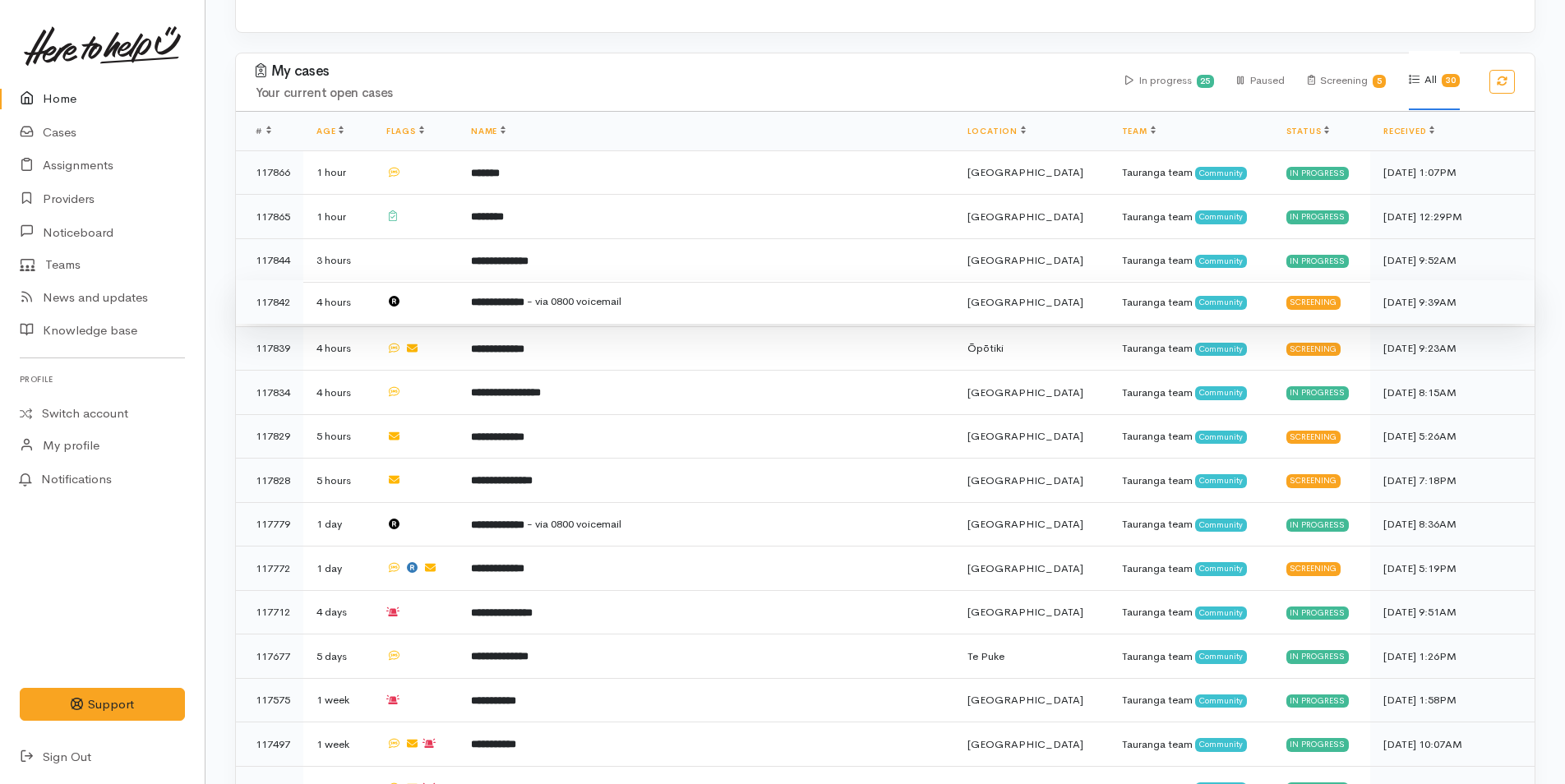
scroll to position [164, 0]
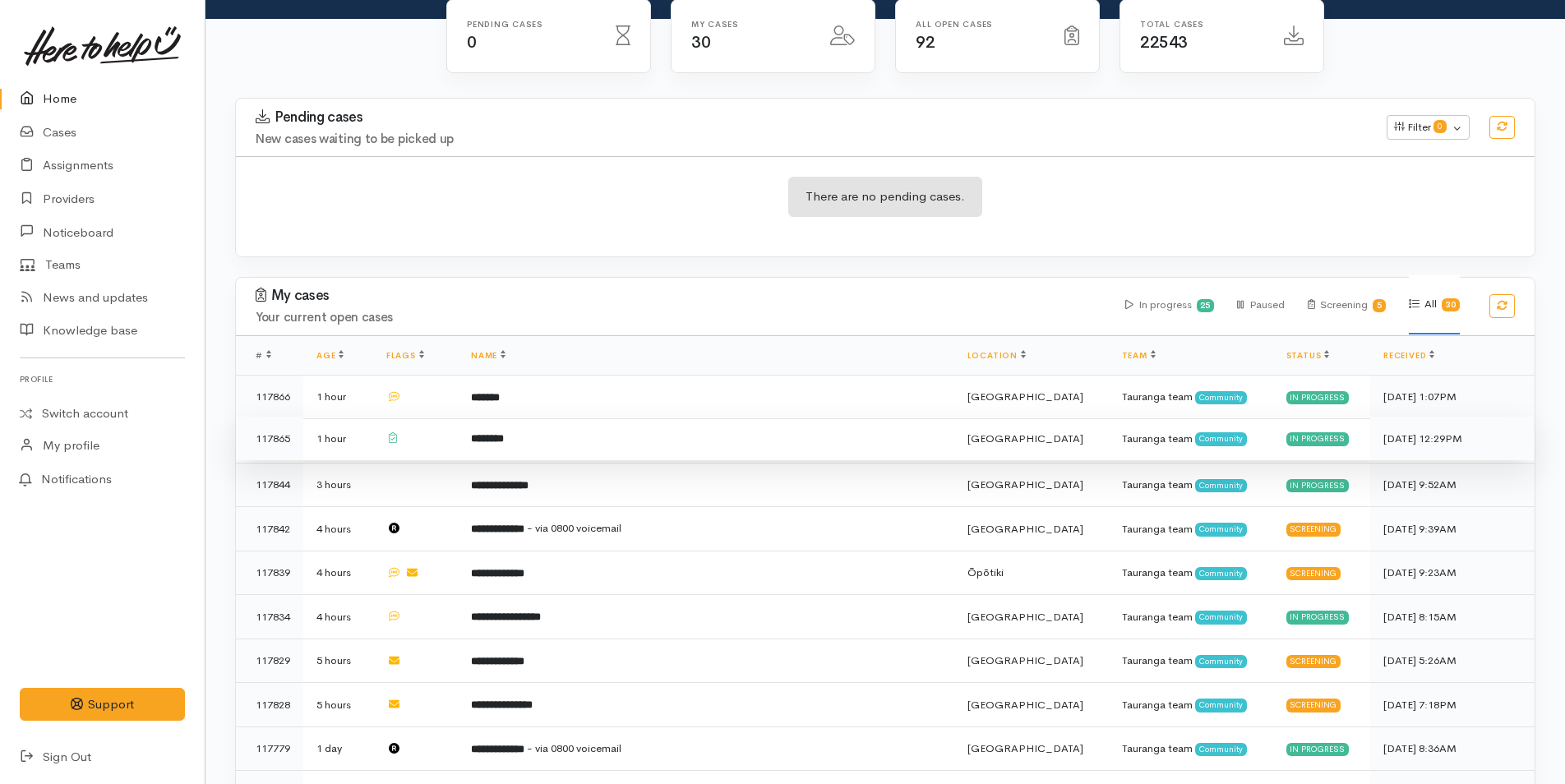
click at [519, 451] on td "********" at bounding box center [705, 439] width 495 height 44
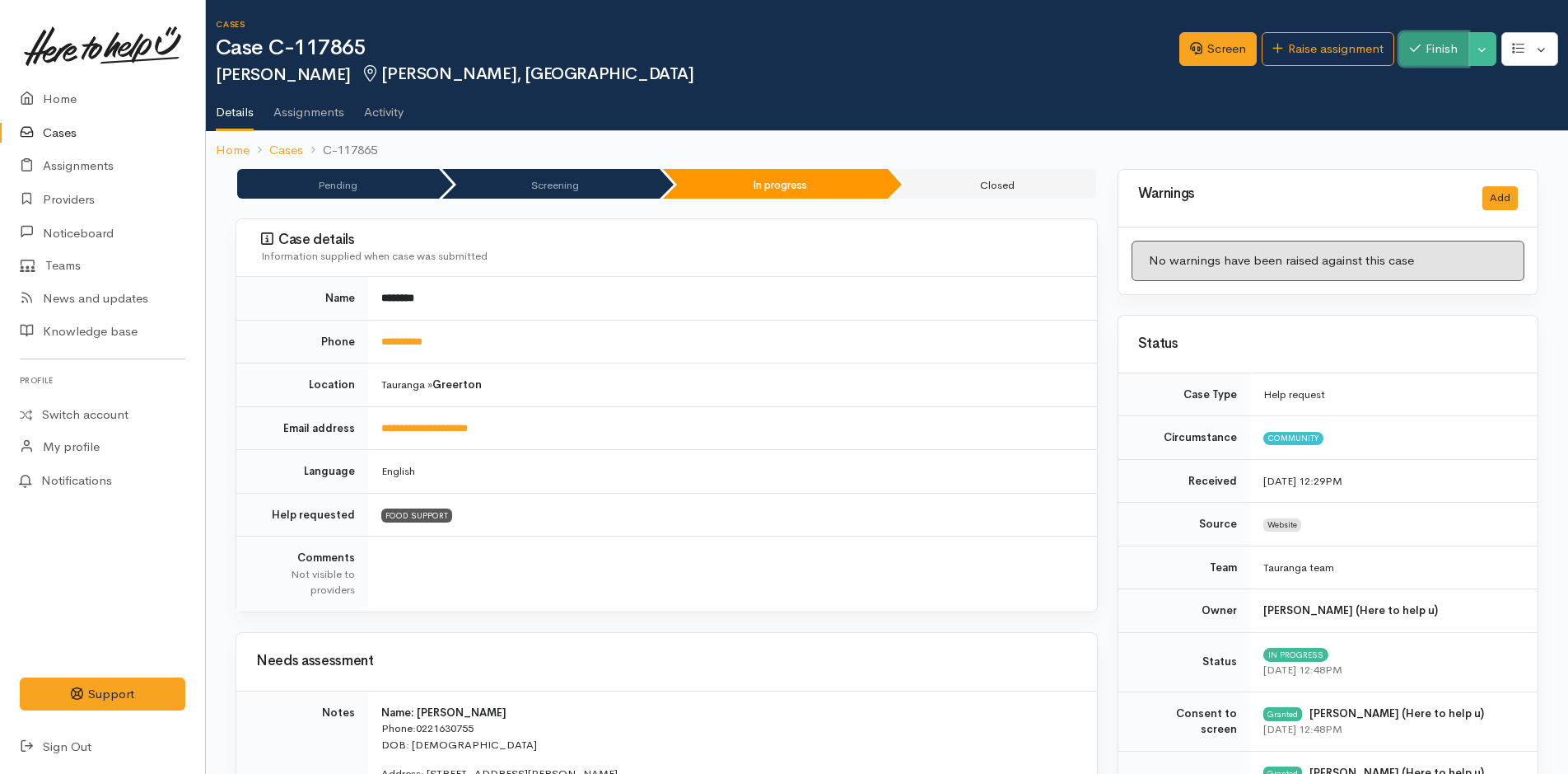
click at [1443, 43] on button "Finish" at bounding box center [1433, 49] width 69 height 34
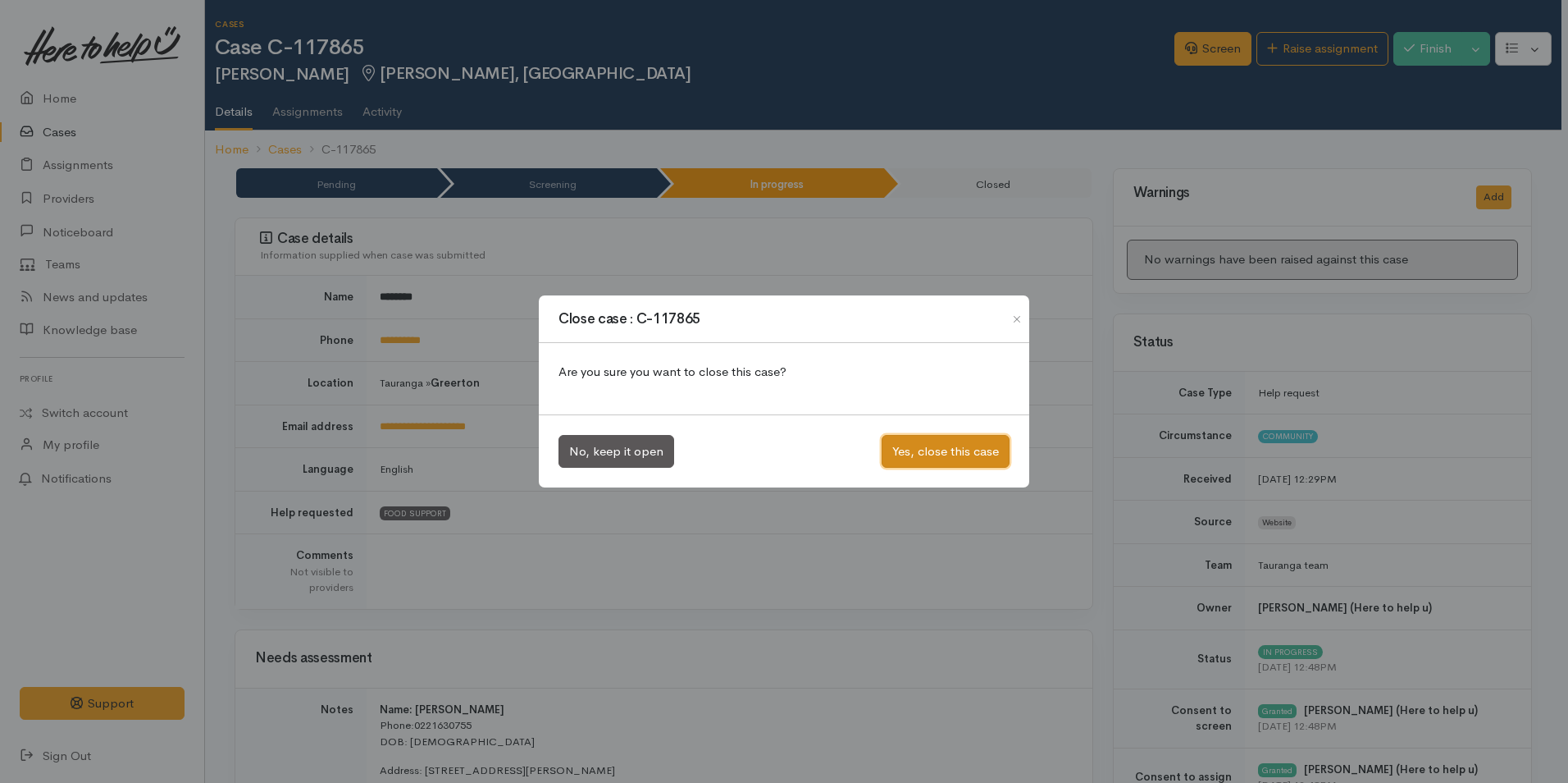
click at [986, 438] on button "Yes, close this case" at bounding box center [945, 451] width 128 height 34
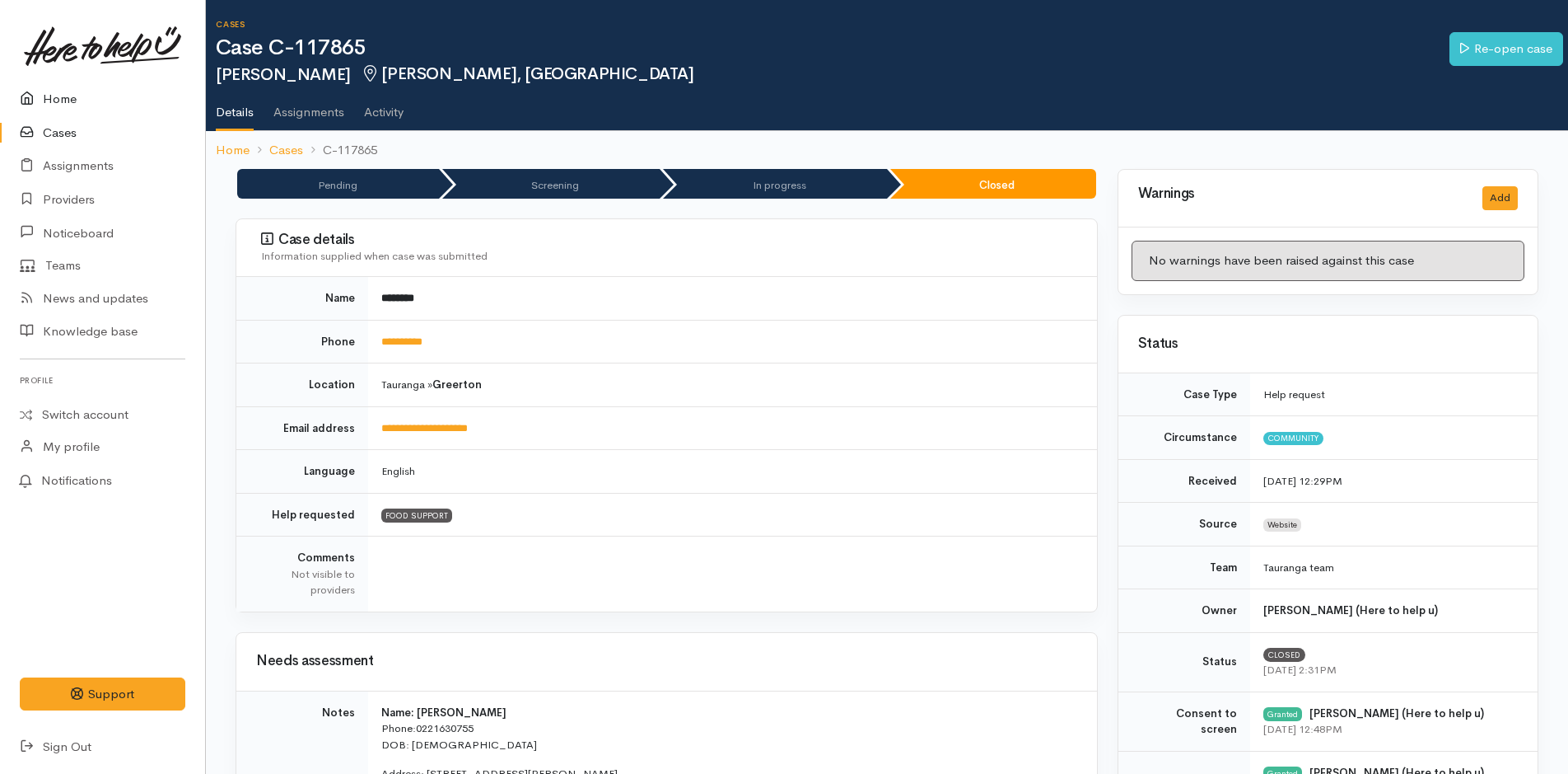
click at [51, 96] on link "Home" at bounding box center [102, 99] width 205 height 34
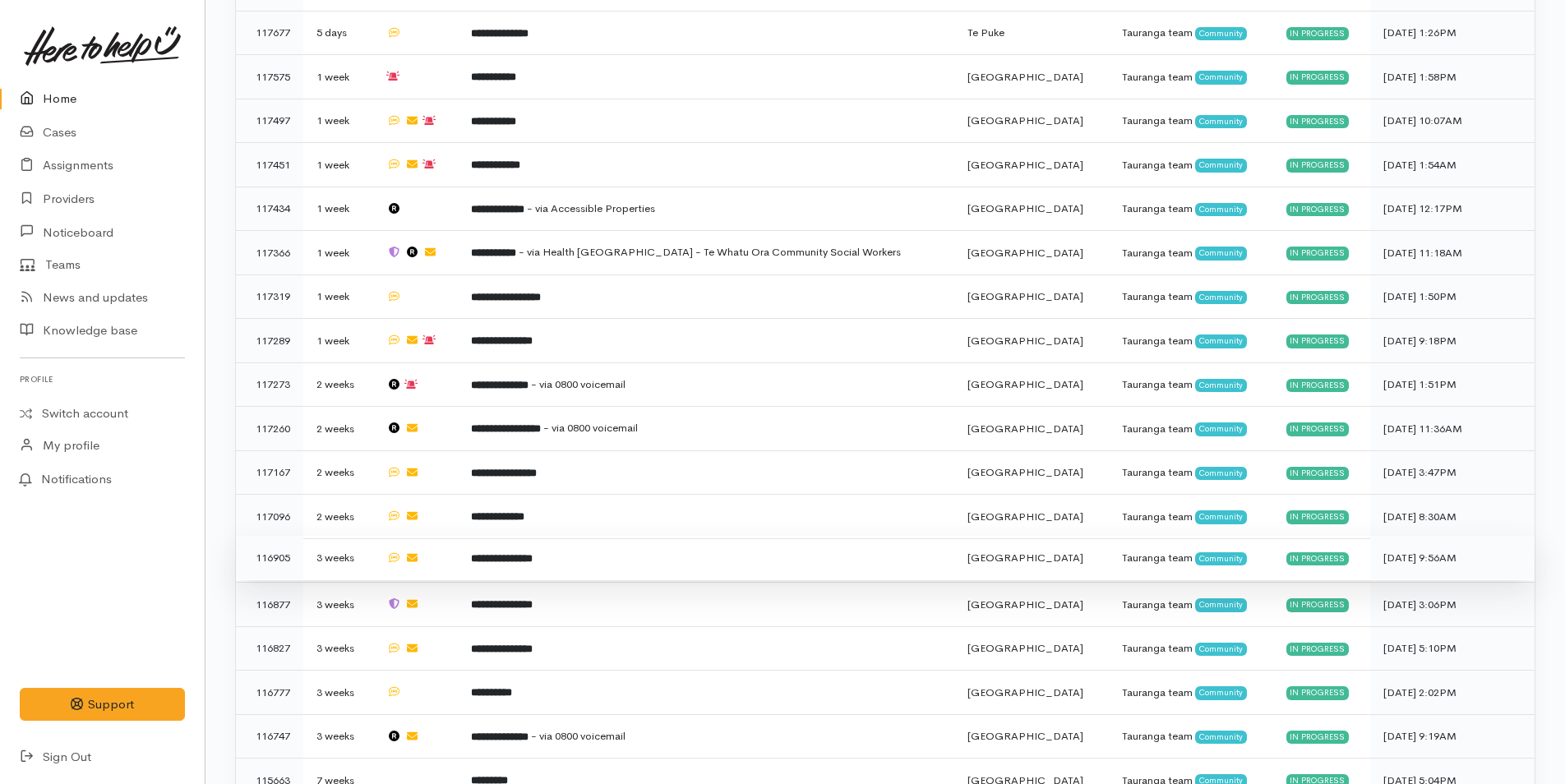
scroll to position [1069, 0]
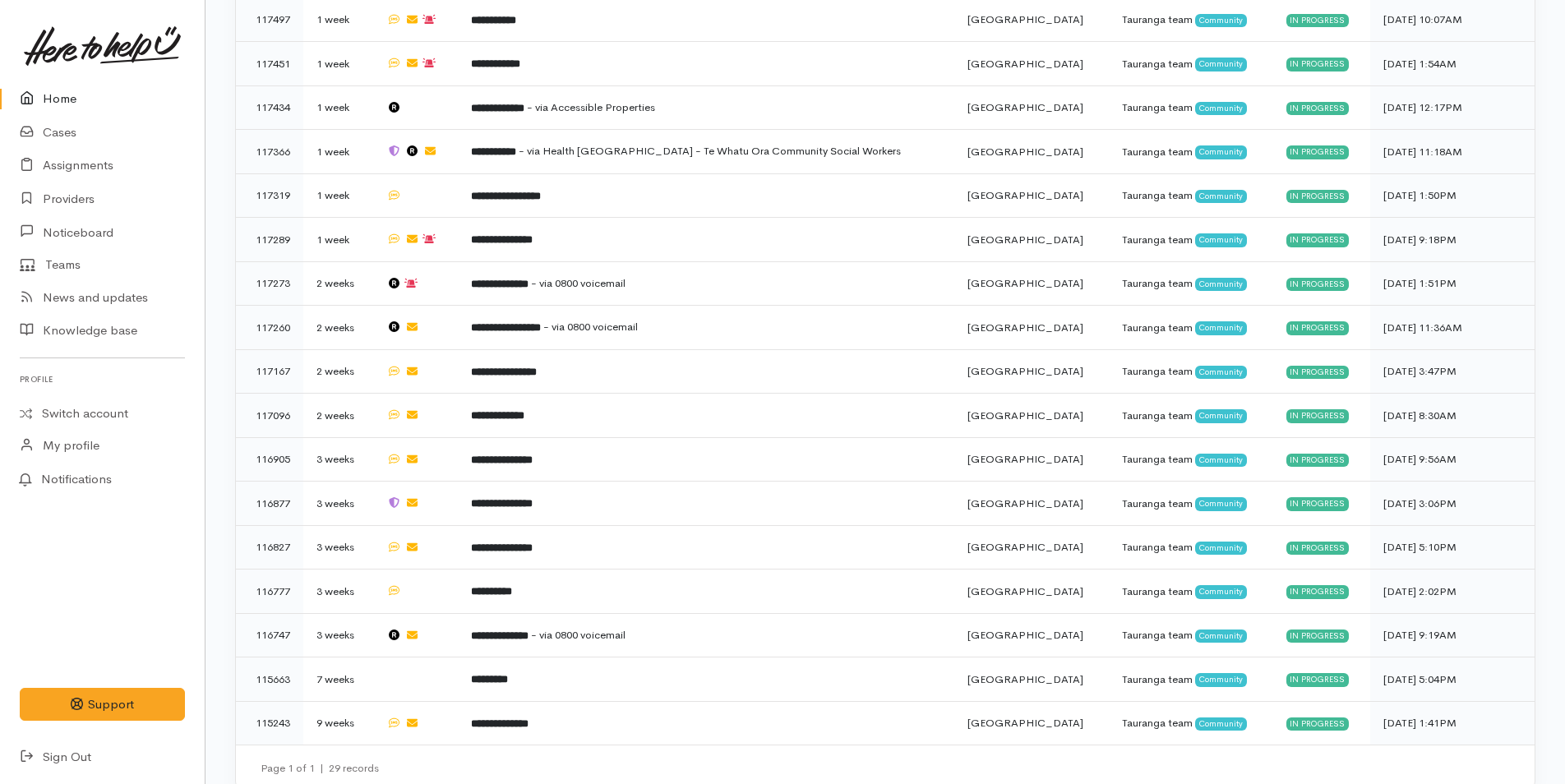
click at [81, 85] on link "Home" at bounding box center [102, 98] width 205 height 34
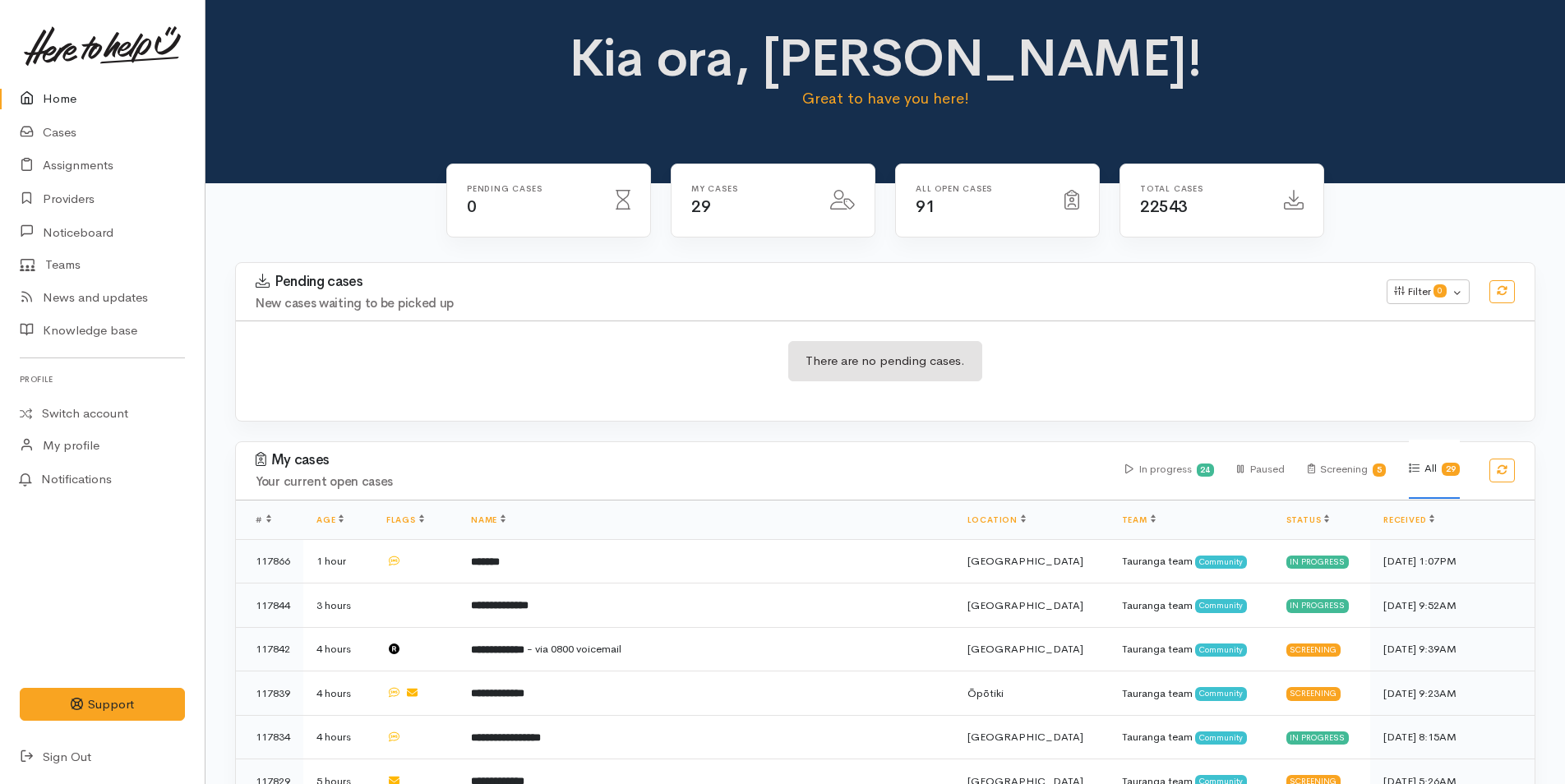
click at [76, 103] on link "Home" at bounding box center [102, 98] width 205 height 34
